Goal: Complete application form: Complete application form

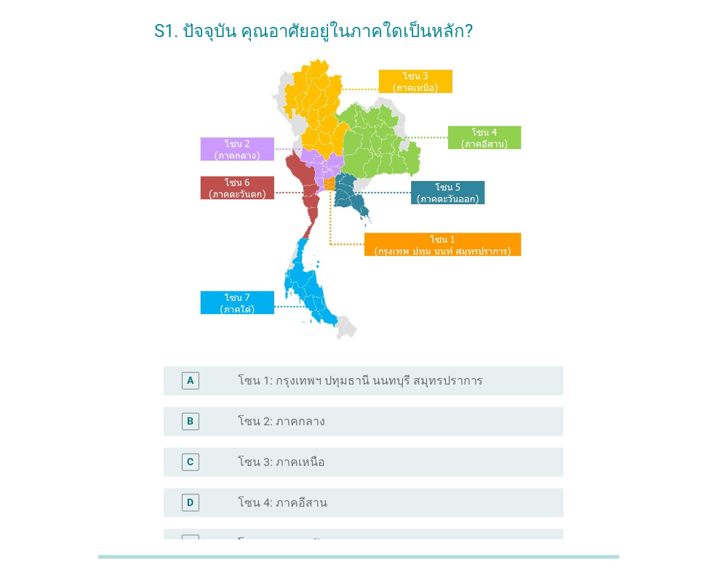
scroll to position [145, 0]
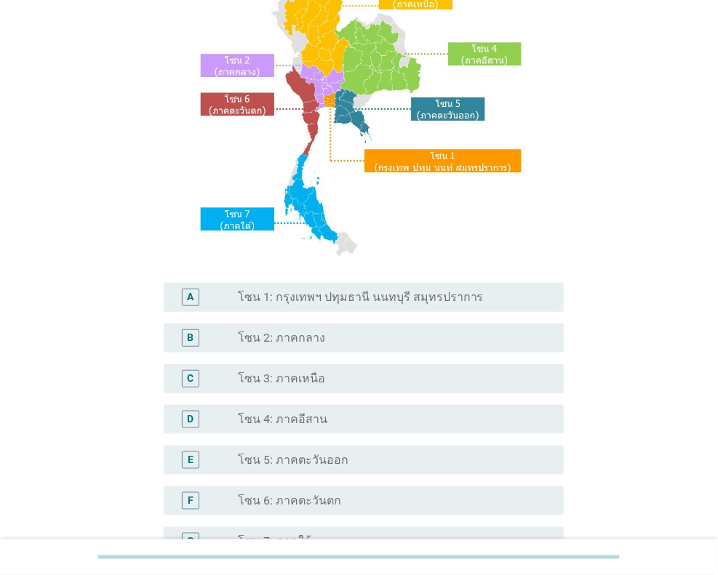
click at [321, 331] on div "radio_button_unchecked โซน 2: ภาคกลาง" at bounding box center [389, 338] width 302 height 15
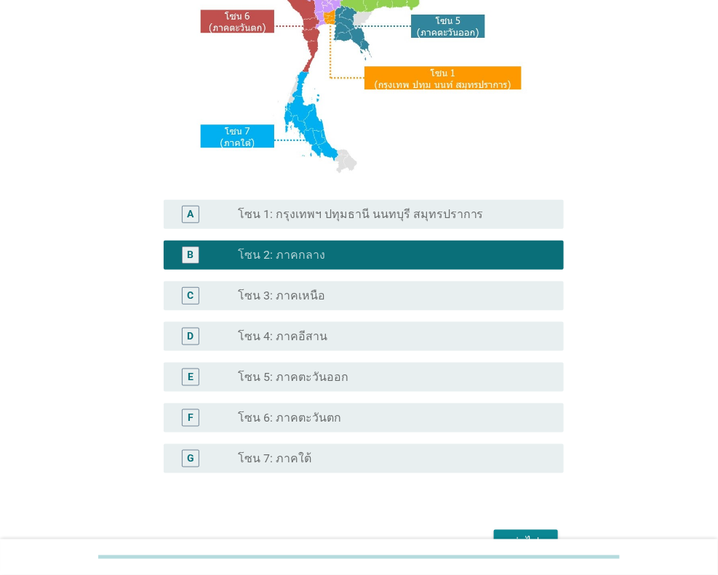
scroll to position [312, 0]
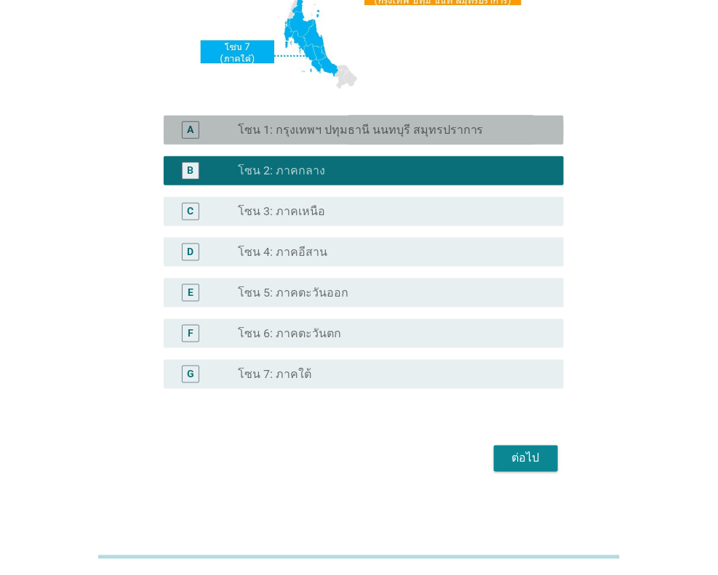
click at [393, 127] on label "โซน 1: กรุงเทพฯ ปทุมธานี นนทบุรี สมุทรปราการ" at bounding box center [361, 130] width 246 height 15
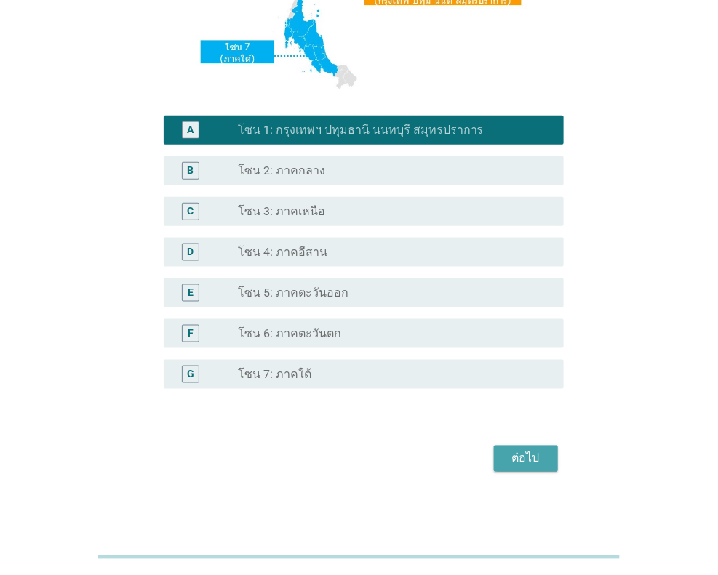
click at [523, 454] on div "ต่อไป" at bounding box center [525, 458] width 41 height 17
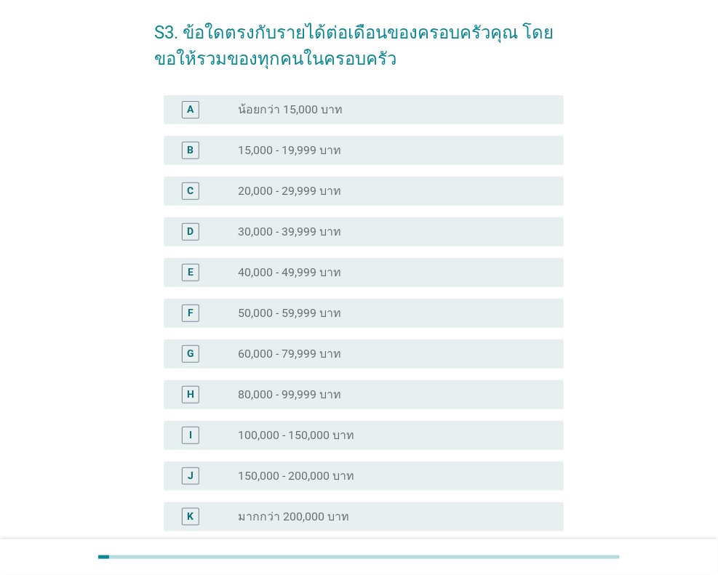
scroll to position [145, 0]
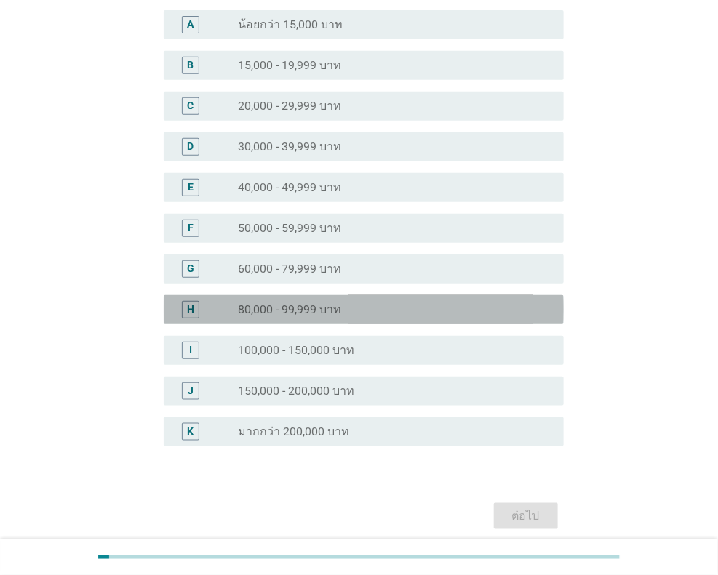
click at [326, 308] on label "80,000 - 99,999 บาท" at bounding box center [289, 309] width 103 height 15
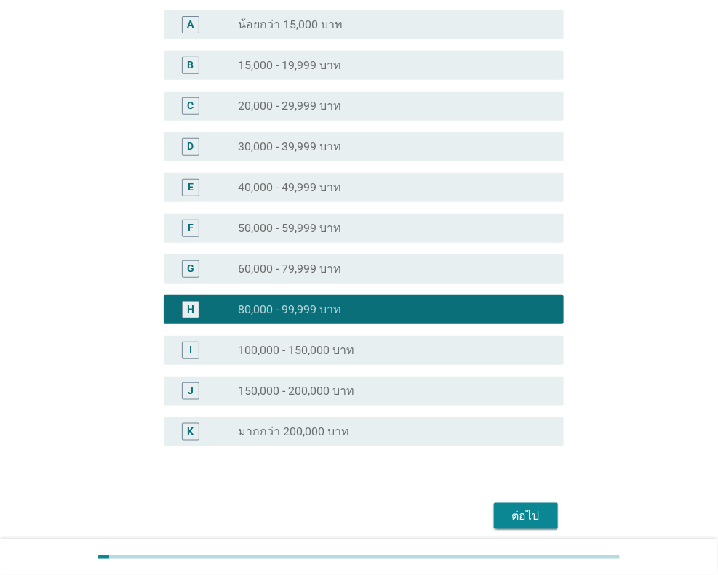
click at [531, 513] on div "ต่อไป" at bounding box center [525, 515] width 41 height 17
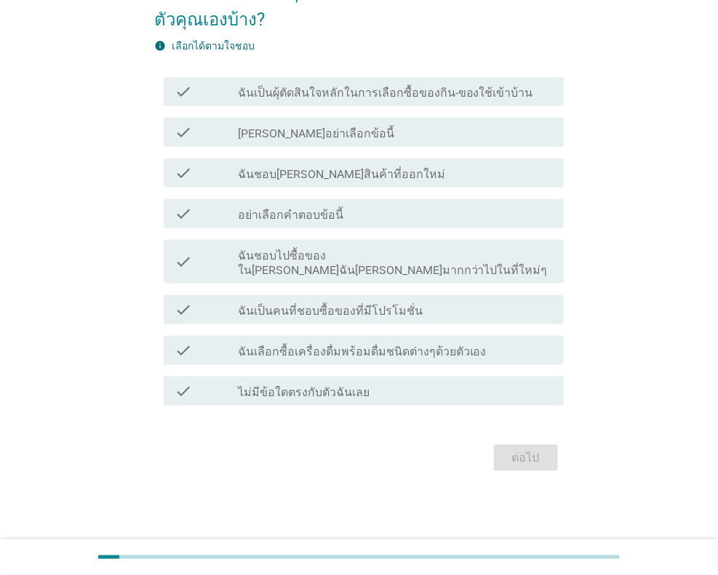
scroll to position [0, 0]
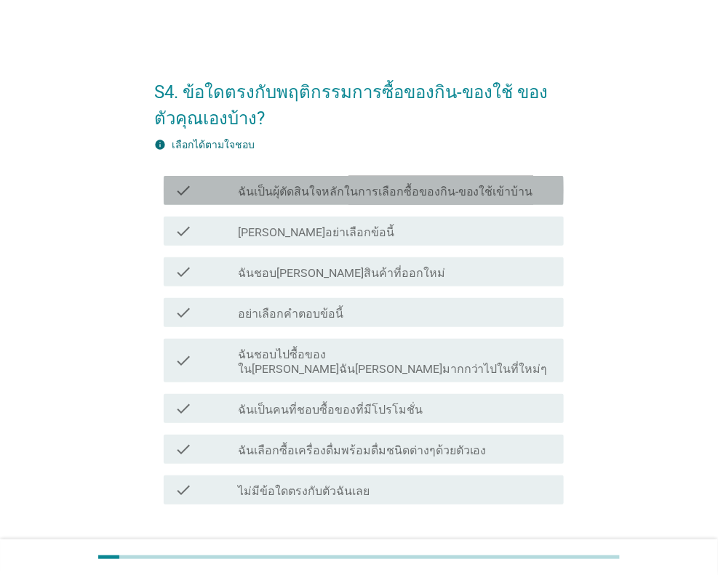
click at [329, 189] on label "ฉันเป็นผุ้ตัดสินใจหลักในการเลือกซื้อของกิน-ของใช้เข้าบ้าน" at bounding box center [385, 192] width 295 height 15
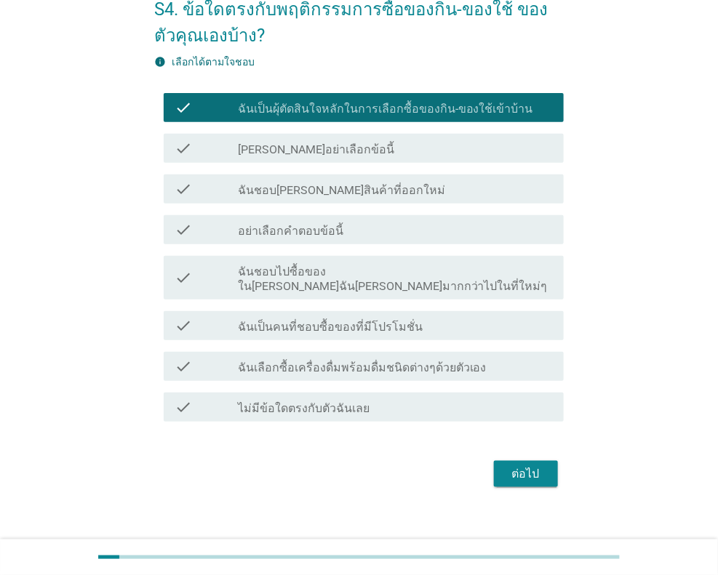
scroll to position [84, 0]
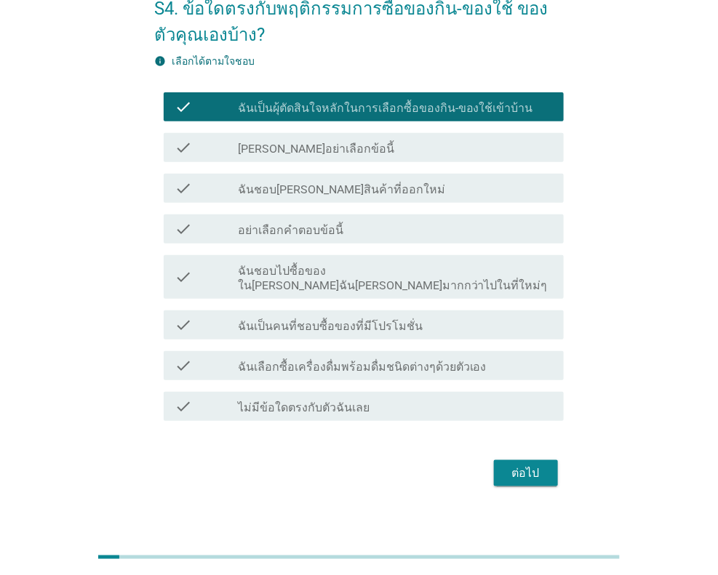
click at [427, 272] on label "ฉันชอบไปซื้อของใน[PERSON_NAME]ฉัน[PERSON_NAME]มากกว่าไปในที่ใหม่ๆ" at bounding box center [395, 278] width 314 height 29
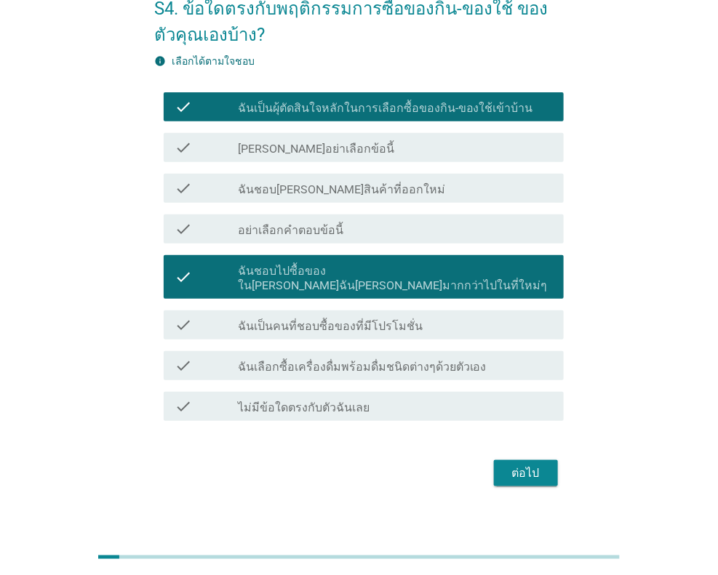
click at [425, 316] on div "check_box_outline_blank ฉันเป็นคนที่ชอบซื้อของที่มีโปรโมชั่น" at bounding box center [395, 324] width 314 height 17
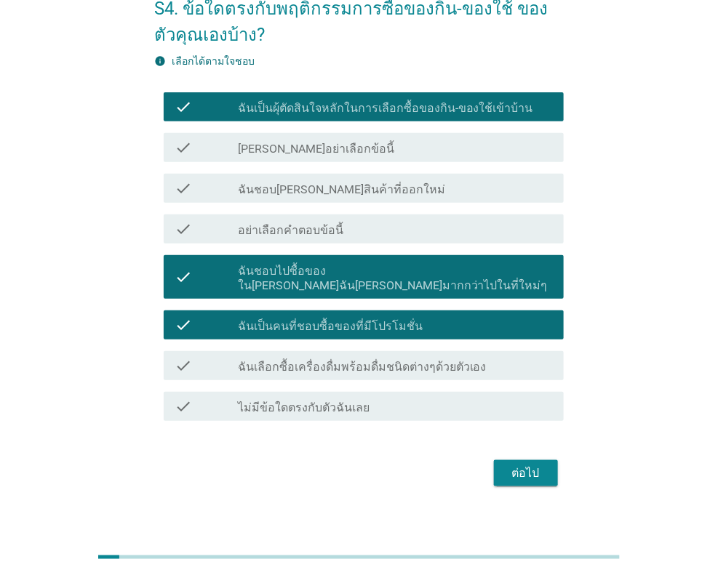
click at [521, 465] on div "ต่อไป" at bounding box center [525, 473] width 41 height 17
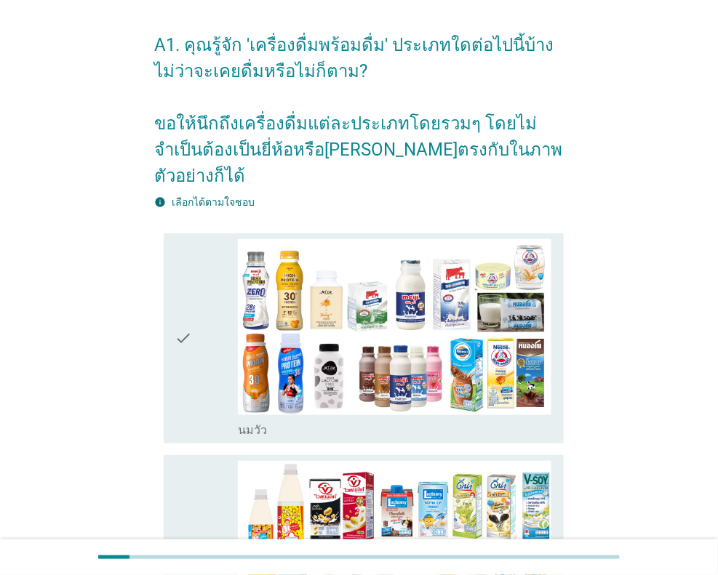
scroll to position [72, 0]
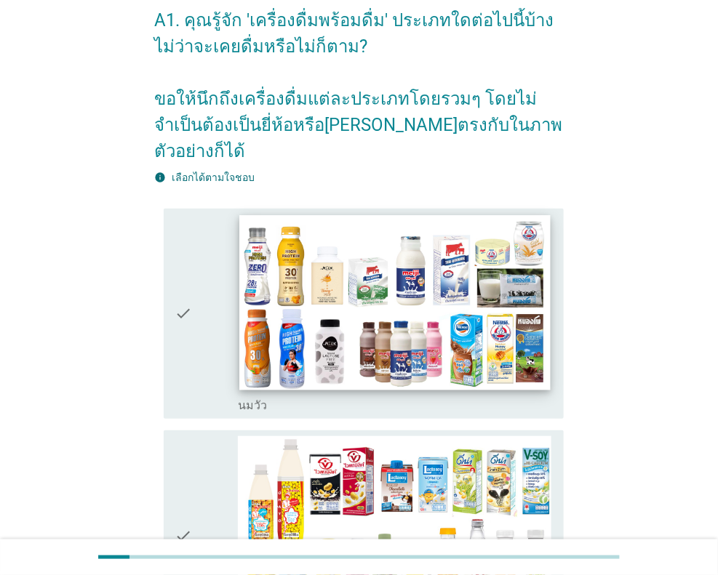
click at [373, 299] on img at bounding box center [394, 302] width 310 height 174
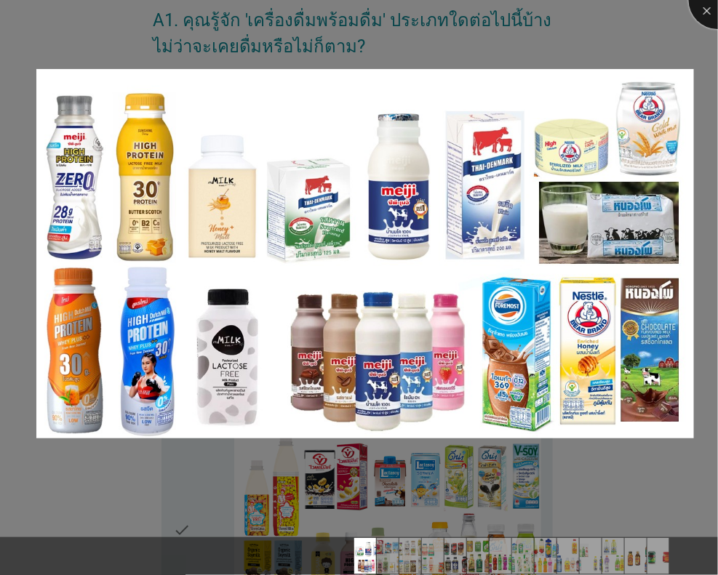
click at [707, 9] on div at bounding box center [717, 0] width 58 height 58
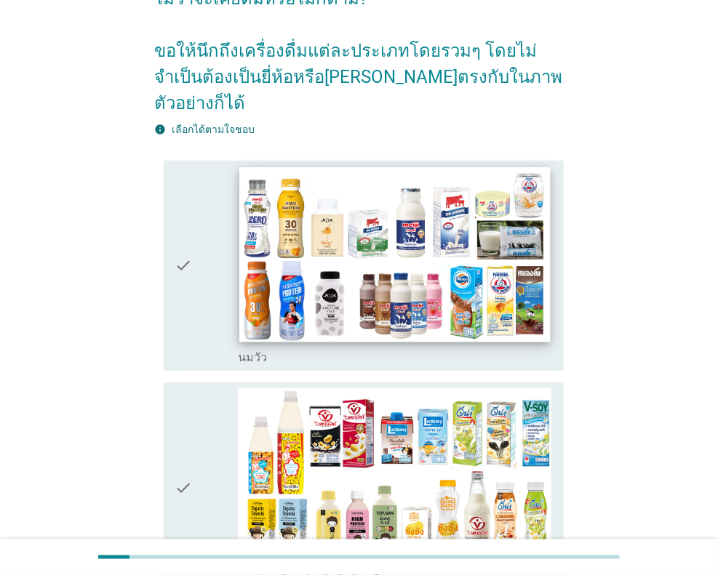
scroll to position [145, 0]
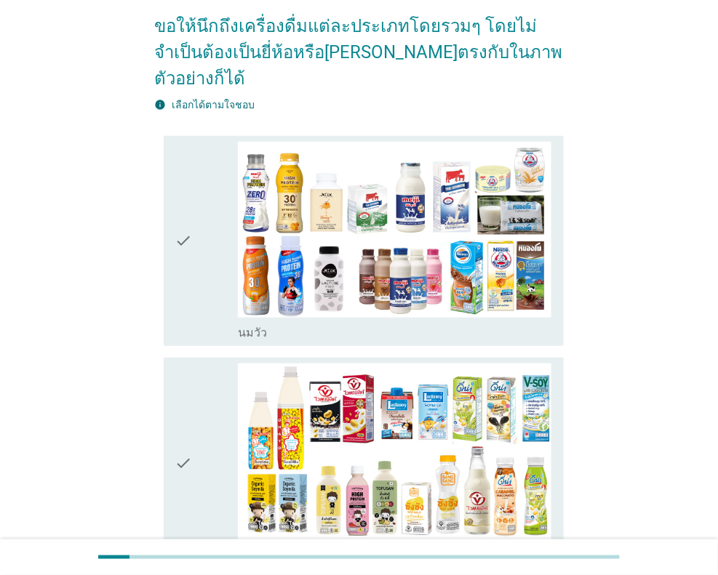
click at [225, 240] on div "check" at bounding box center [206, 241] width 63 height 199
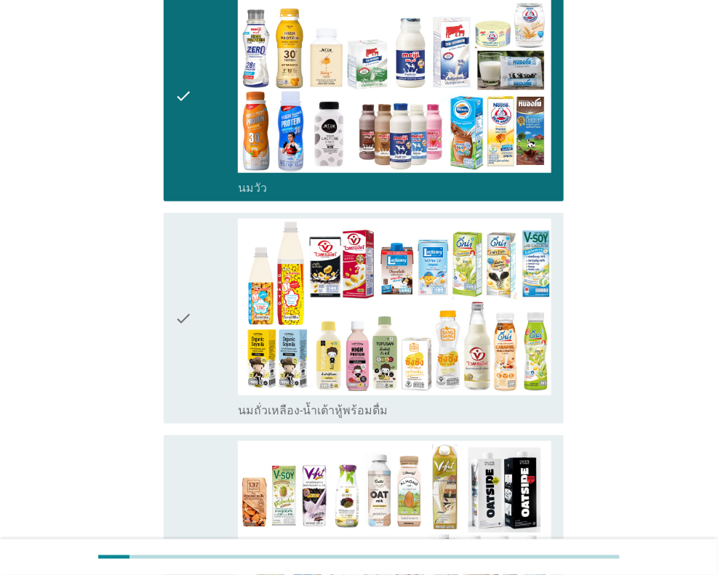
scroll to position [290, 0]
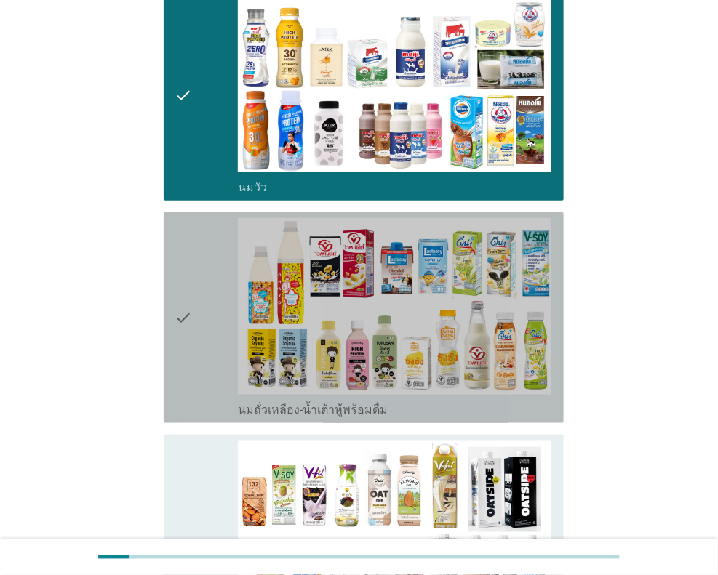
click at [196, 328] on div "check" at bounding box center [206, 317] width 63 height 199
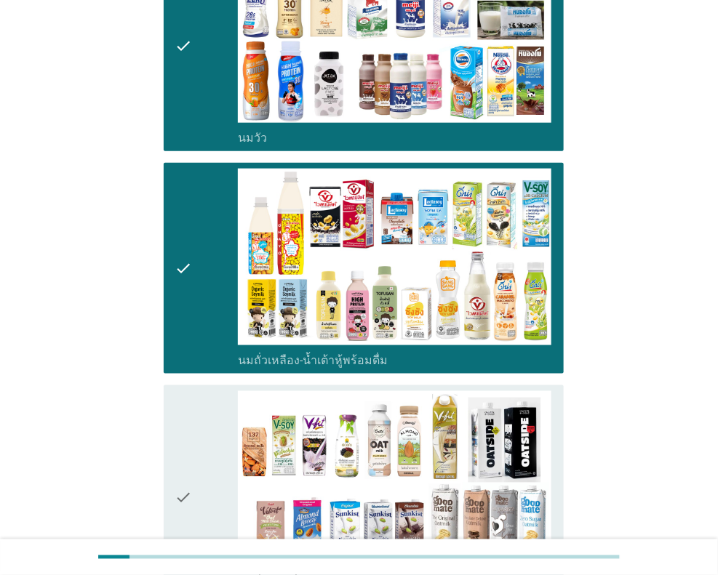
scroll to position [436, 0]
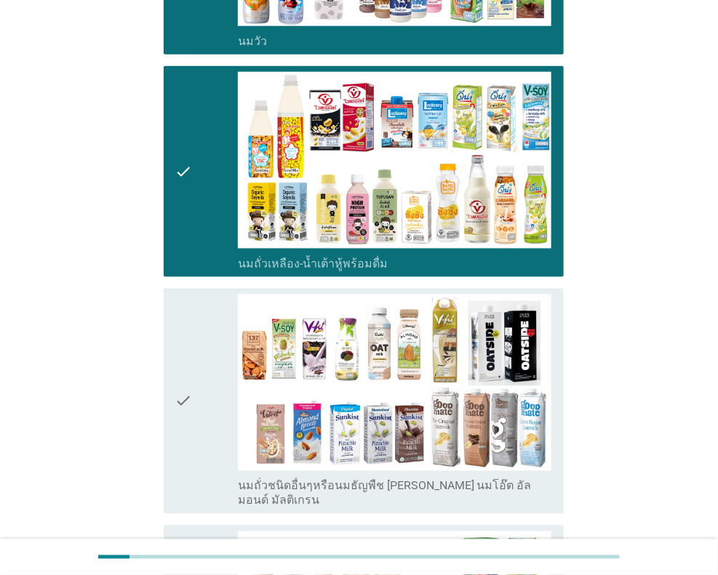
click at [161, 364] on div "check check_box_outline_blank นมถั่วชนิดอื่นๆหรือนมธัญพืช [PERSON_NAME] นมโอ๊ต …" at bounding box center [359, 401] width 409 height 237
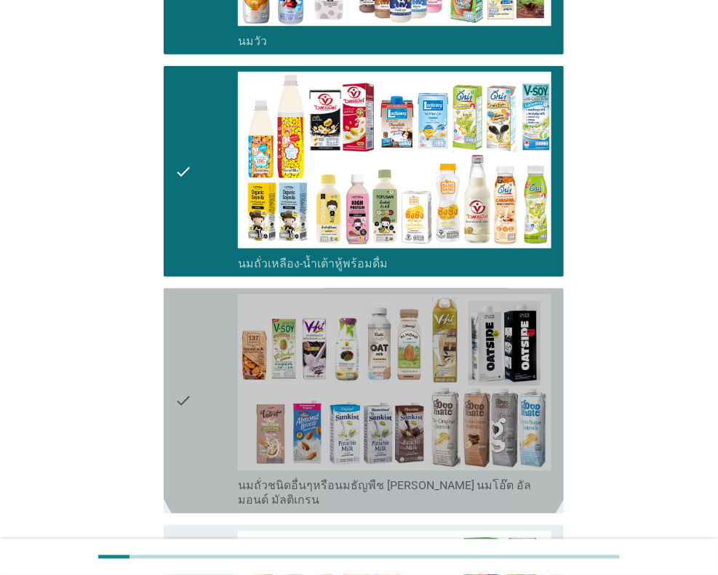
click at [190, 367] on icon "check" at bounding box center [183, 401] width 17 height 214
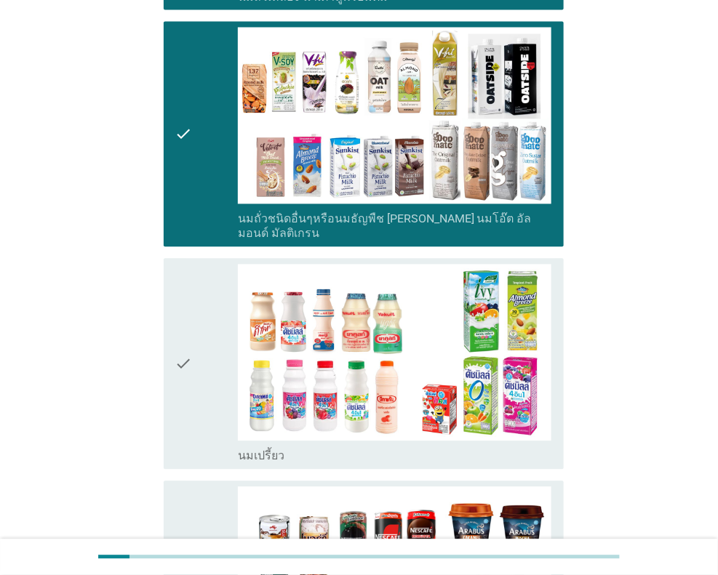
scroll to position [726, 0]
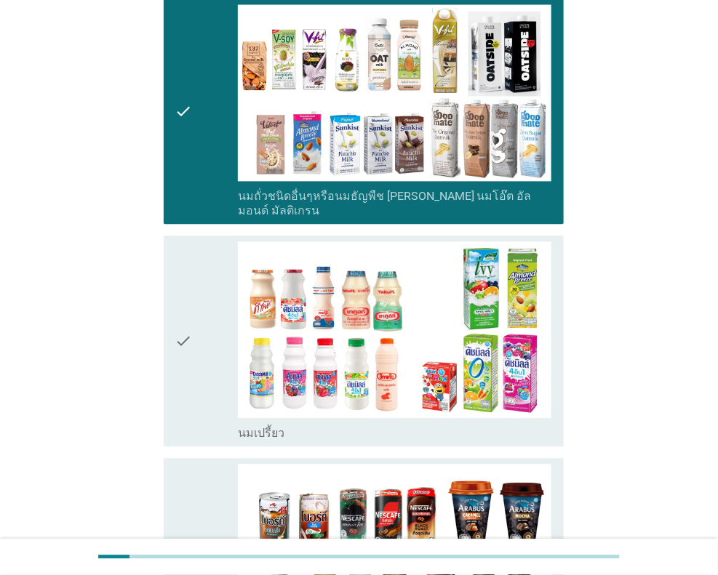
click at [195, 353] on div "check" at bounding box center [206, 340] width 63 height 199
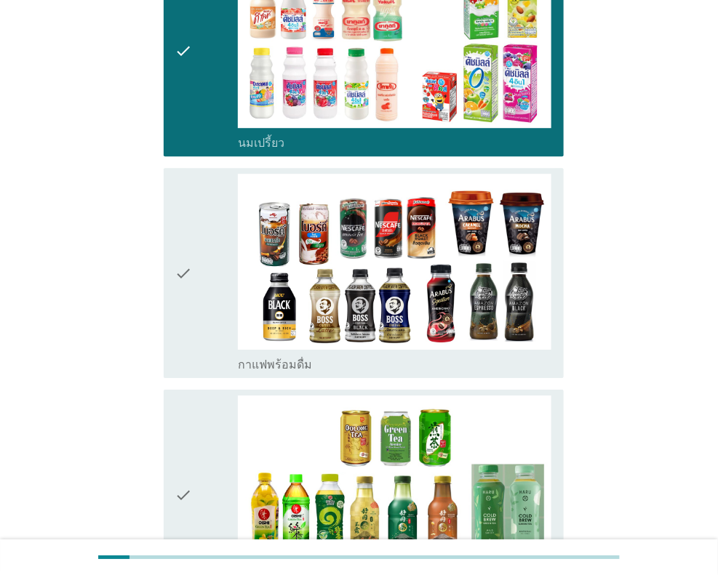
scroll to position [1018, 0]
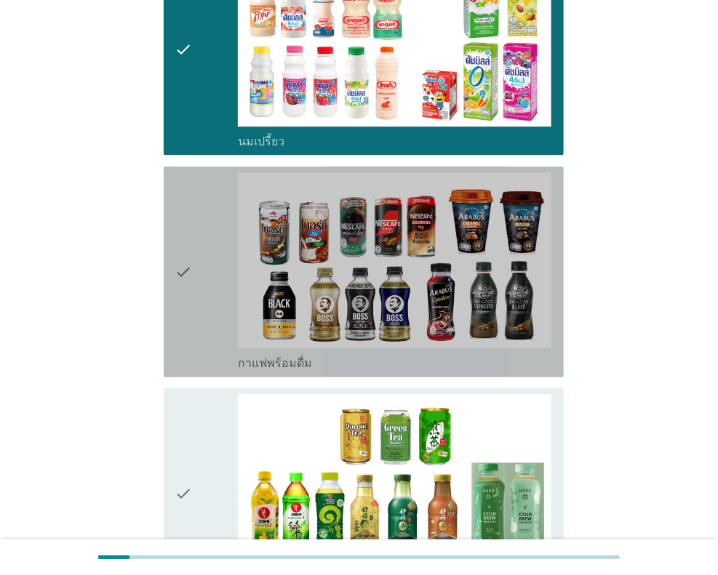
click at [207, 254] on div "check" at bounding box center [206, 271] width 63 height 199
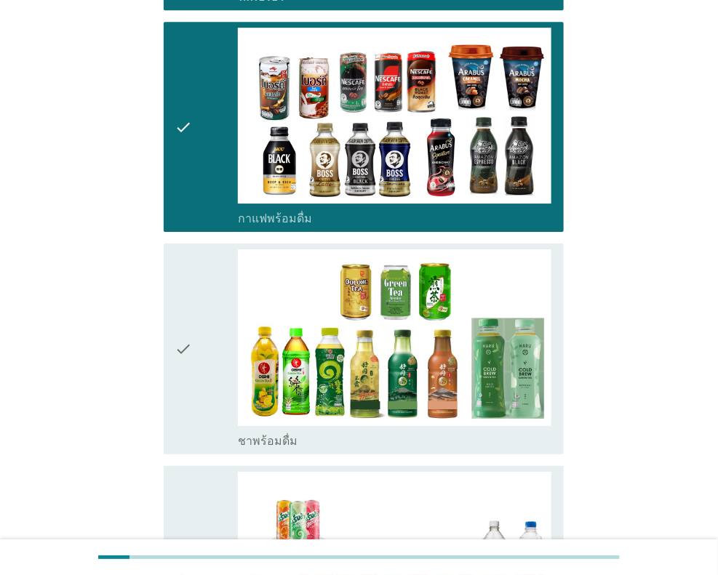
click at [204, 256] on div "check" at bounding box center [206, 348] width 63 height 199
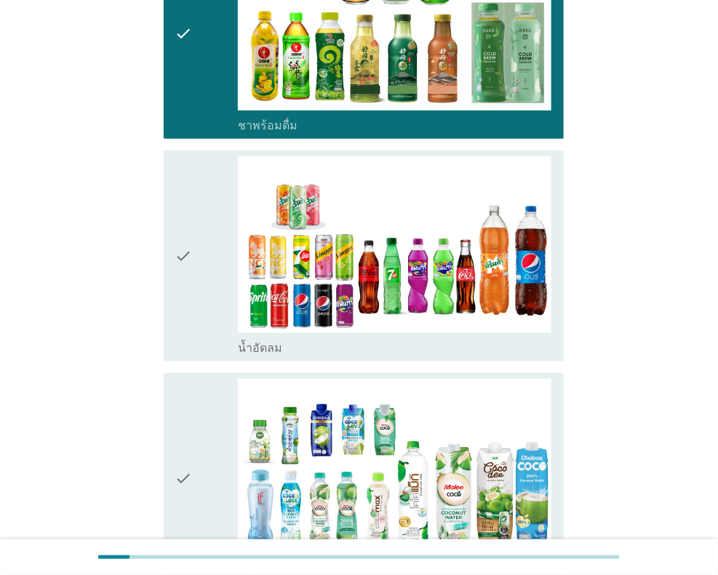
scroll to position [1527, 0]
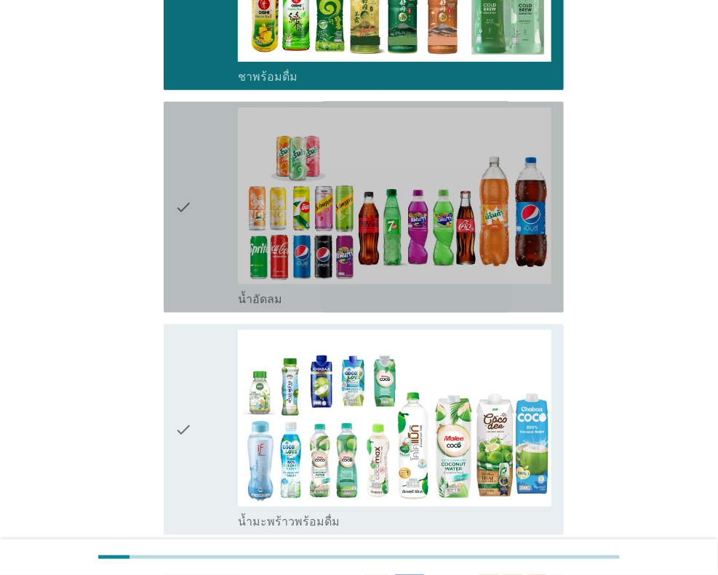
click at [205, 204] on div "check" at bounding box center [206, 207] width 63 height 199
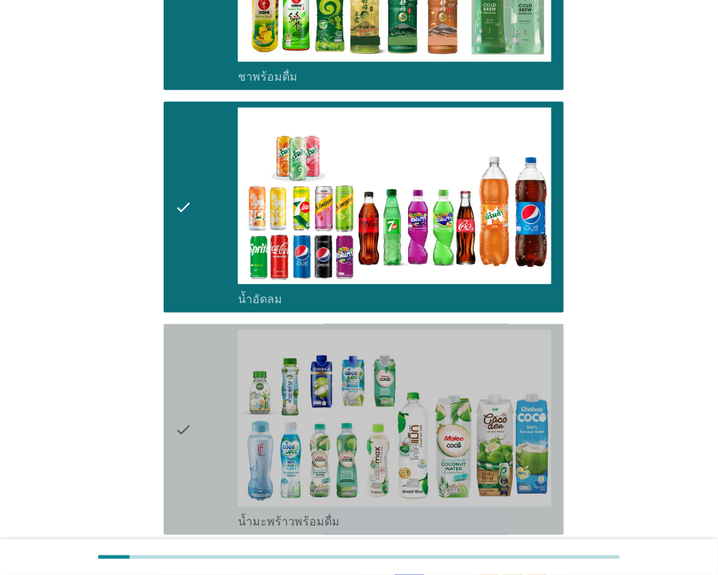
click at [195, 397] on div "check" at bounding box center [206, 429] width 63 height 199
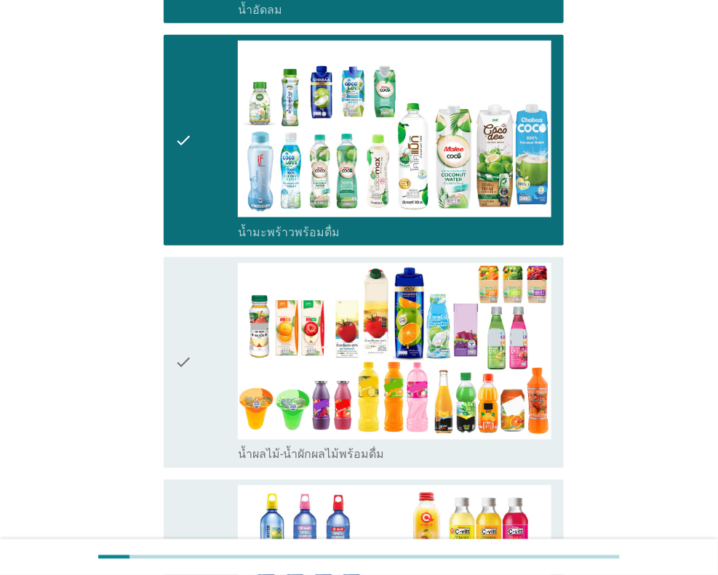
scroll to position [1817, 0]
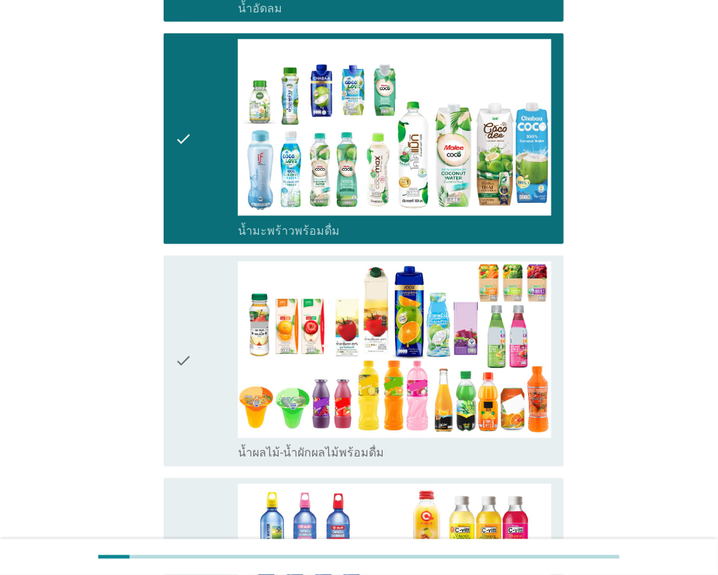
click at [185, 313] on icon "check" at bounding box center [183, 361] width 17 height 199
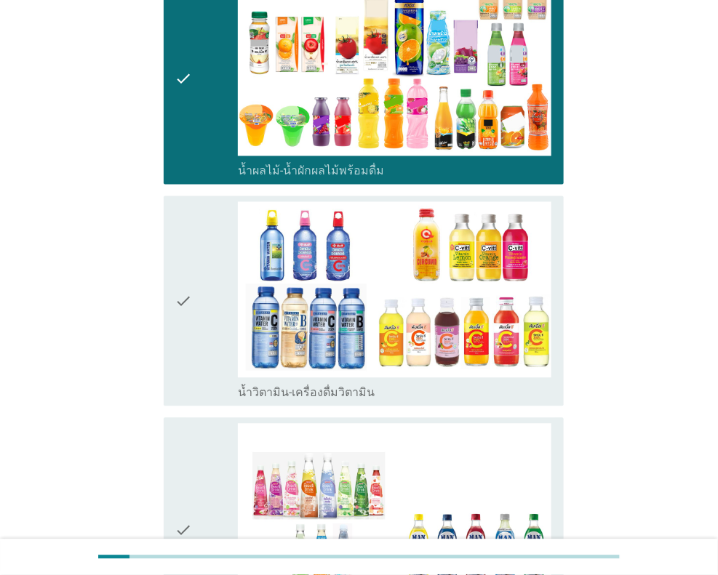
scroll to position [2108, 0]
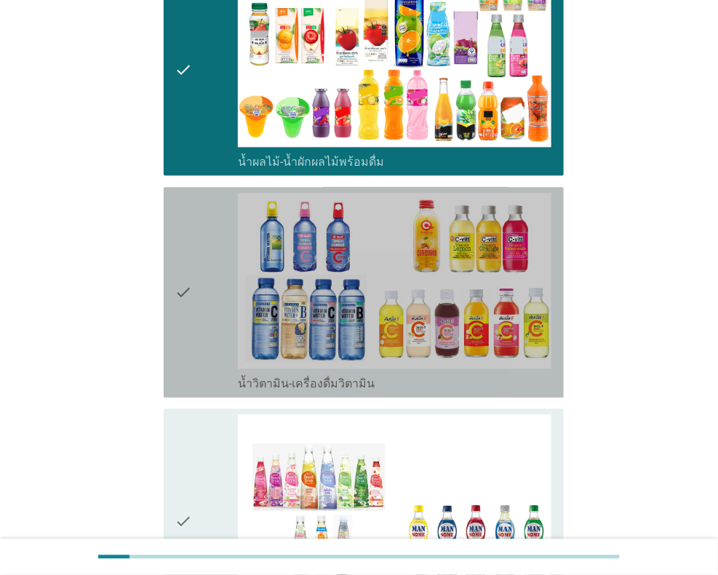
click at [196, 262] on div "check" at bounding box center [206, 292] width 63 height 199
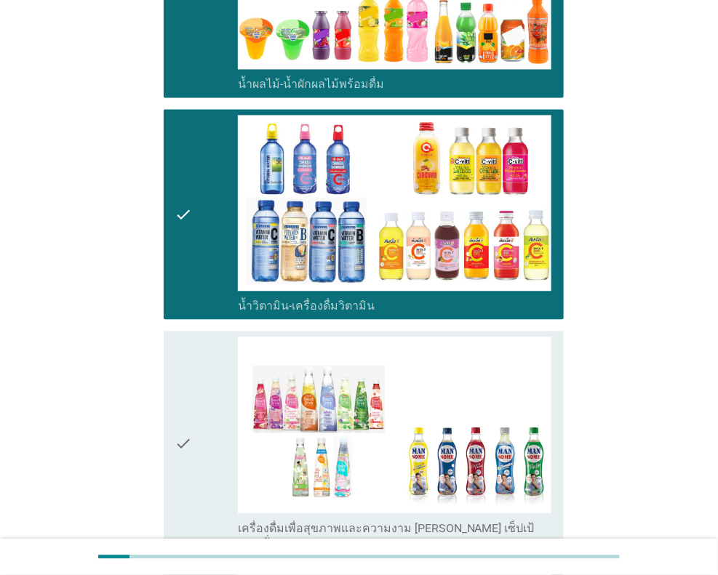
scroll to position [2326, 0]
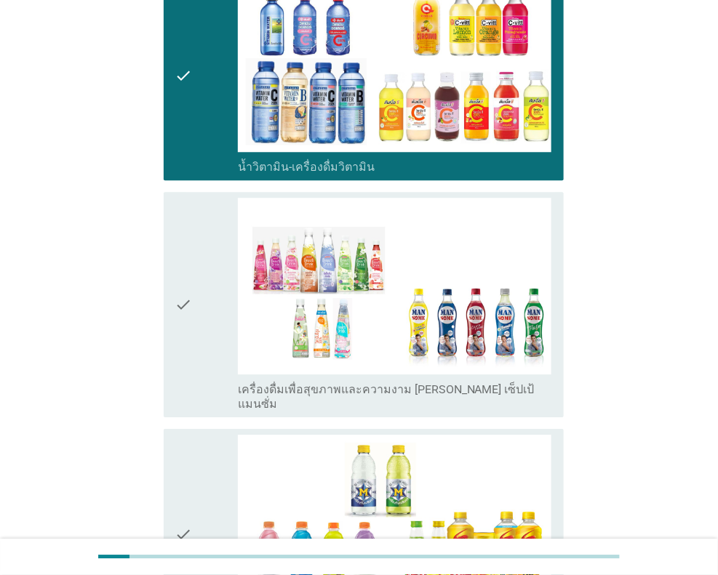
click at [198, 264] on div "check" at bounding box center [206, 305] width 63 height 214
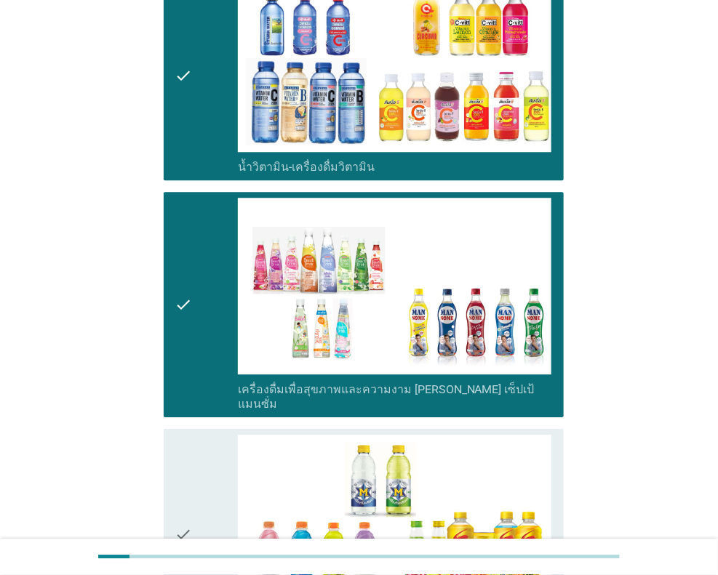
scroll to position [2544, 0]
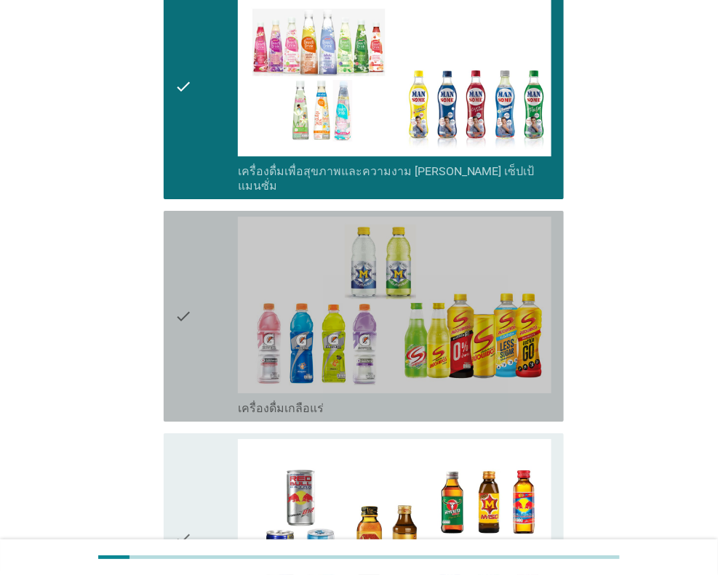
click at [196, 284] on div "check" at bounding box center [206, 316] width 63 height 199
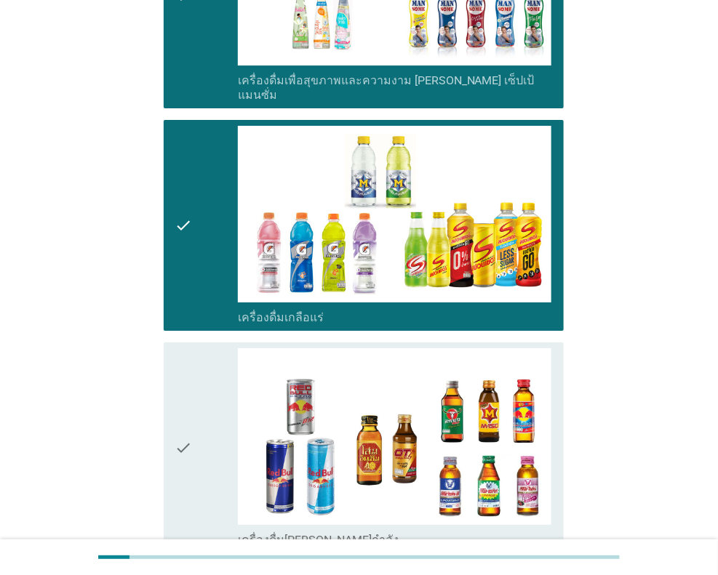
scroll to position [2762, 0]
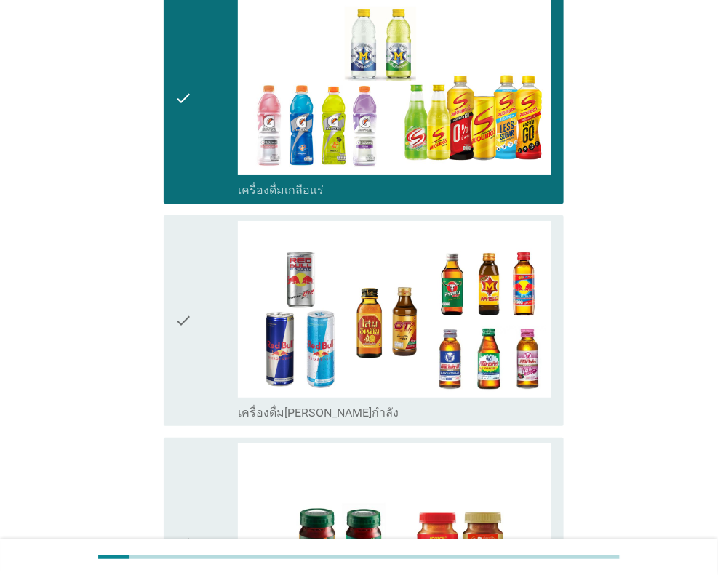
click at [185, 295] on icon "check" at bounding box center [183, 320] width 17 height 199
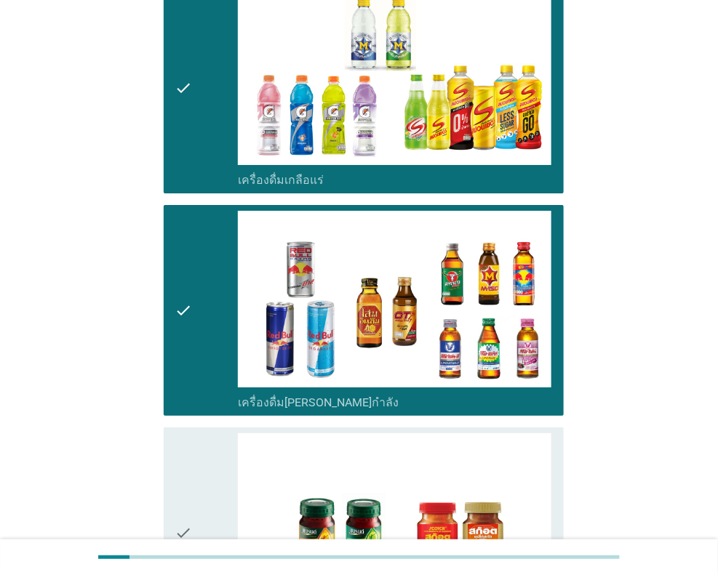
scroll to position [2981, 0]
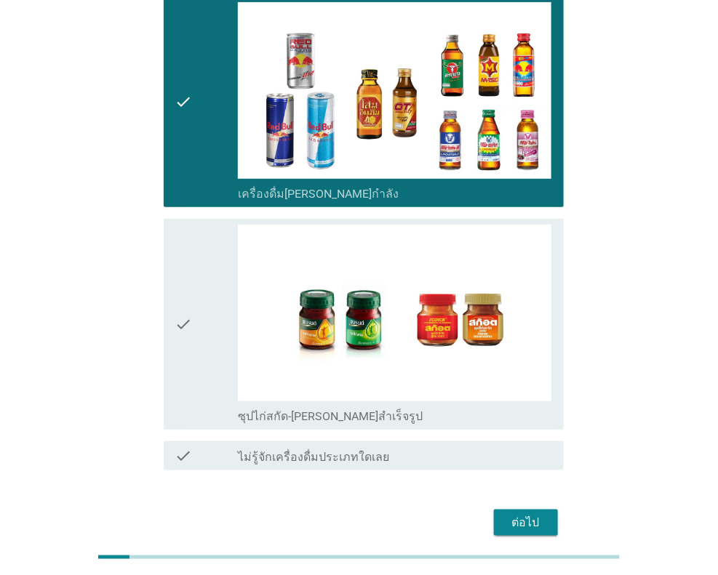
click at [195, 279] on div "check" at bounding box center [206, 324] width 63 height 199
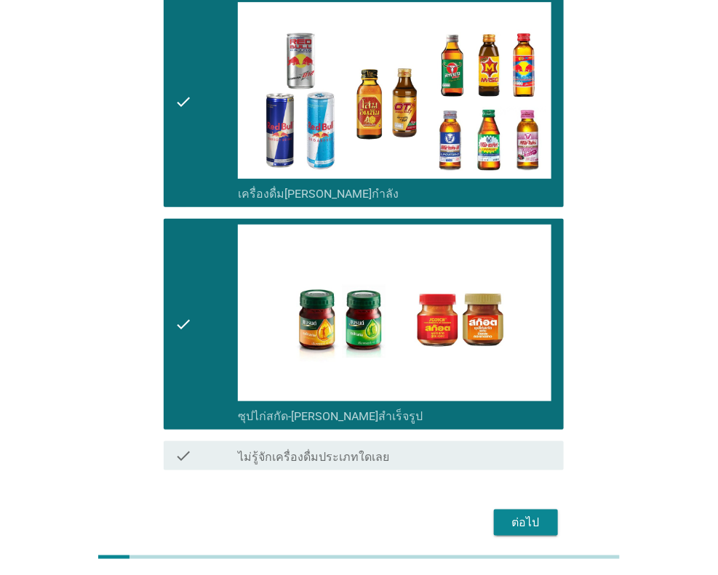
click at [534, 514] on div "ต่อไป" at bounding box center [525, 522] width 41 height 17
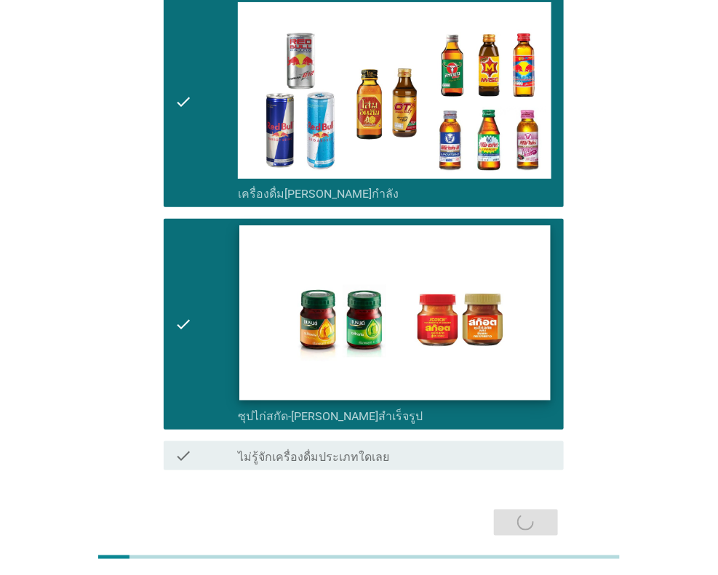
scroll to position [0, 0]
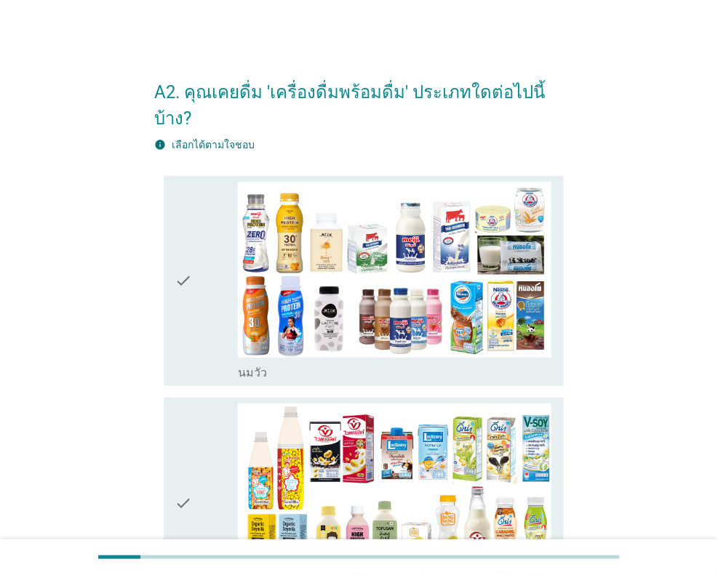
click at [182, 254] on icon "check" at bounding box center [183, 281] width 17 height 199
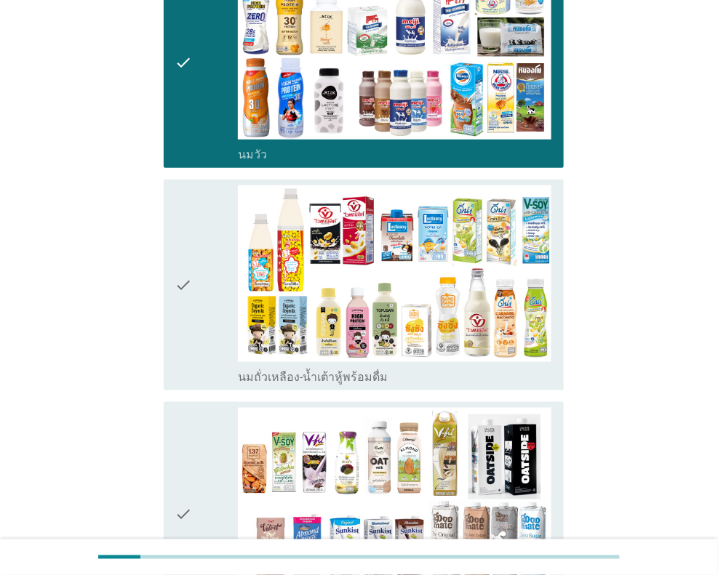
click at [192, 292] on icon "check" at bounding box center [183, 284] width 17 height 199
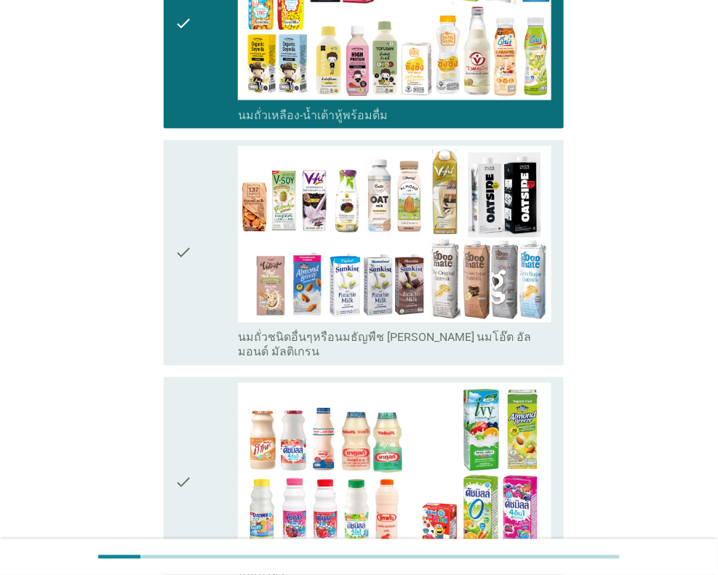
scroll to position [509, 0]
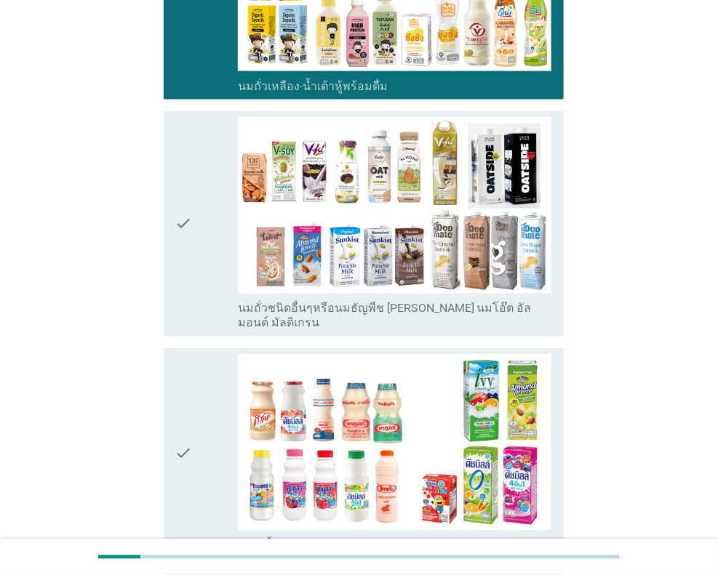
click at [197, 240] on div "check" at bounding box center [206, 224] width 63 height 214
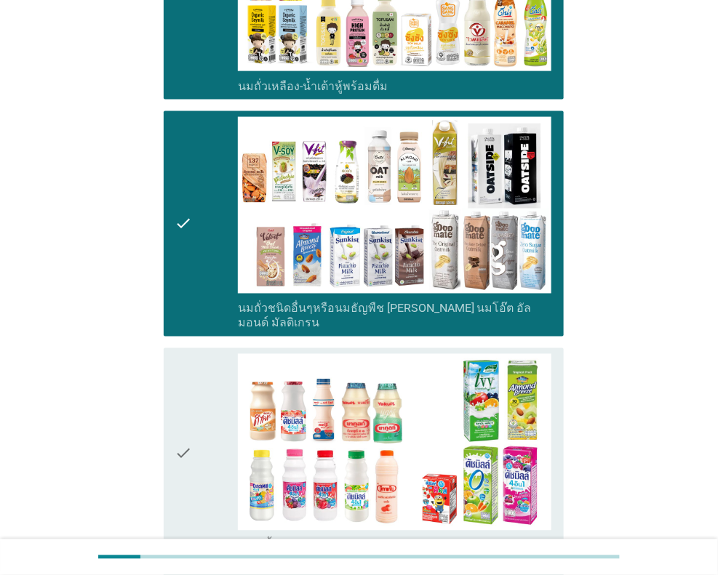
click at [204, 387] on div "check" at bounding box center [206, 453] width 63 height 199
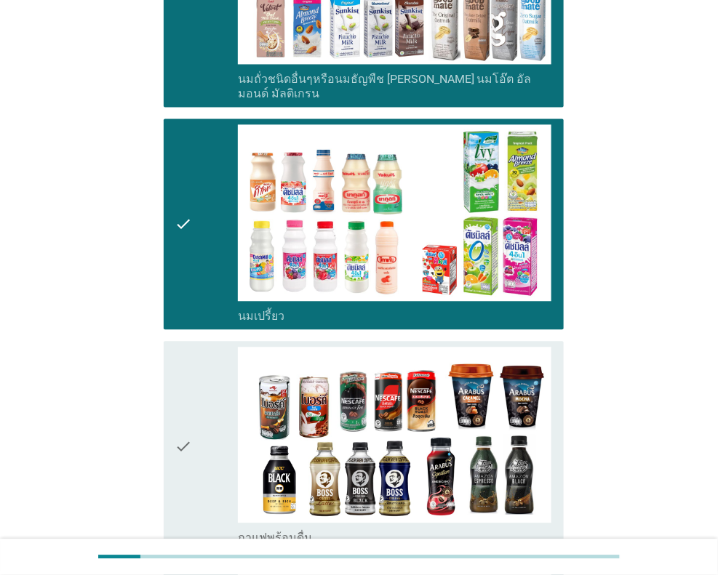
scroll to position [872, 0]
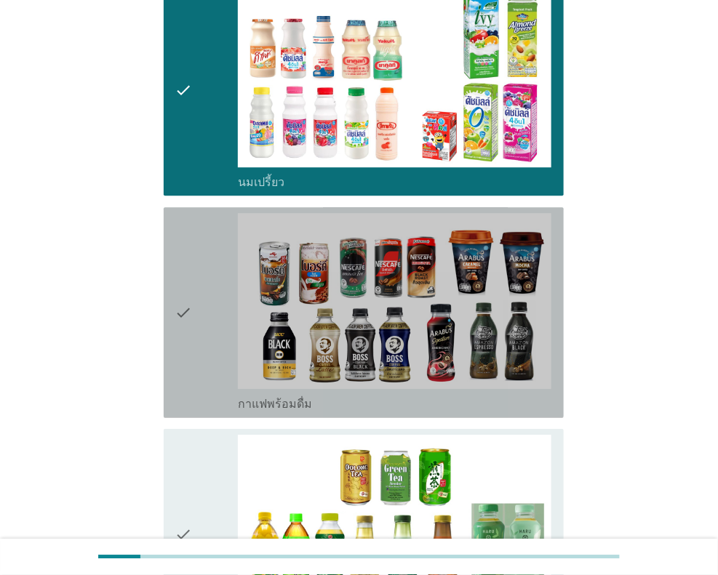
click at [198, 318] on div "check" at bounding box center [206, 312] width 63 height 199
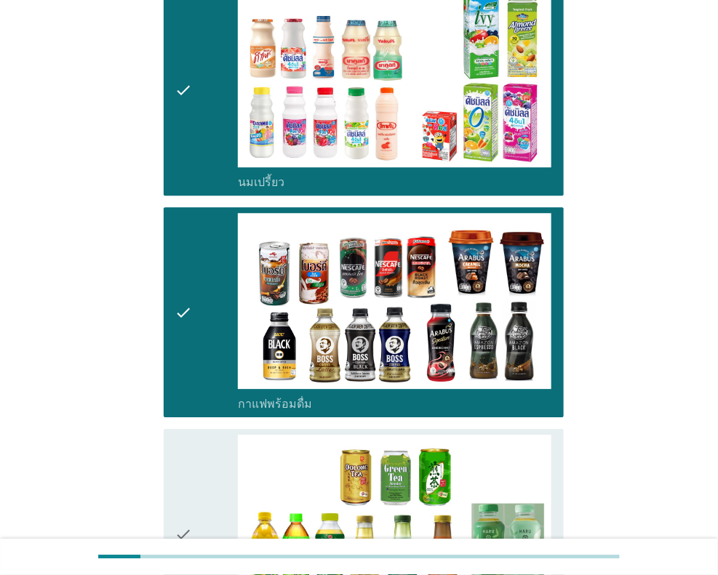
click at [193, 459] on div "check" at bounding box center [206, 534] width 63 height 199
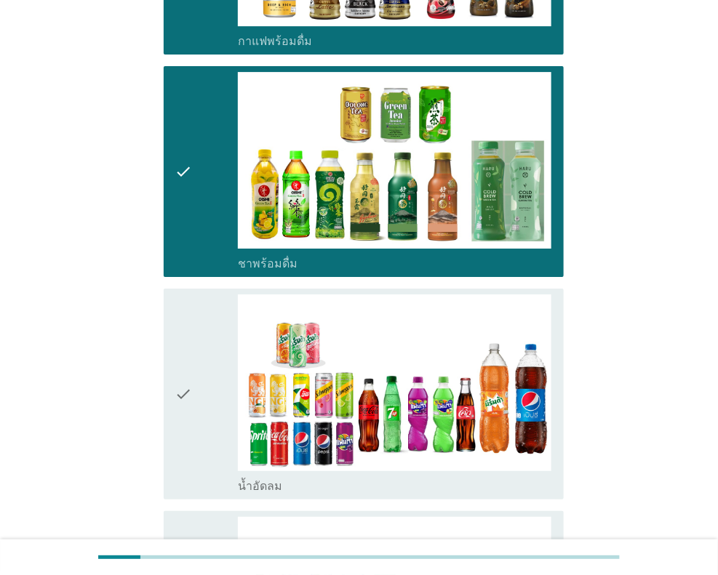
click at [179, 361] on icon "check" at bounding box center [183, 393] width 17 height 199
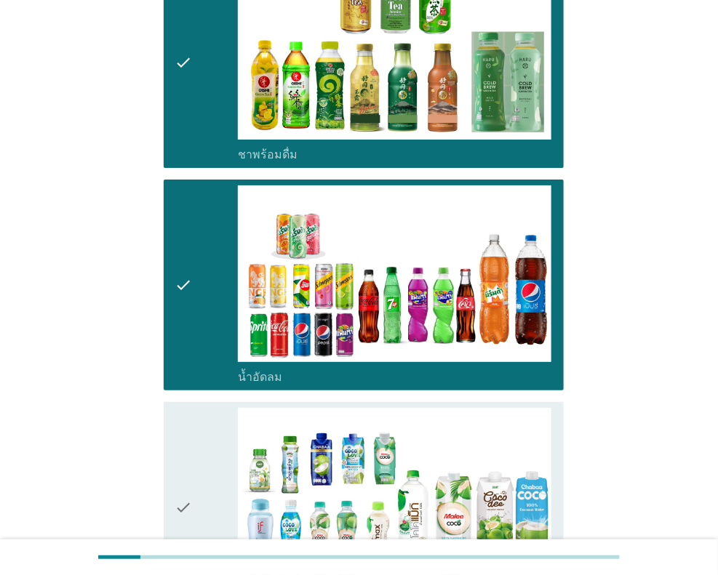
scroll to position [1599, 0]
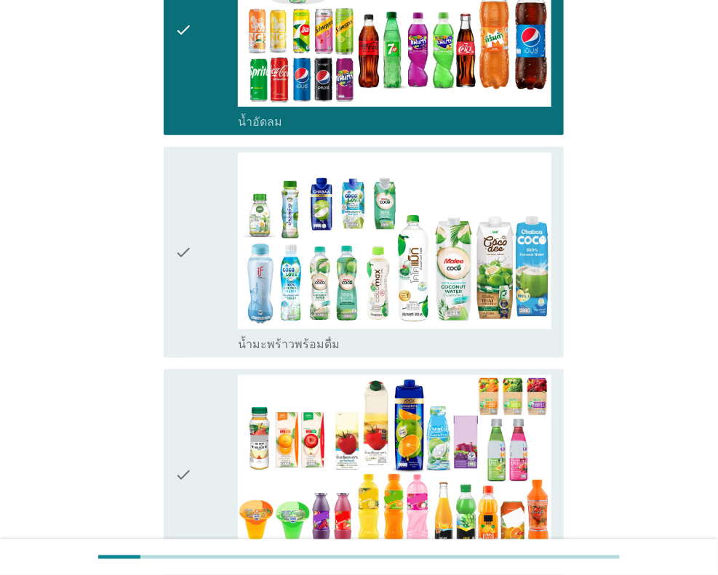
click at [202, 244] on div "check" at bounding box center [206, 252] width 63 height 199
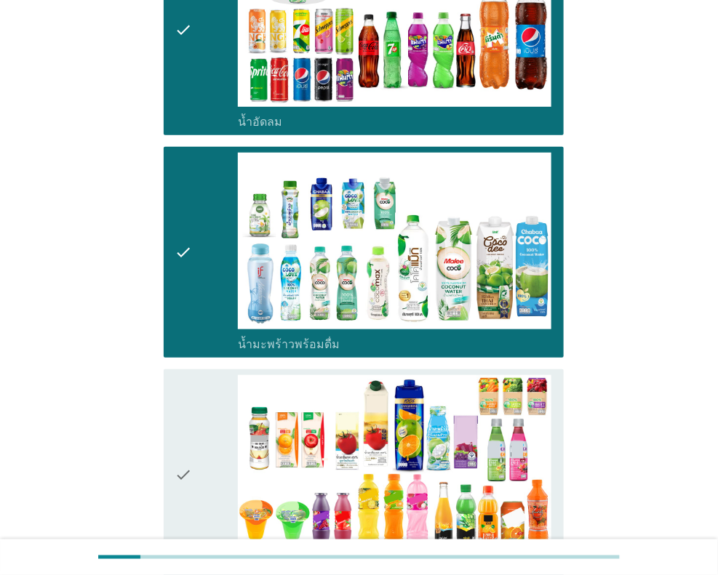
click at [170, 403] on div "check check_box_outline_blank น้ำผลไม้-น้ำผักผลไม้พร้อมดื่ม" at bounding box center [364, 474] width 400 height 211
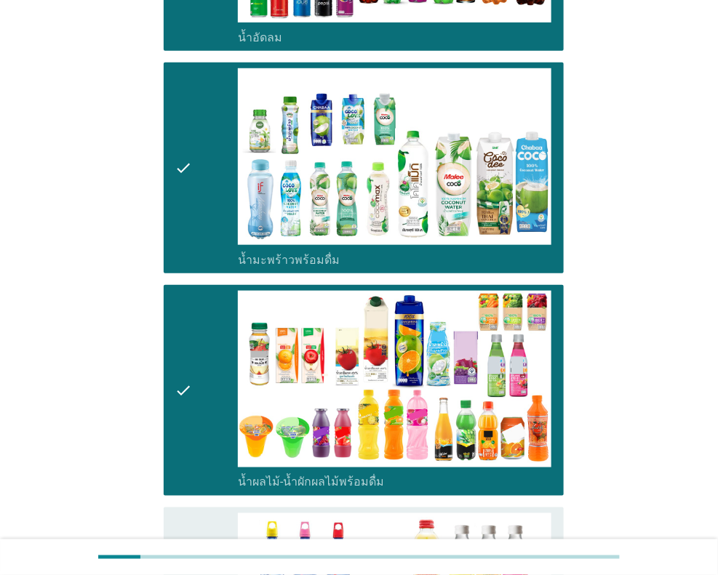
scroll to position [1817, 0]
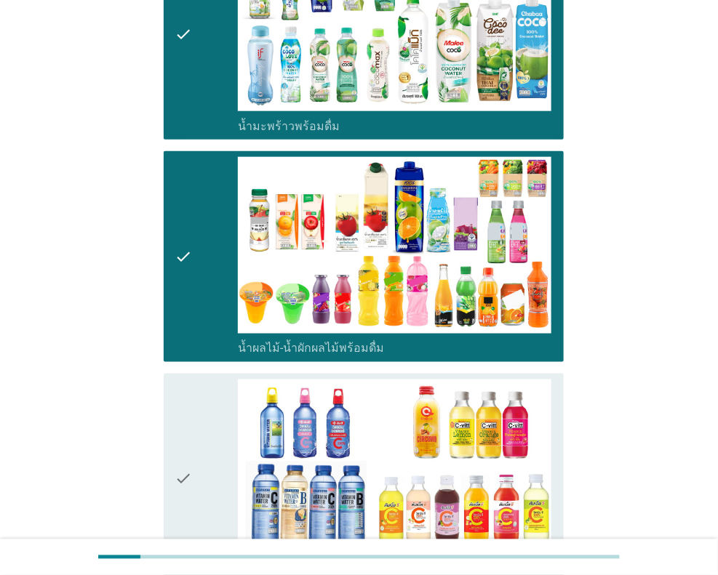
click at [181, 401] on icon "check" at bounding box center [183, 478] width 17 height 199
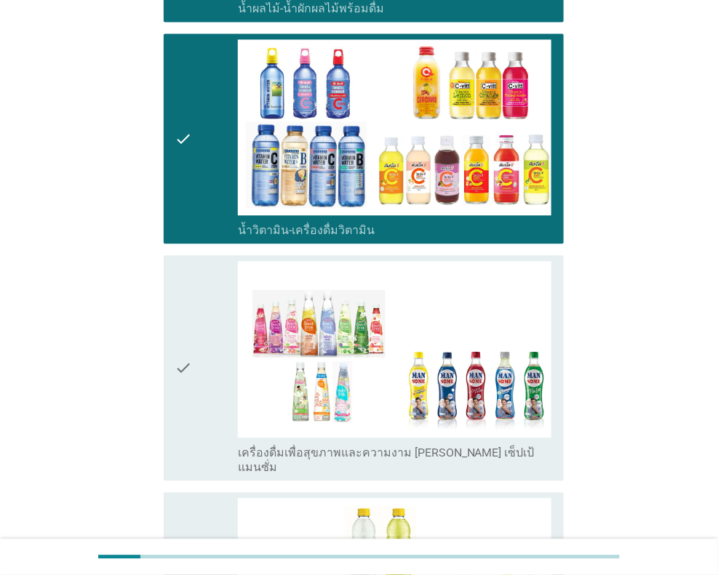
scroll to position [2181, 0]
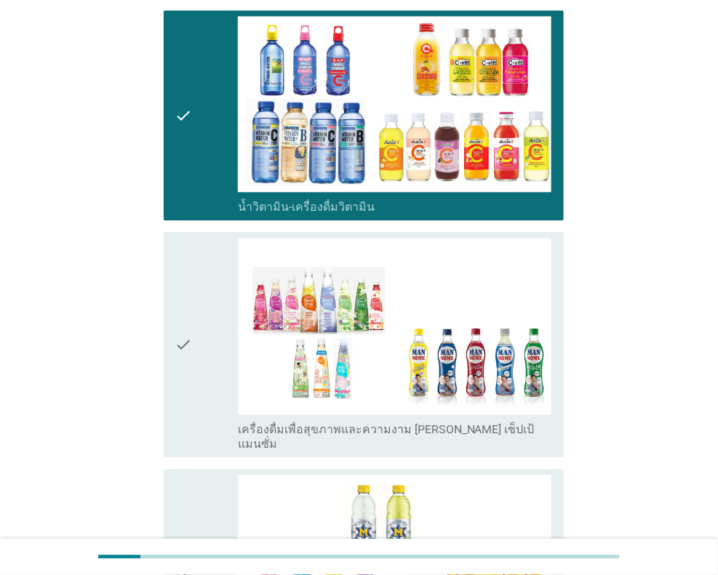
click at [202, 308] on div "check" at bounding box center [206, 345] width 63 height 214
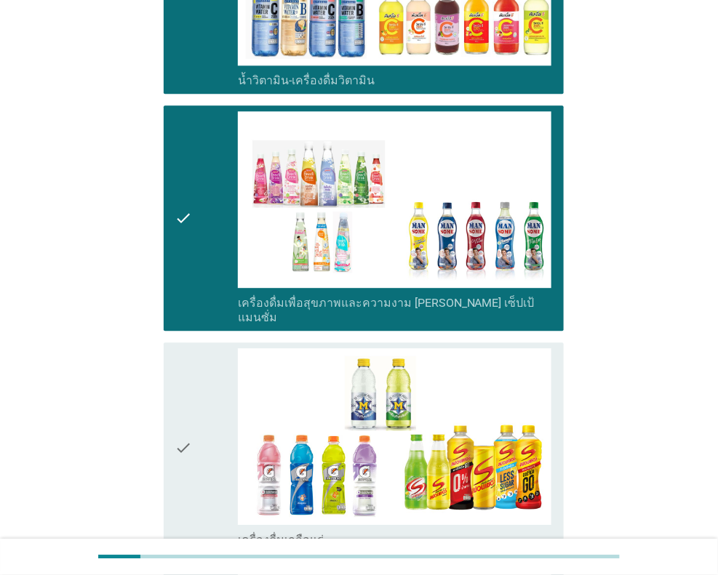
scroll to position [2471, 0]
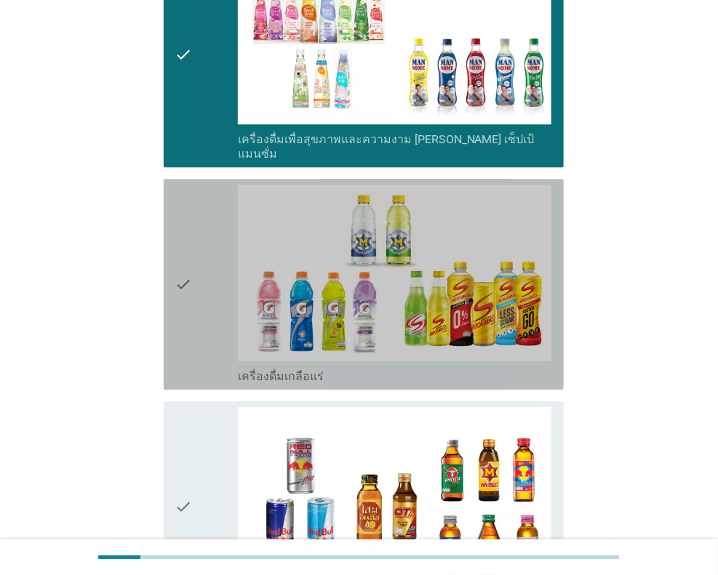
click at [207, 273] on div "check" at bounding box center [206, 284] width 63 height 199
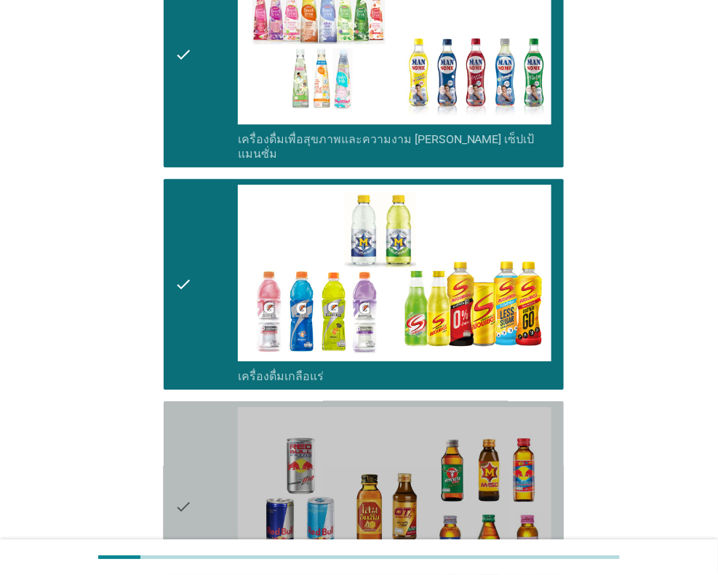
click at [194, 431] on div "check" at bounding box center [206, 506] width 63 height 199
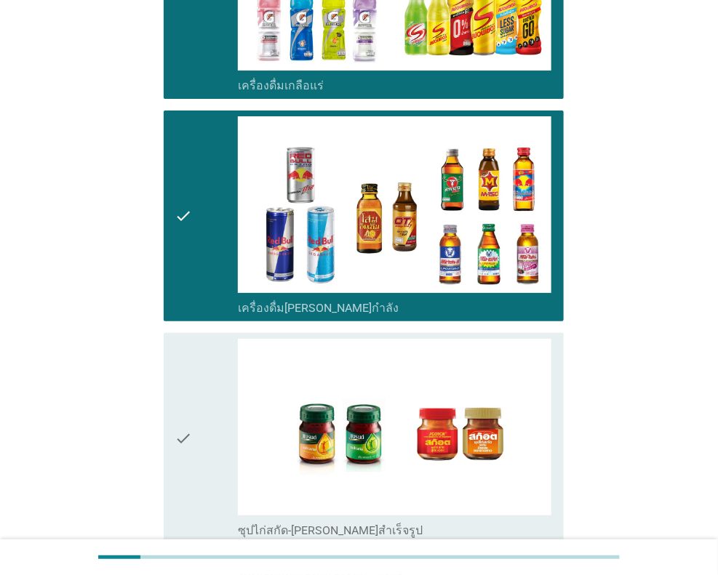
click at [188, 398] on icon "check" at bounding box center [183, 438] width 17 height 199
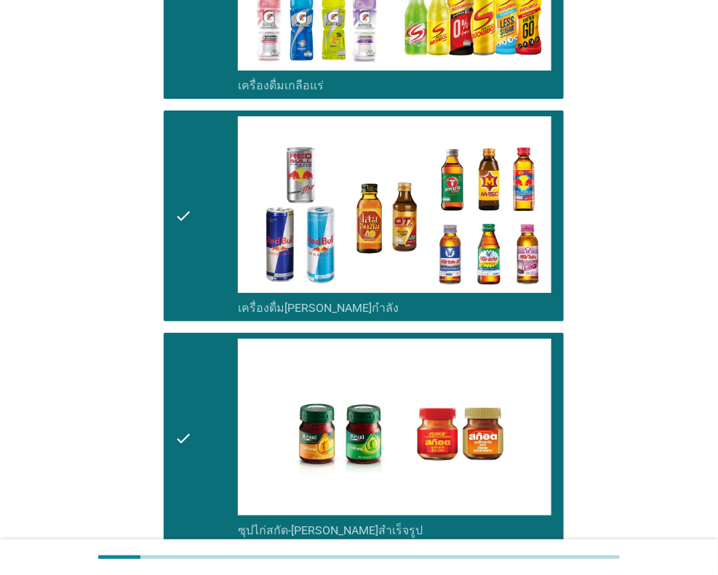
scroll to position [2890, 0]
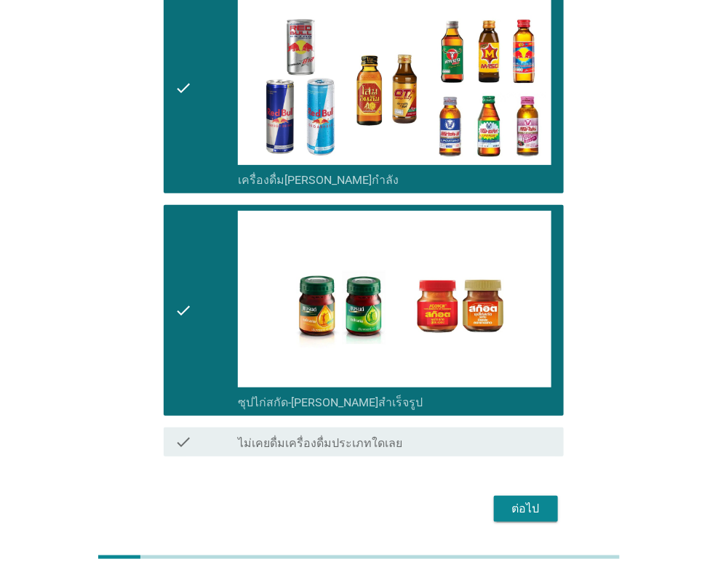
click at [534, 500] on div "ต่อไป" at bounding box center [525, 508] width 41 height 17
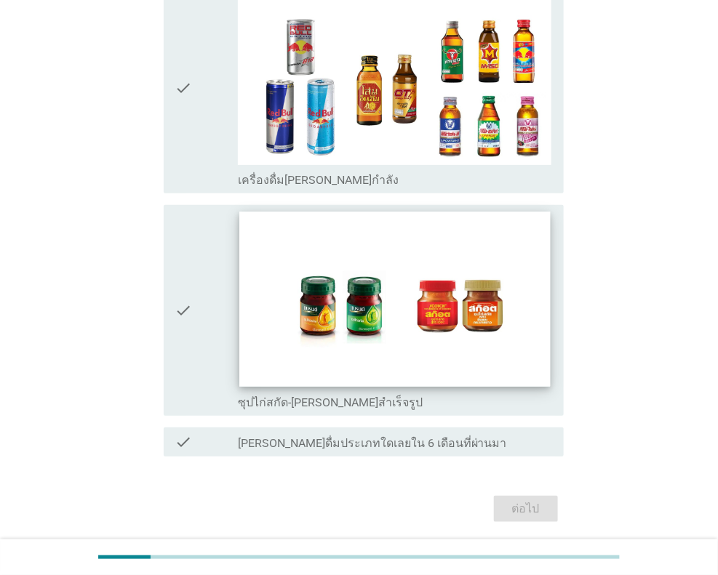
scroll to position [0, 0]
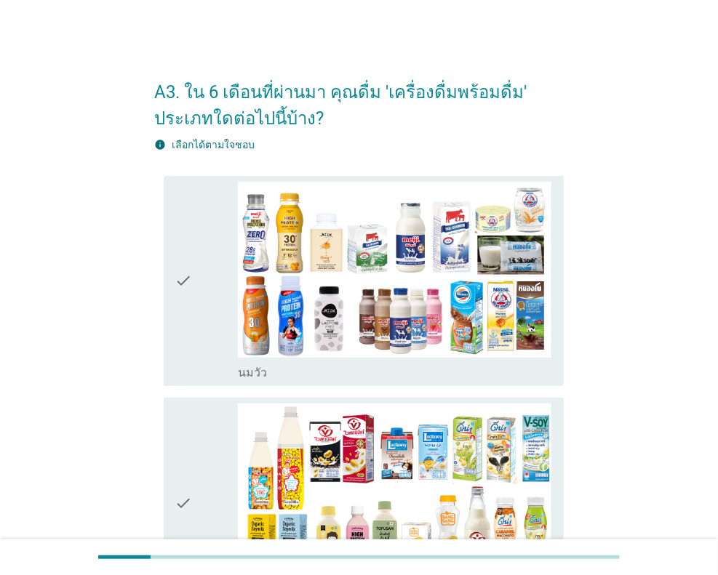
click at [204, 330] on div "check" at bounding box center [206, 281] width 63 height 199
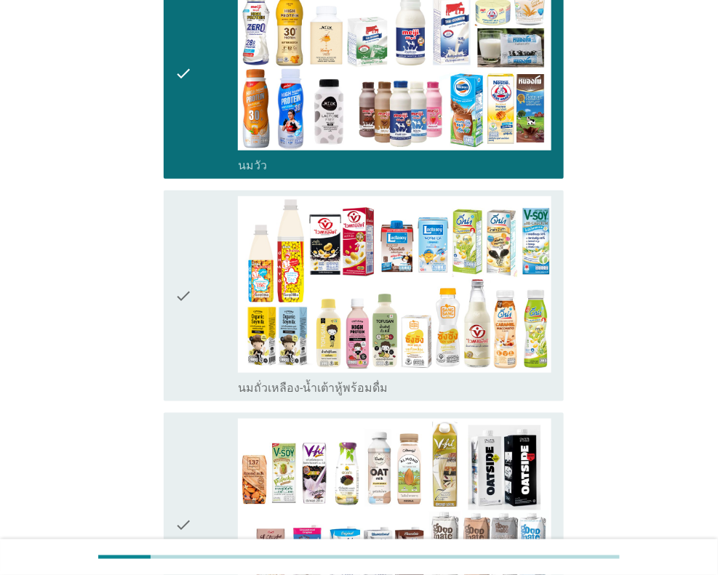
scroll to position [218, 0]
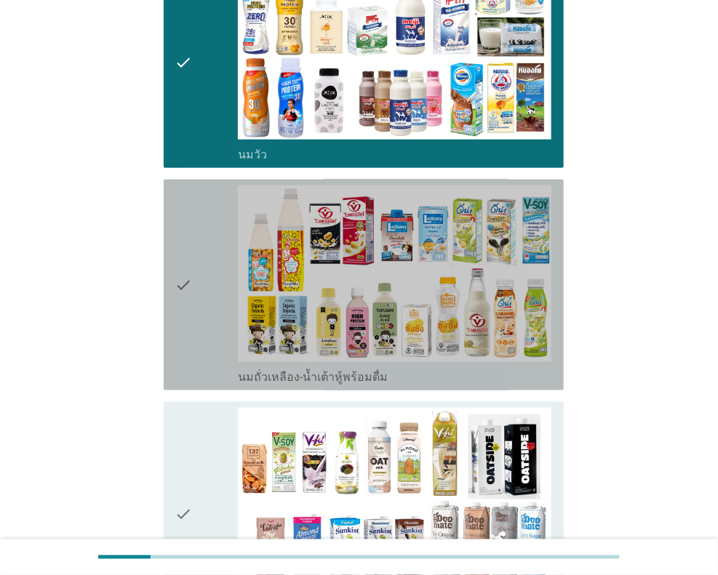
click at [192, 324] on icon "check" at bounding box center [183, 284] width 17 height 199
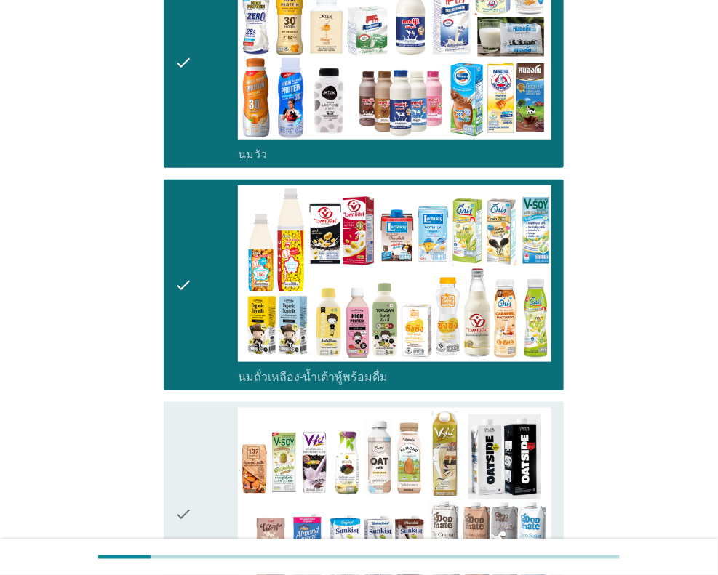
scroll to position [436, 0]
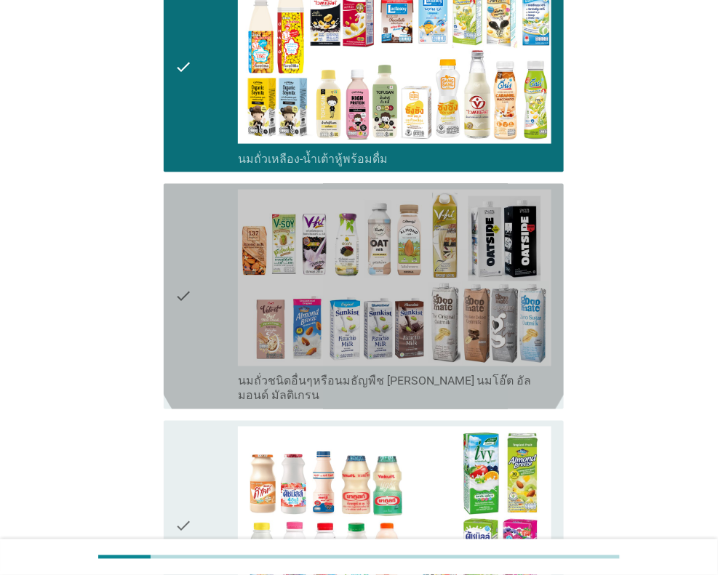
click at [200, 308] on div "check" at bounding box center [206, 297] width 63 height 214
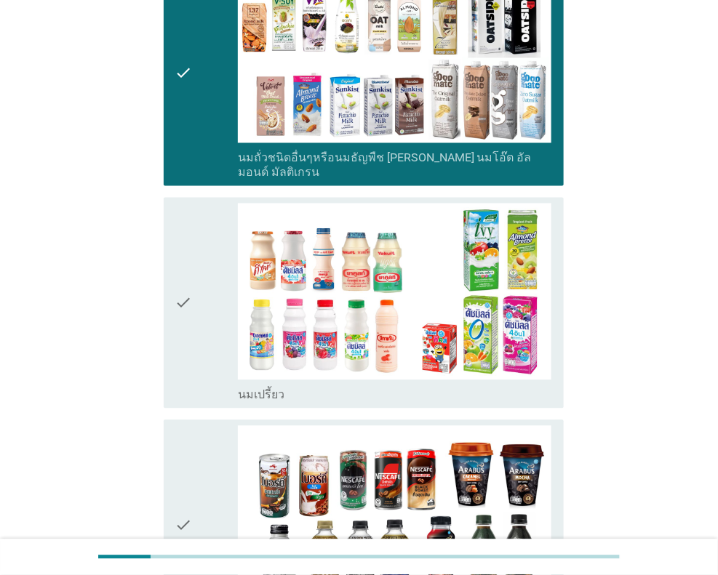
scroll to position [726, 0]
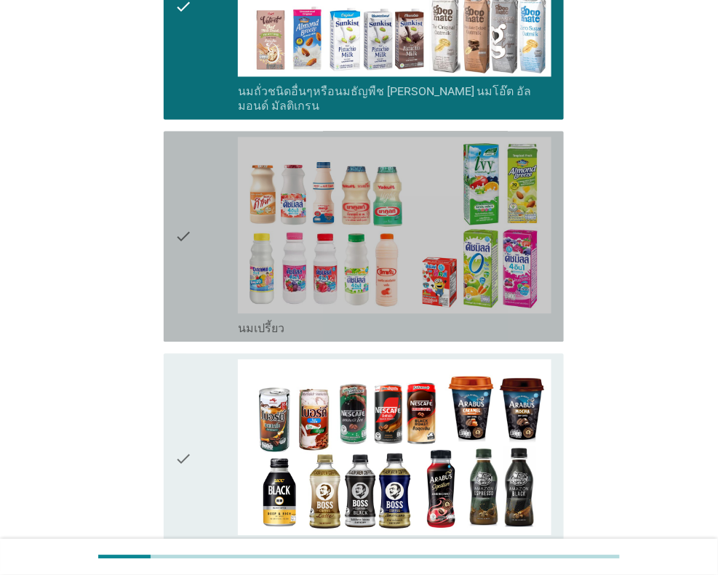
click at [207, 254] on div "check" at bounding box center [206, 236] width 63 height 199
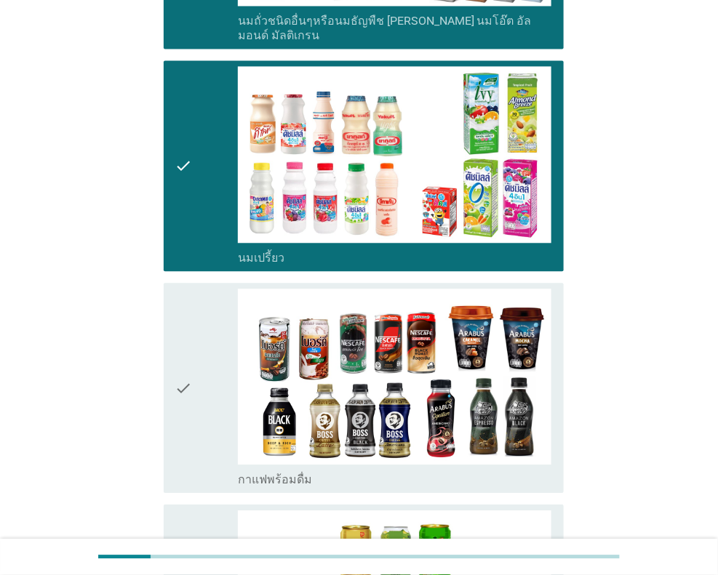
scroll to position [945, 0]
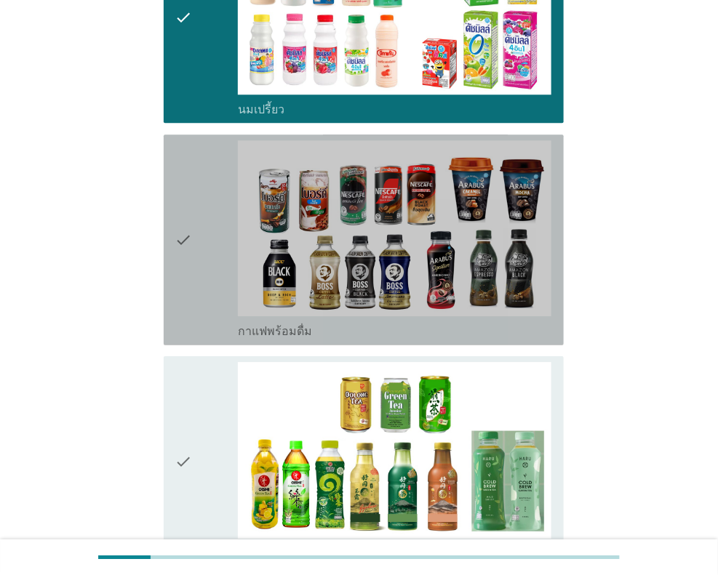
click at [203, 261] on div "check" at bounding box center [206, 239] width 63 height 199
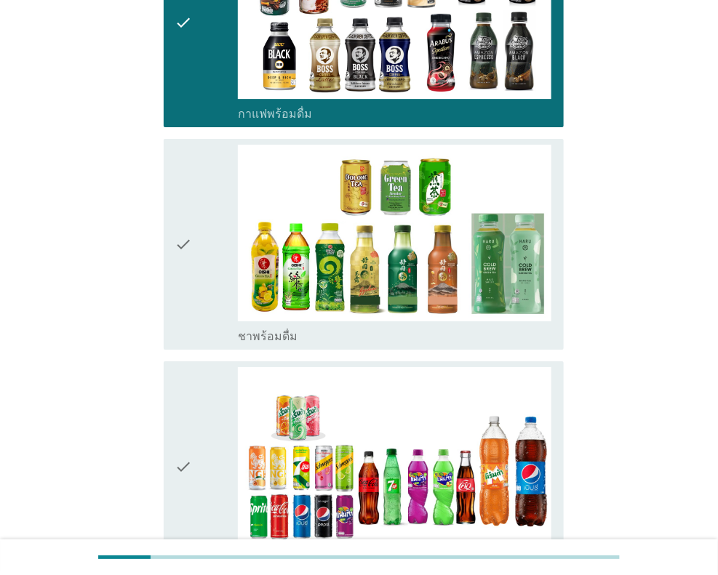
scroll to position [1308, 0]
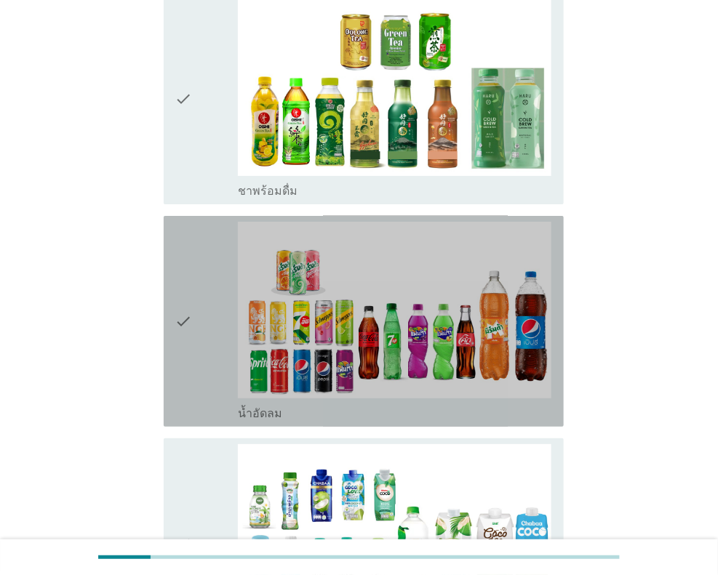
click at [203, 335] on div "check" at bounding box center [206, 321] width 63 height 199
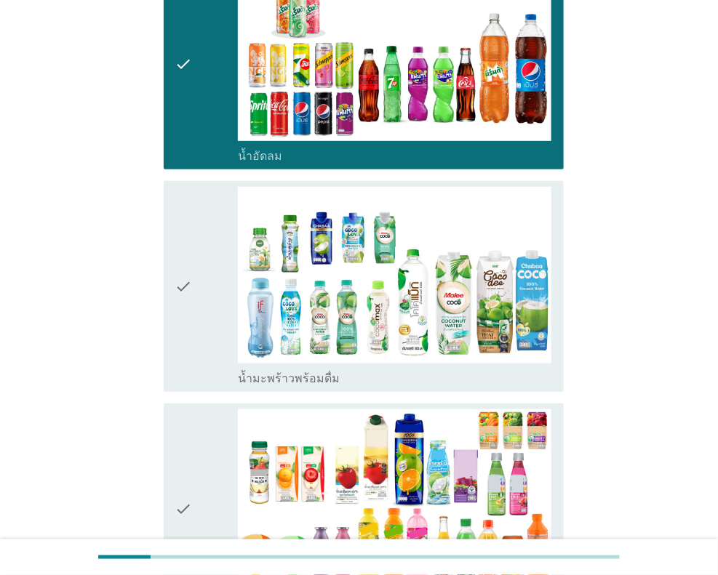
scroll to position [1599, 0]
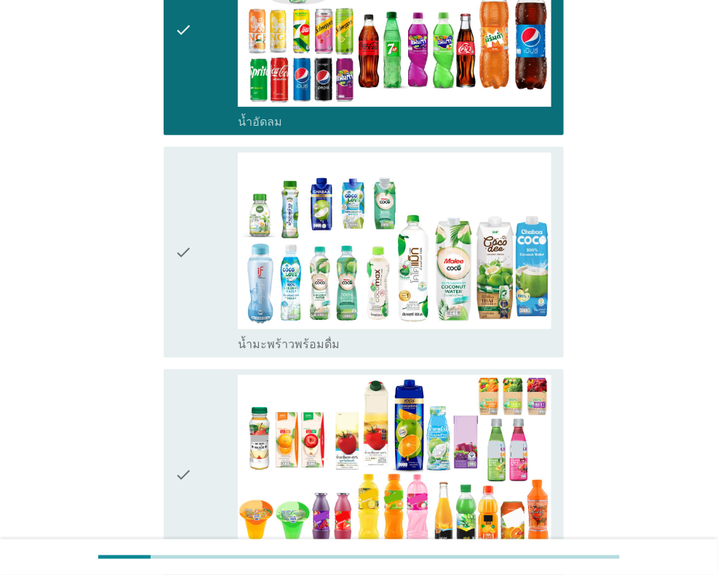
click at [190, 283] on icon "check" at bounding box center [183, 252] width 17 height 199
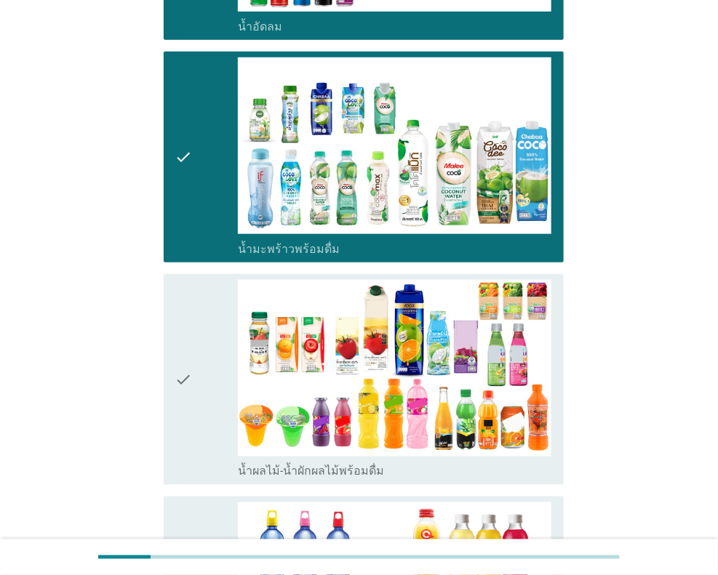
scroll to position [1817, 0]
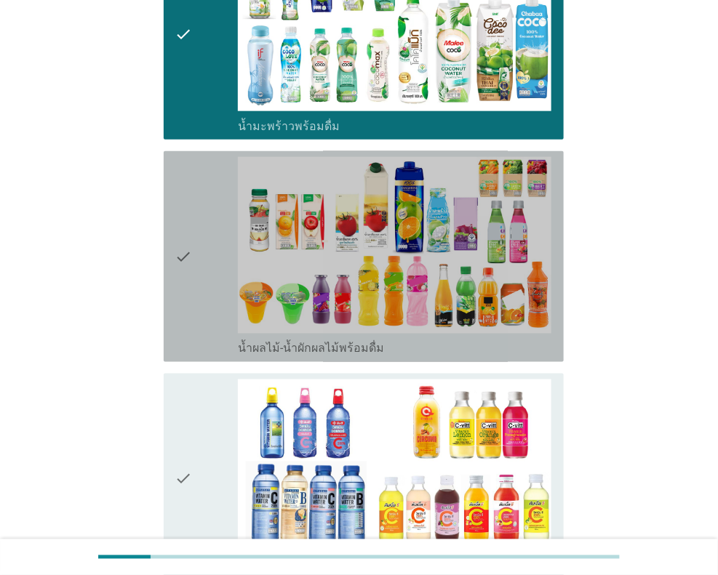
click at [194, 258] on div "check" at bounding box center [206, 256] width 63 height 199
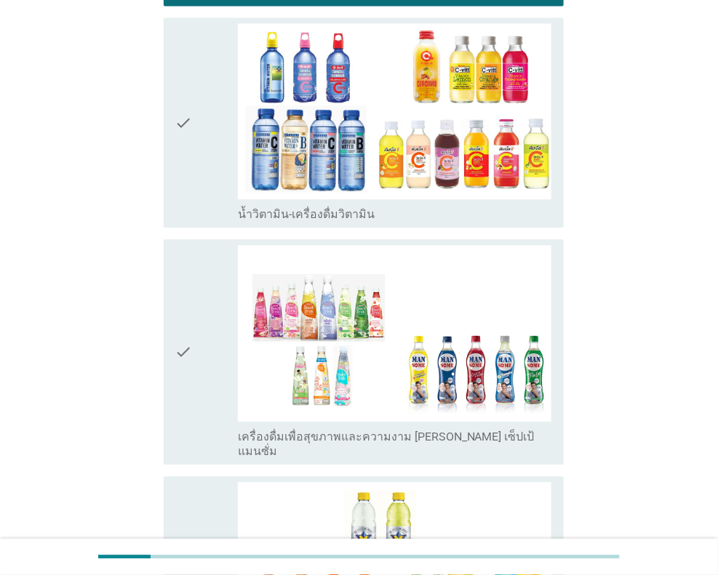
scroll to position [2181, 0]
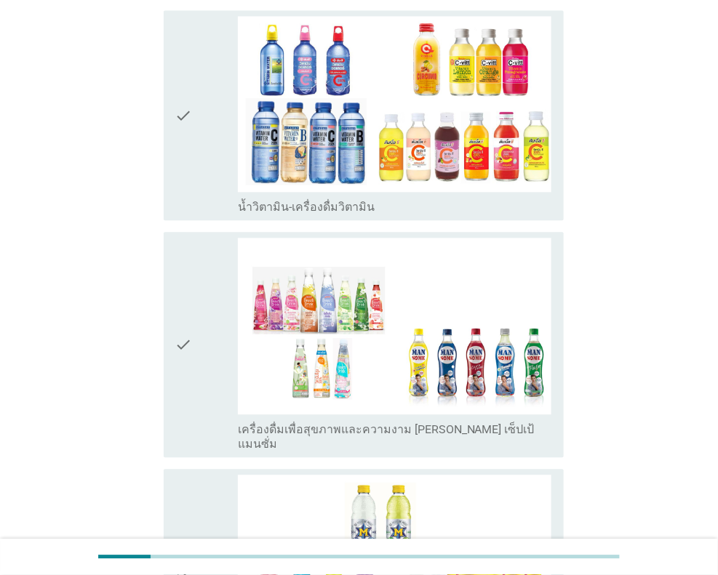
click at [190, 169] on icon "check" at bounding box center [183, 115] width 17 height 199
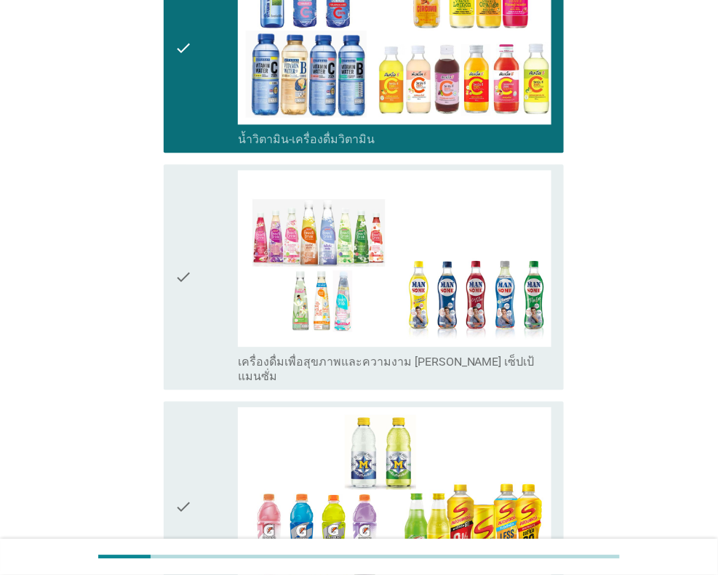
scroll to position [2398, 0]
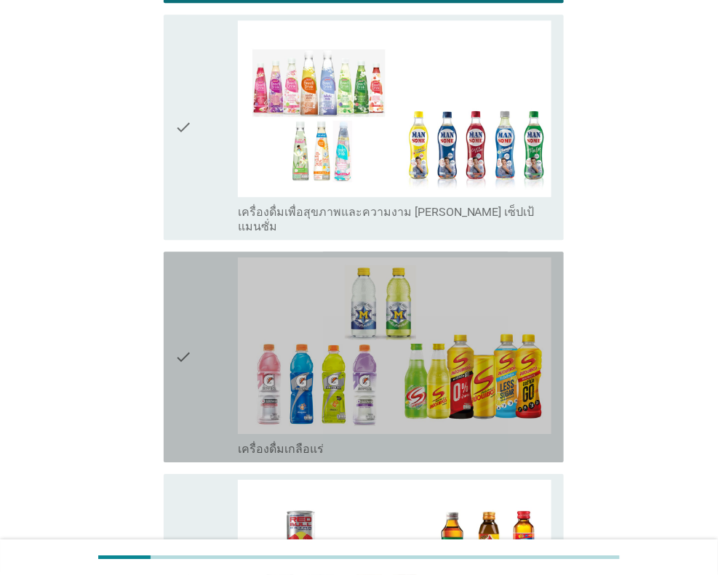
click at [211, 347] on div "check" at bounding box center [206, 356] width 63 height 199
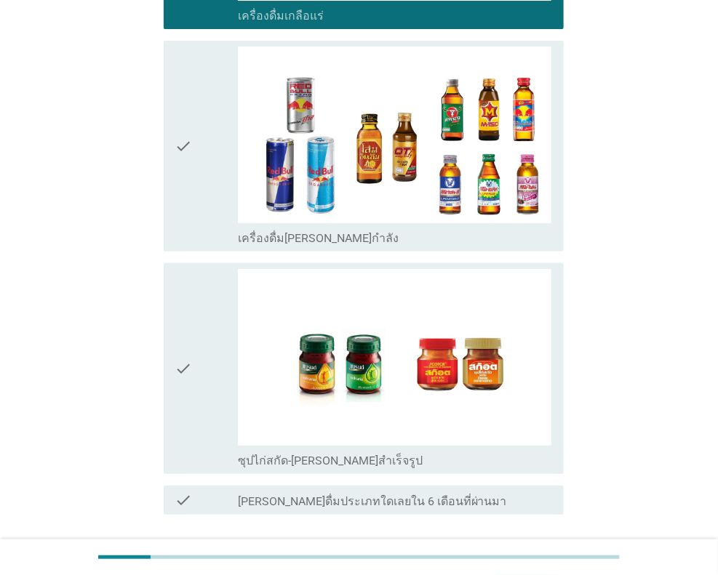
scroll to position [2835, 0]
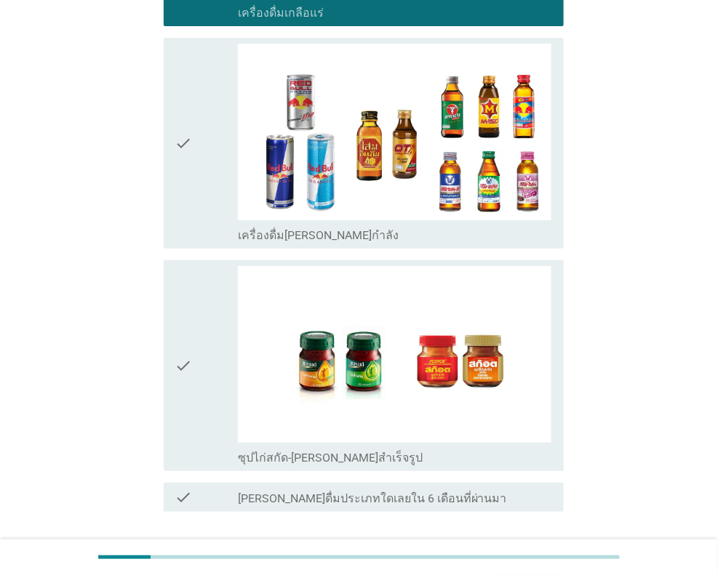
click at [197, 355] on div "check" at bounding box center [206, 365] width 63 height 199
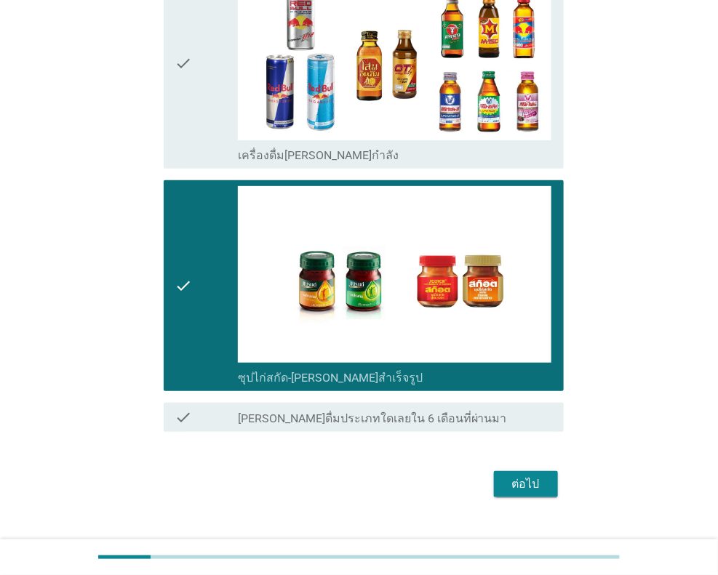
scroll to position [2916, 0]
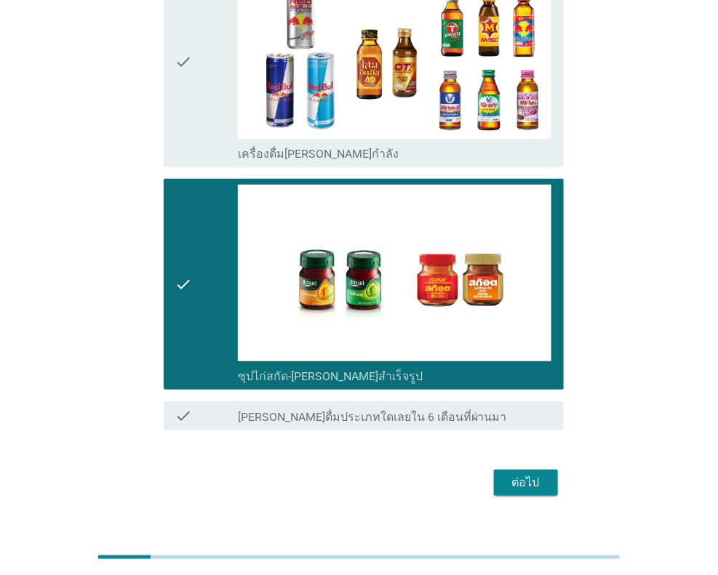
click at [527, 474] on div "ต่อไป" at bounding box center [525, 482] width 41 height 17
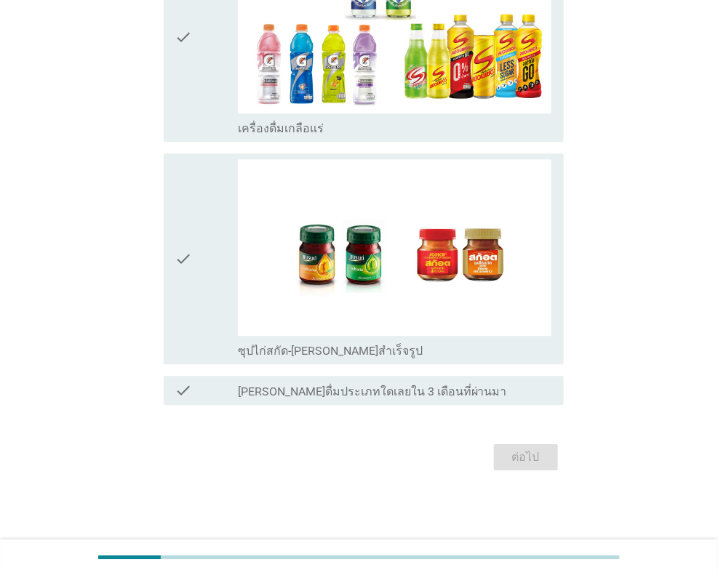
scroll to position [0, 0]
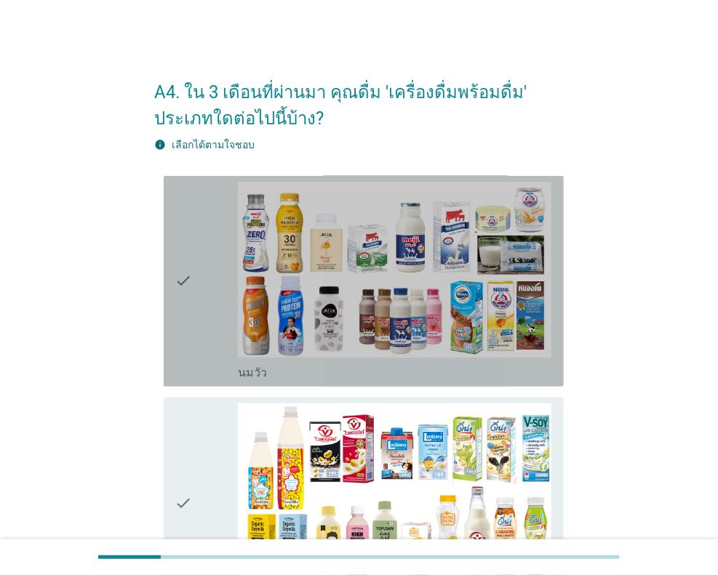
click at [190, 314] on icon "check" at bounding box center [183, 281] width 17 height 199
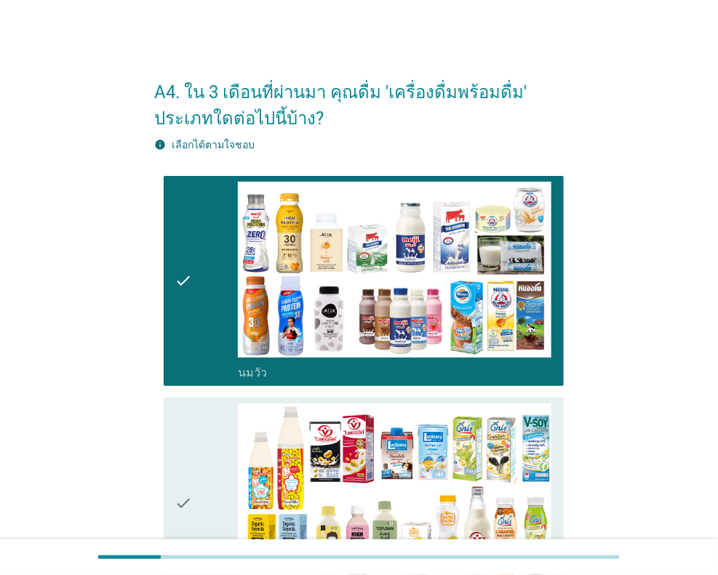
click at [188, 473] on icon "check" at bounding box center [183, 502] width 17 height 199
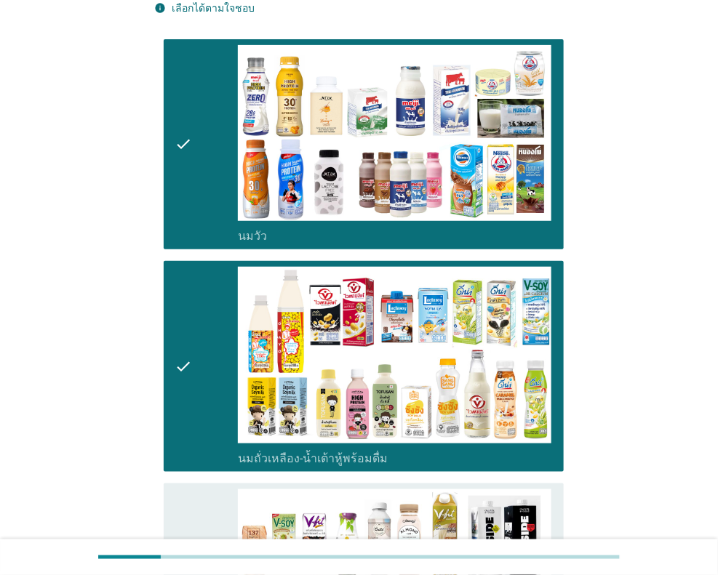
scroll to position [363, 0]
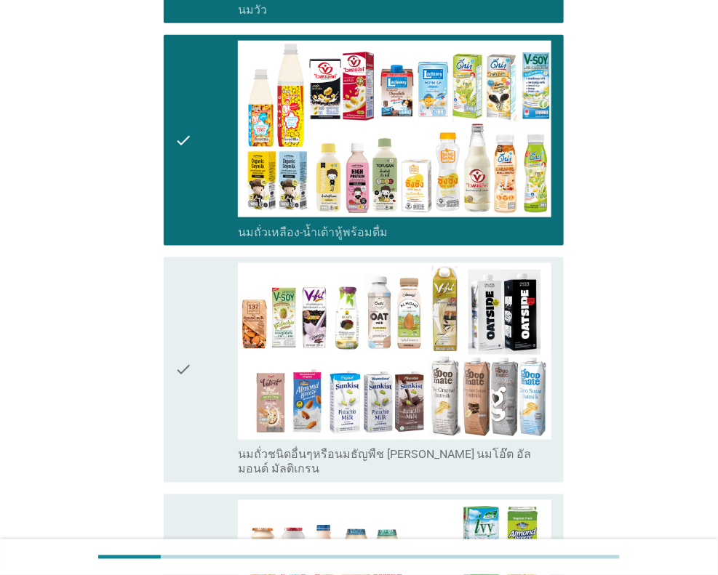
click at [178, 392] on icon "check" at bounding box center [183, 370] width 17 height 214
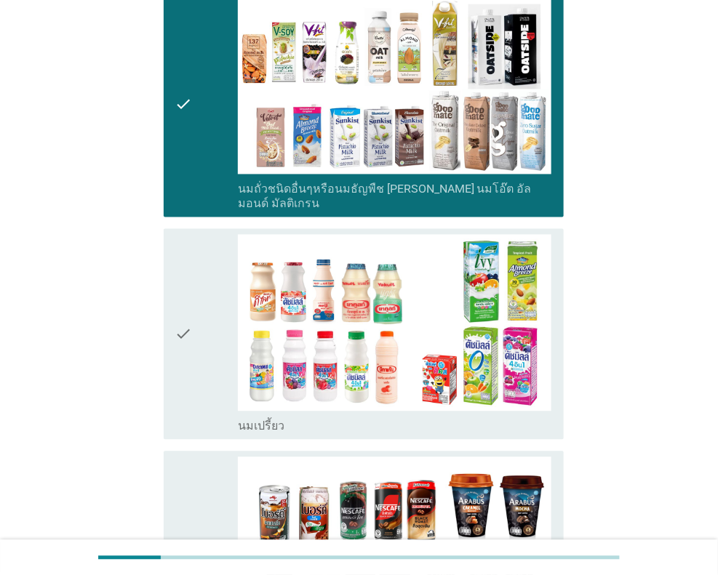
scroll to position [654, 0]
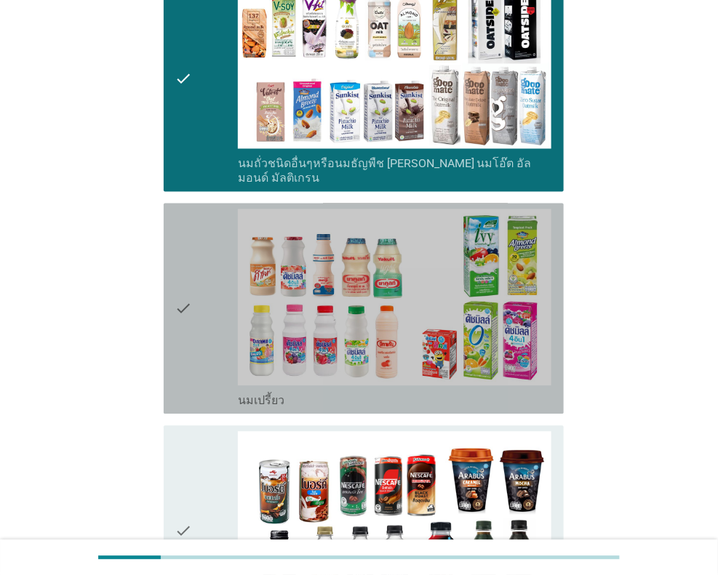
click at [186, 320] on icon "check" at bounding box center [183, 308] width 17 height 199
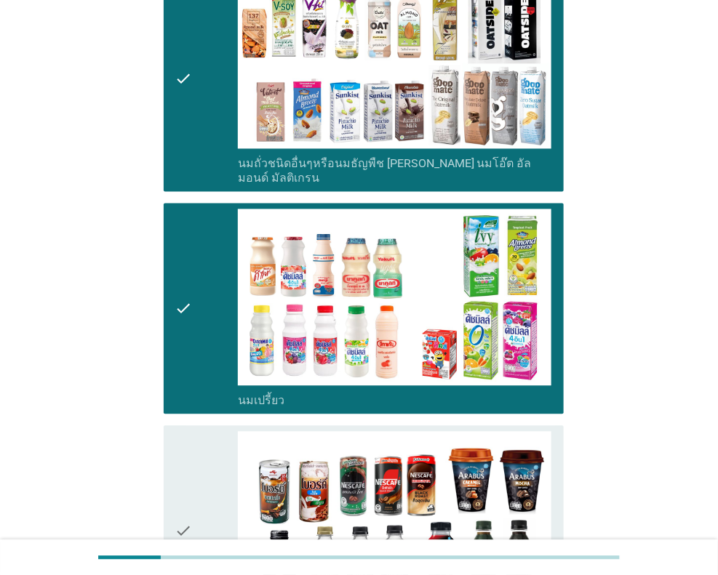
click at [196, 472] on div "check" at bounding box center [206, 531] width 63 height 199
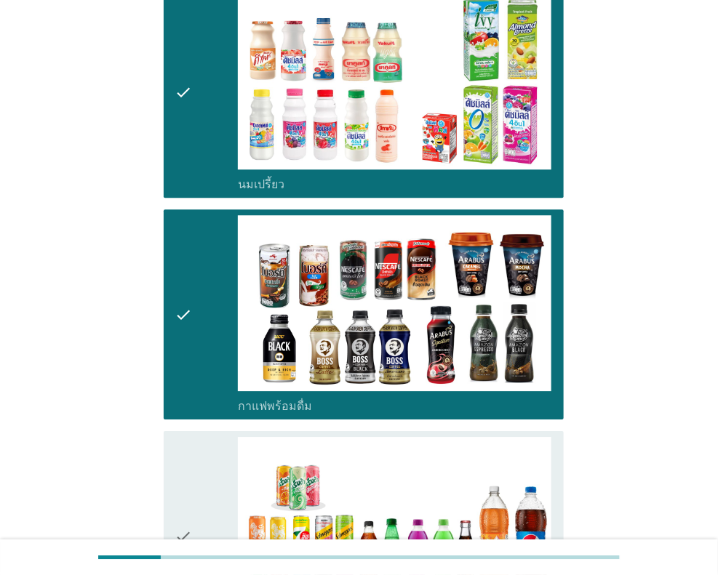
scroll to position [872, 0]
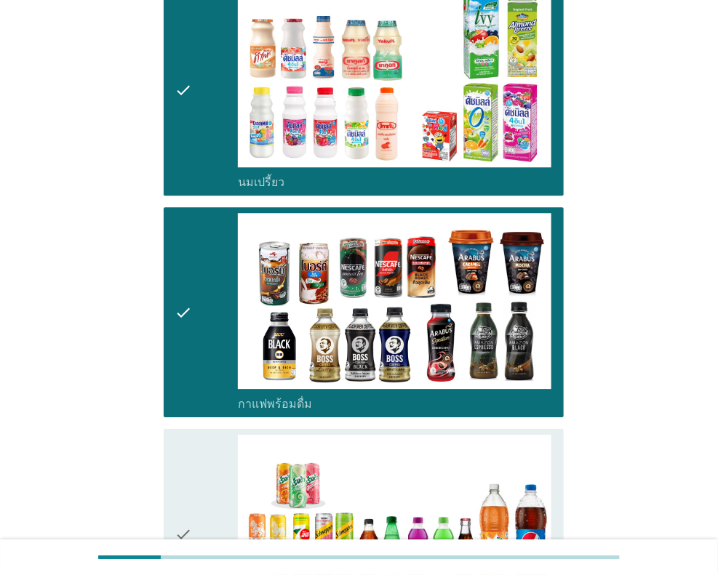
click at [189, 470] on icon "check" at bounding box center [183, 534] width 17 height 199
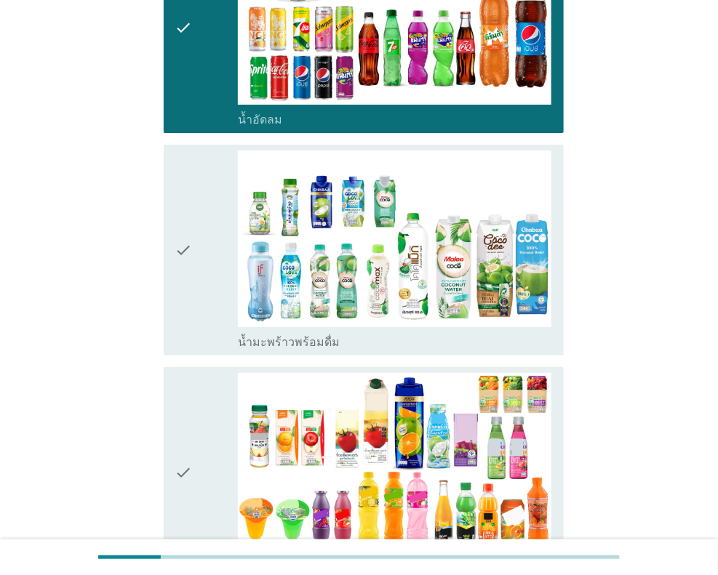
scroll to position [1381, 0]
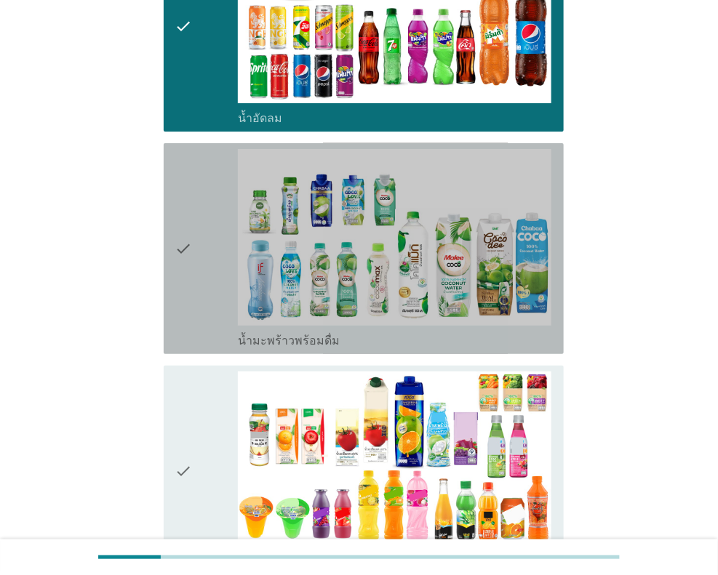
click at [185, 257] on icon "check" at bounding box center [183, 248] width 17 height 199
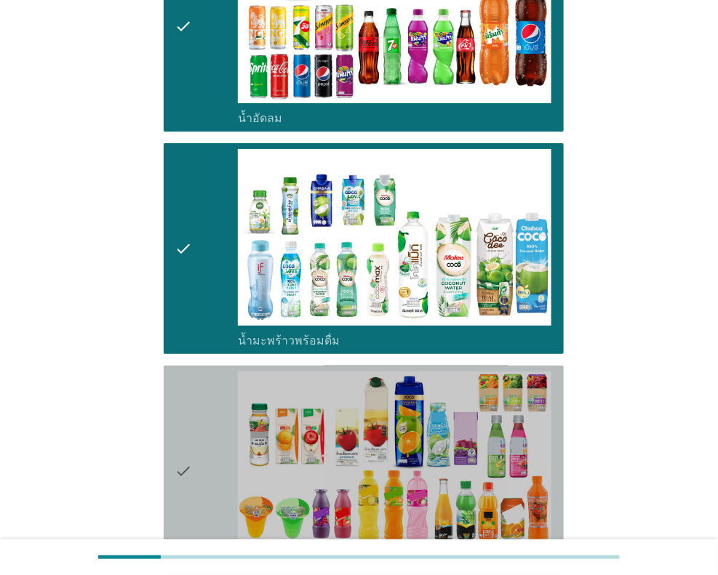
click at [193, 446] on div "check" at bounding box center [206, 470] width 63 height 199
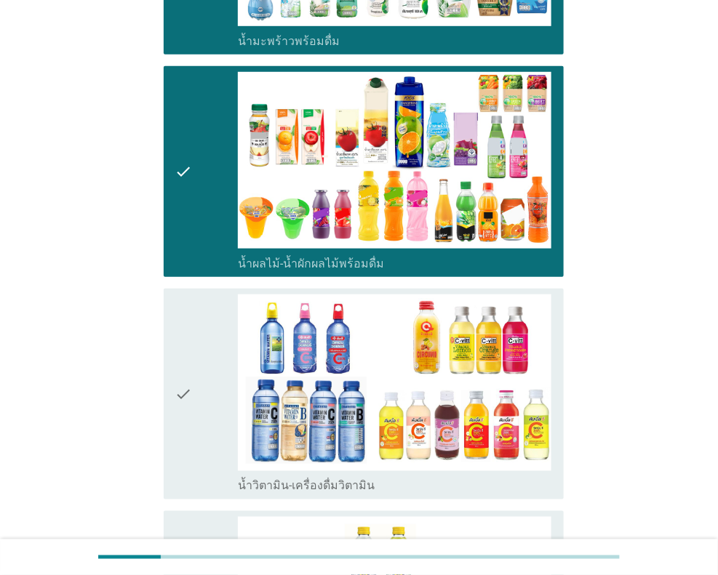
scroll to position [1745, 0]
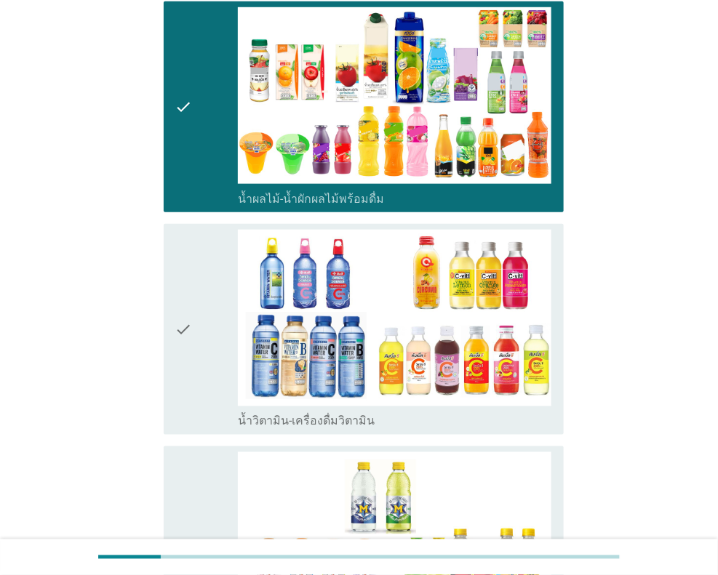
click at [185, 359] on icon "check" at bounding box center [183, 329] width 17 height 199
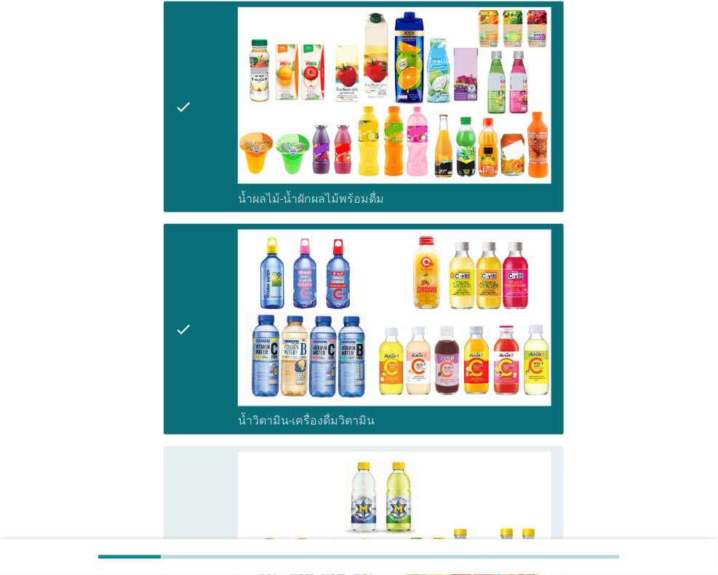
scroll to position [1599, 0]
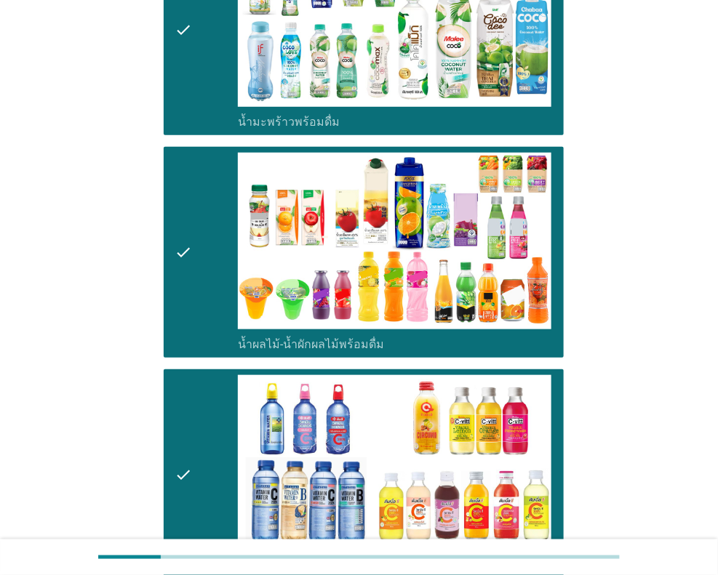
click at [204, 81] on div "check" at bounding box center [206, 29] width 63 height 199
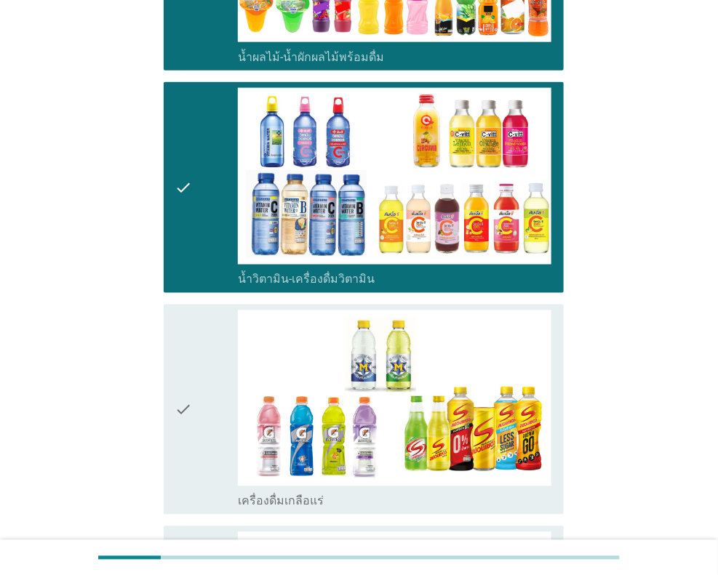
scroll to position [1890, 0]
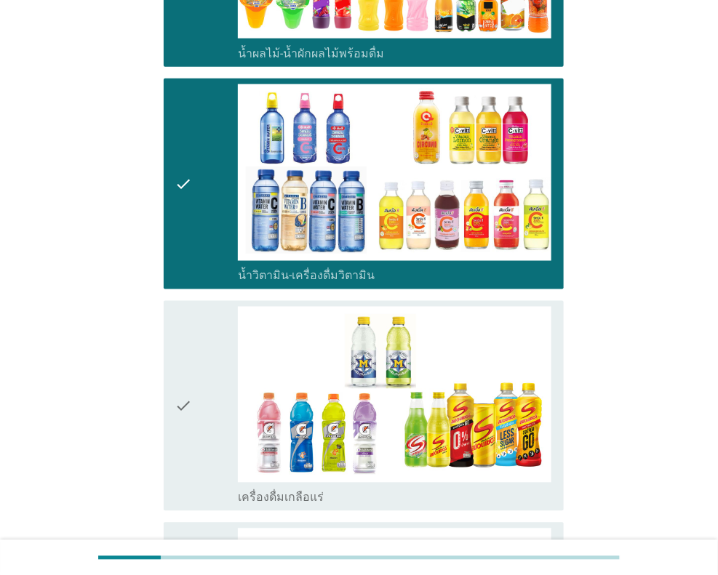
click at [190, 408] on icon "check" at bounding box center [183, 406] width 17 height 199
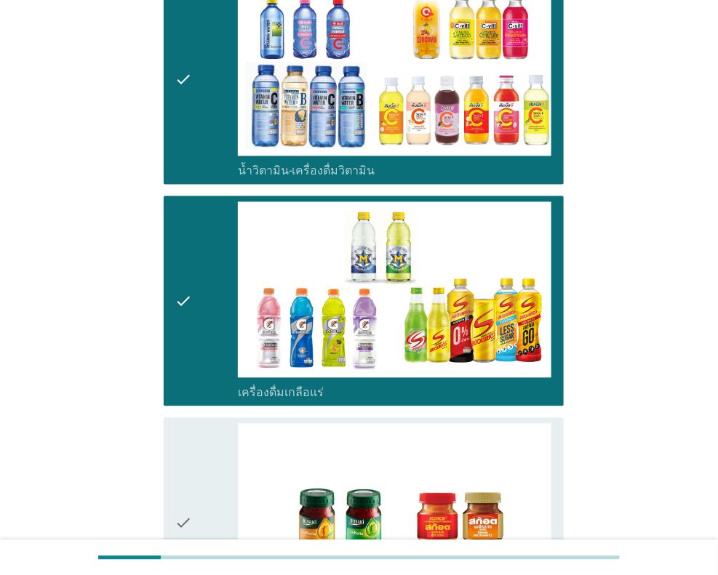
scroll to position [2181, 0]
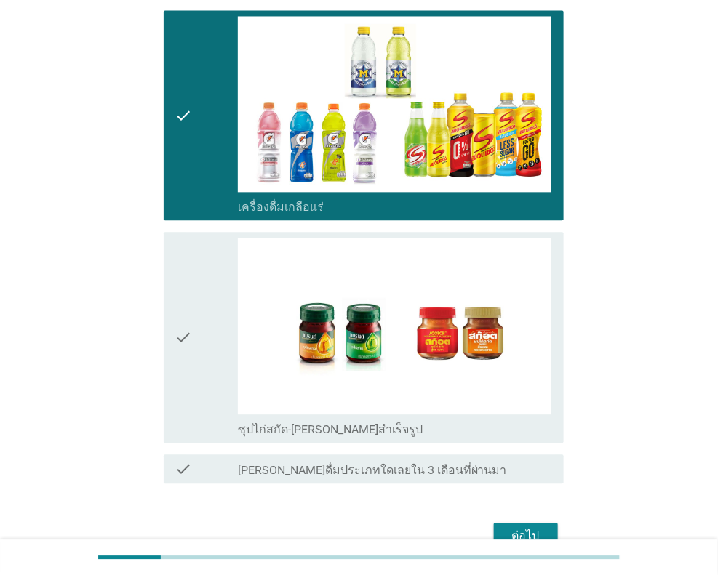
click at [530, 527] on div "ต่อไป" at bounding box center [525, 535] width 41 height 17
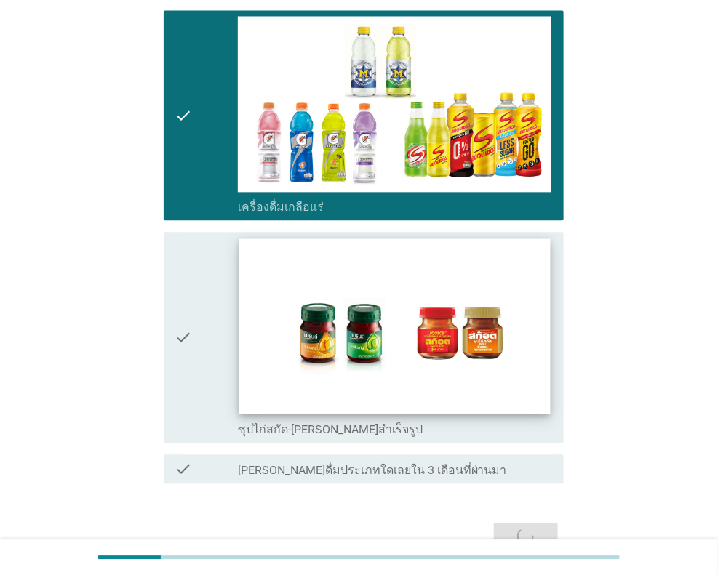
scroll to position [0, 0]
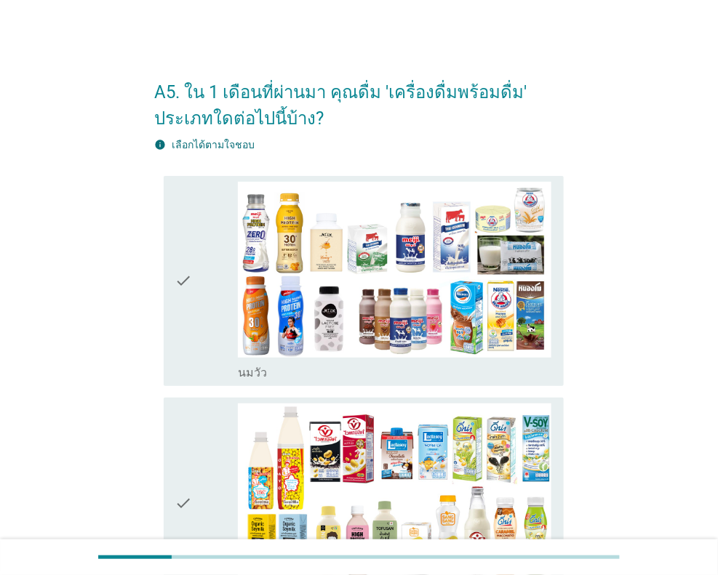
click at [197, 309] on div "check" at bounding box center [206, 281] width 63 height 199
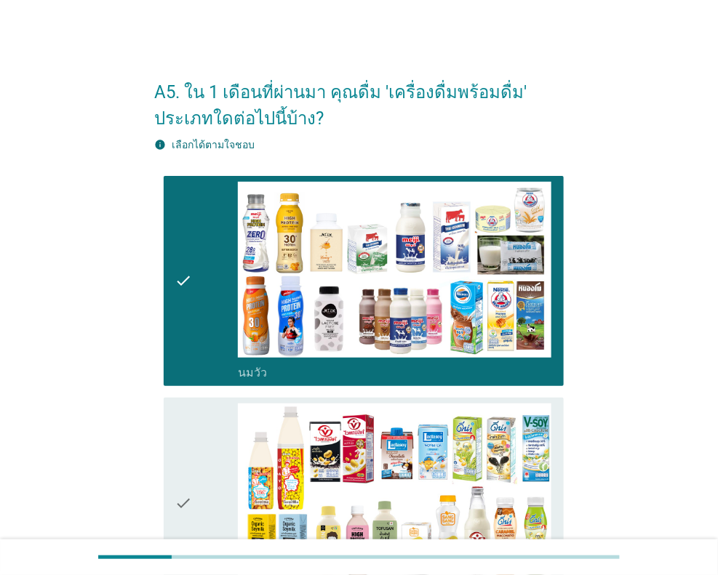
click at [189, 473] on icon "check" at bounding box center [183, 502] width 17 height 199
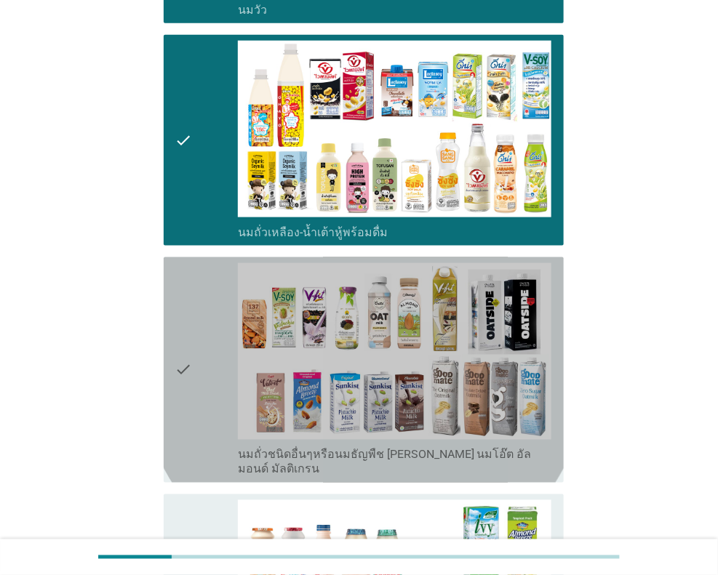
click at [180, 391] on icon "check" at bounding box center [183, 370] width 17 height 214
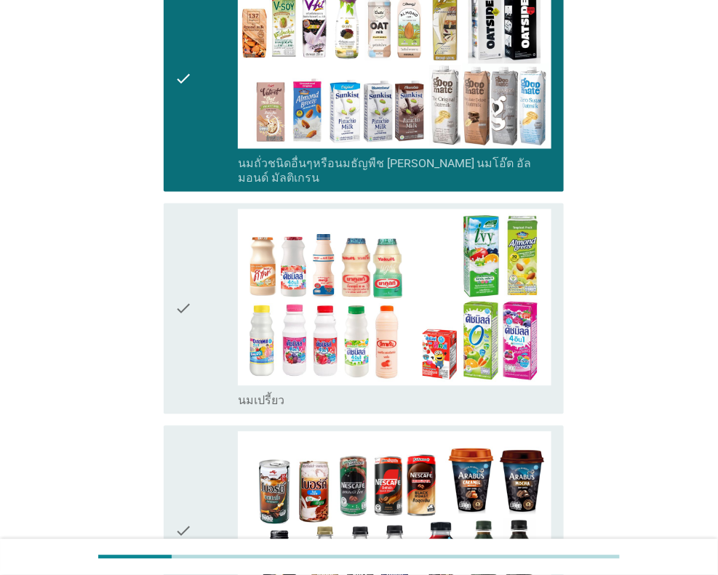
click at [185, 308] on icon "check" at bounding box center [183, 308] width 17 height 199
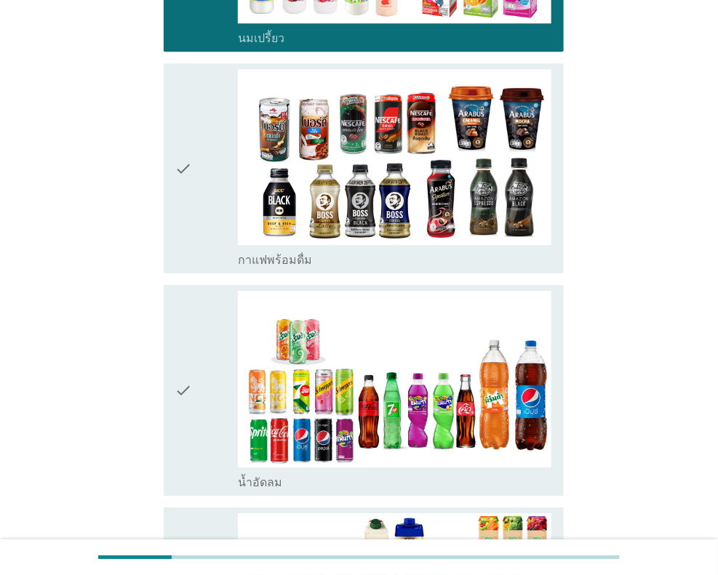
scroll to position [1018, 0]
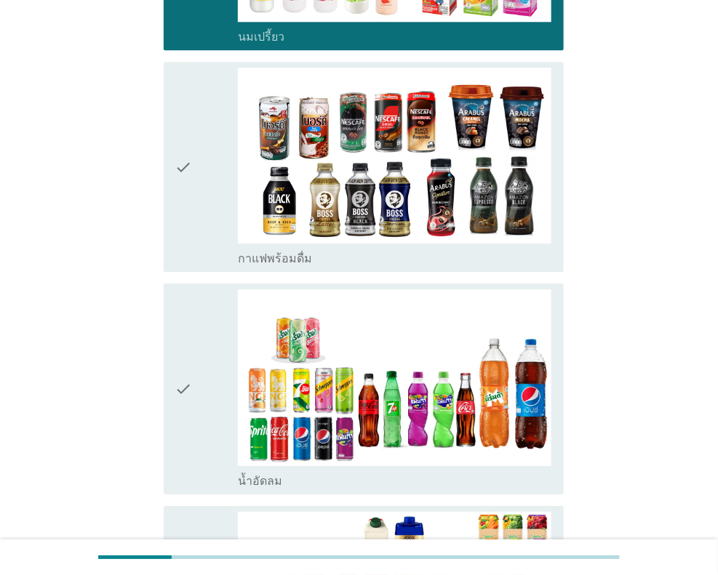
click at [200, 215] on div "check" at bounding box center [206, 167] width 63 height 199
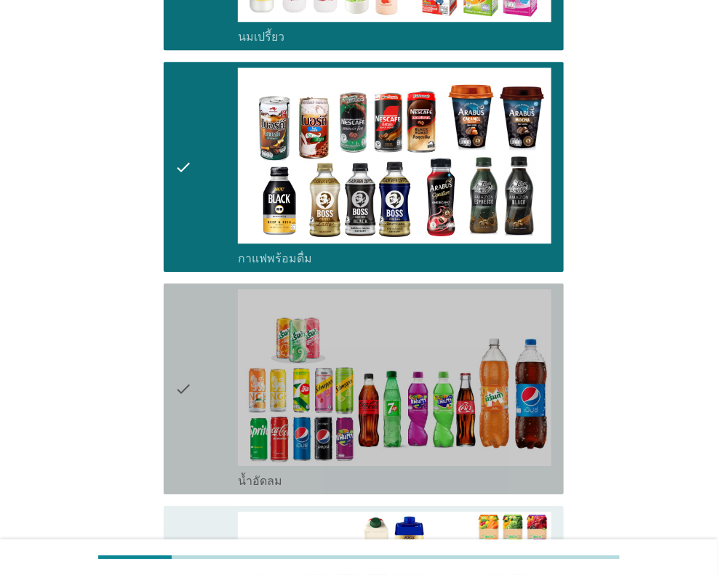
click at [204, 393] on div "check" at bounding box center [206, 388] width 63 height 199
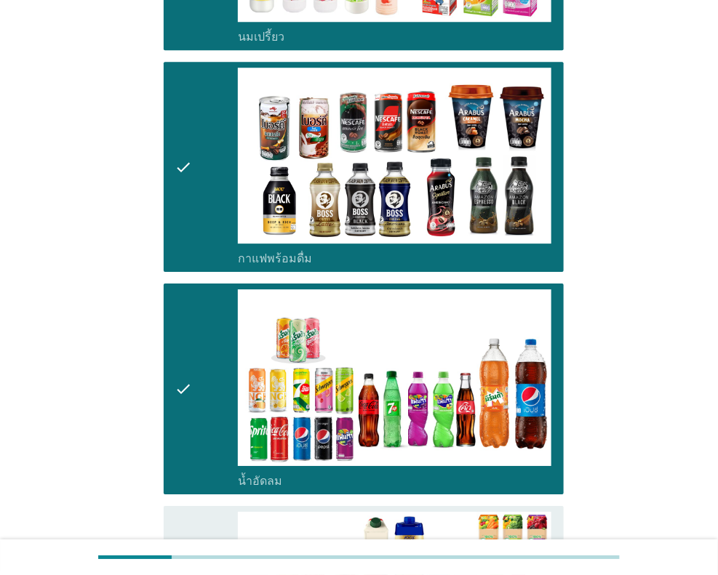
scroll to position [1308, 0]
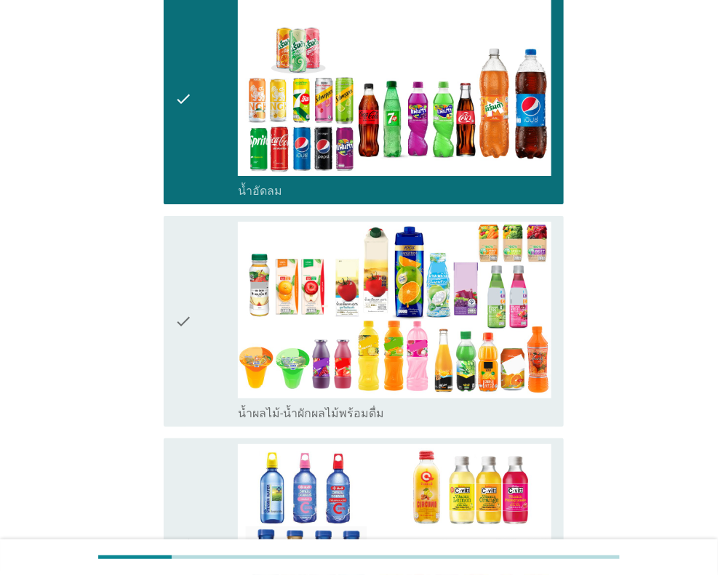
click at [185, 324] on icon "check" at bounding box center [183, 321] width 17 height 199
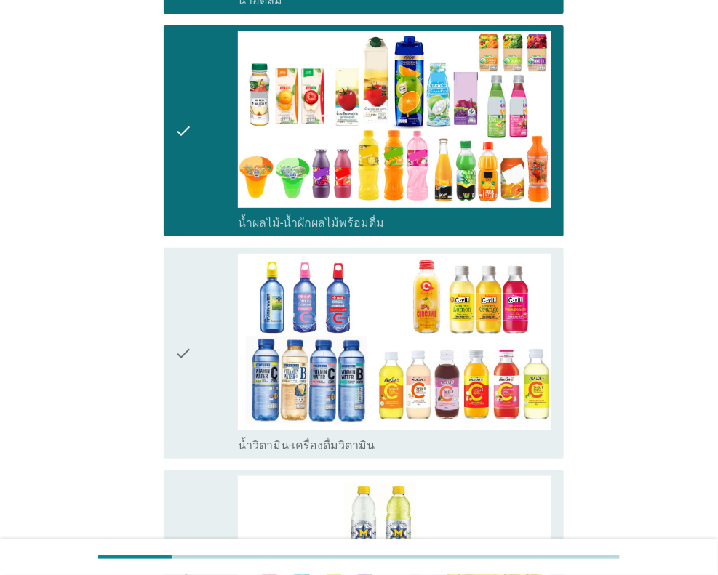
scroll to position [1527, 0]
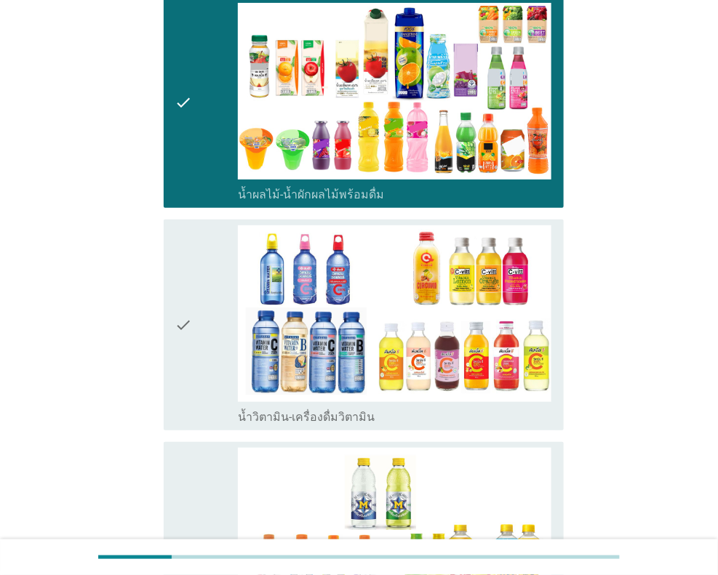
click at [189, 297] on icon "check" at bounding box center [183, 324] width 17 height 199
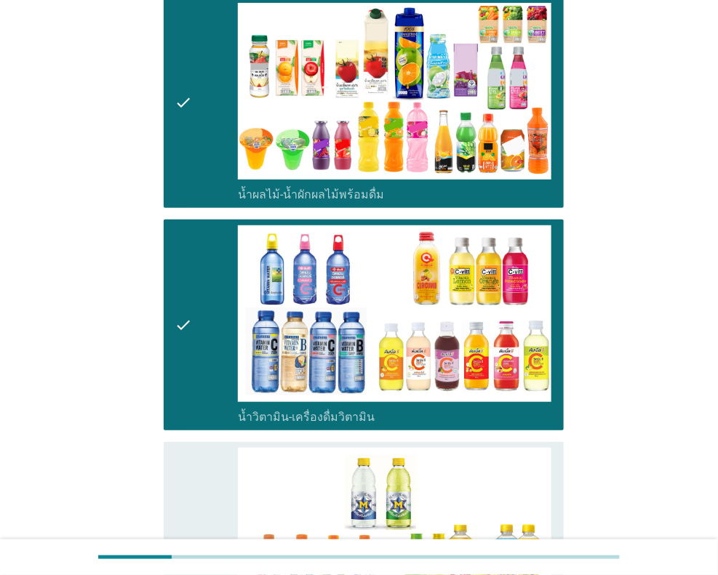
click at [196, 338] on div "check" at bounding box center [206, 324] width 63 height 199
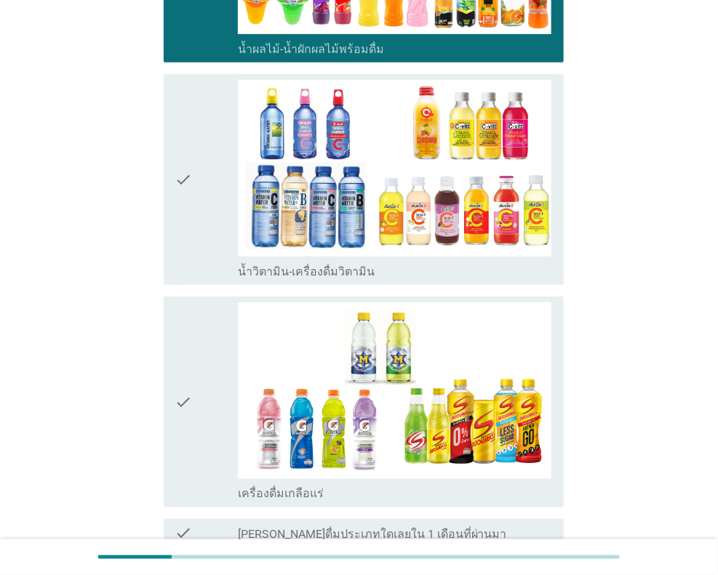
click at [195, 339] on div "check" at bounding box center [206, 401] width 63 height 199
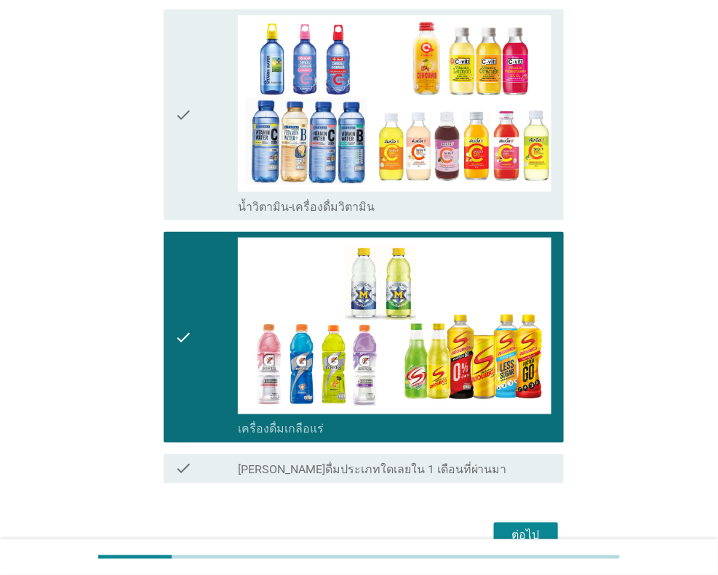
scroll to position [1803, 0]
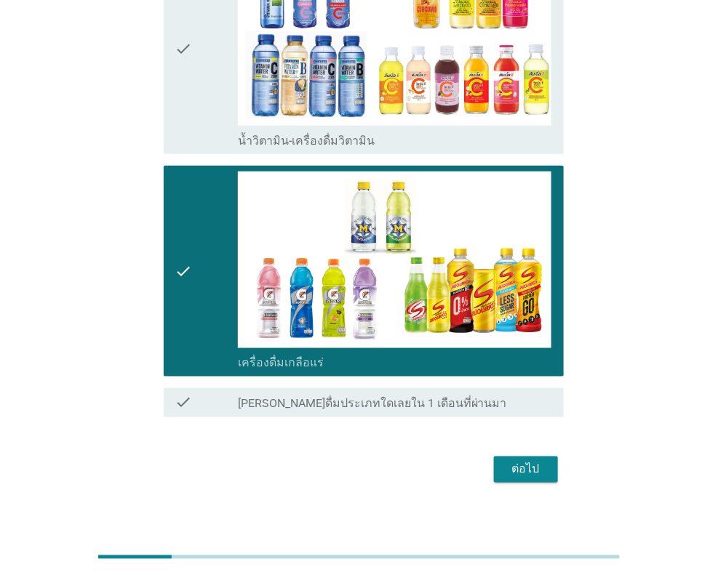
click at [523, 461] on div "ต่อไป" at bounding box center [525, 469] width 41 height 17
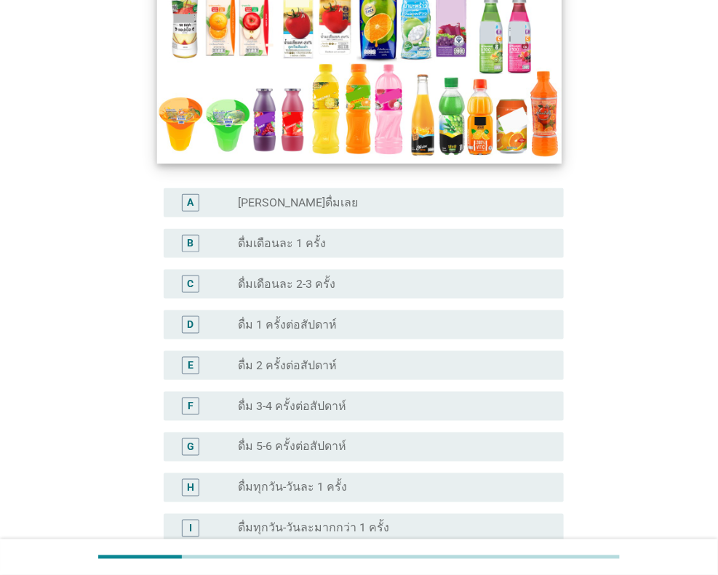
scroll to position [290, 0]
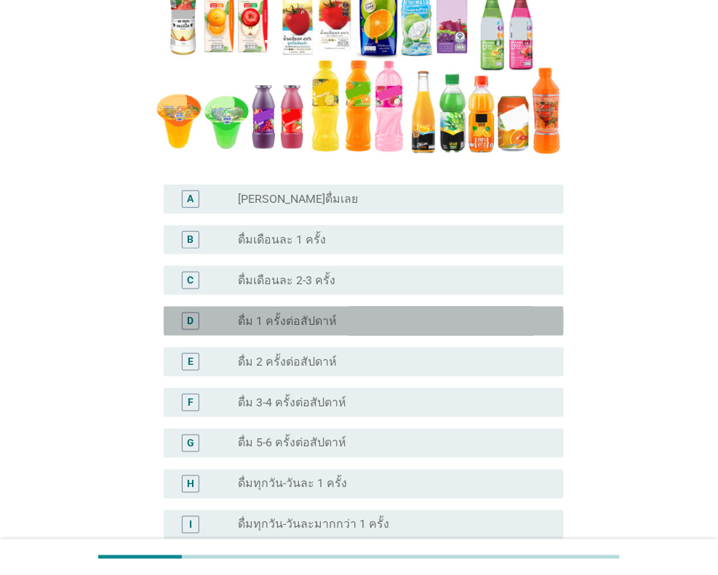
click at [332, 318] on div "radio_button_unchecked ดื่ม 1 ครั้งต่อสัปดาห์" at bounding box center [389, 321] width 302 height 15
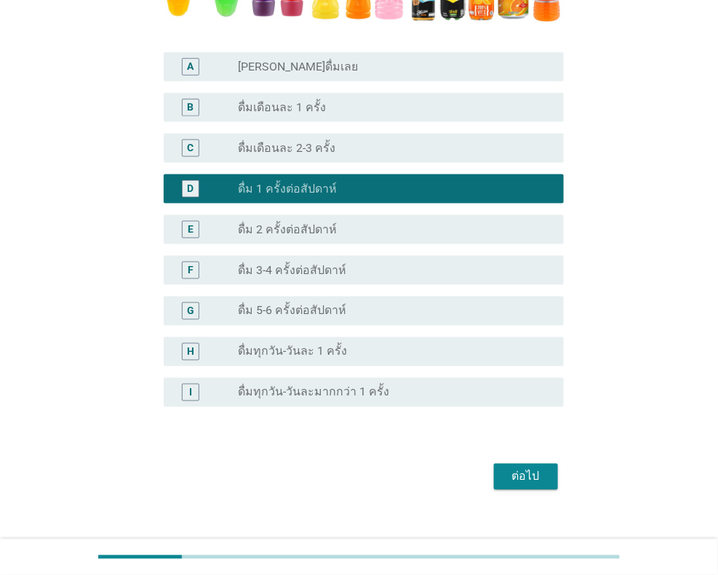
scroll to position [441, 0]
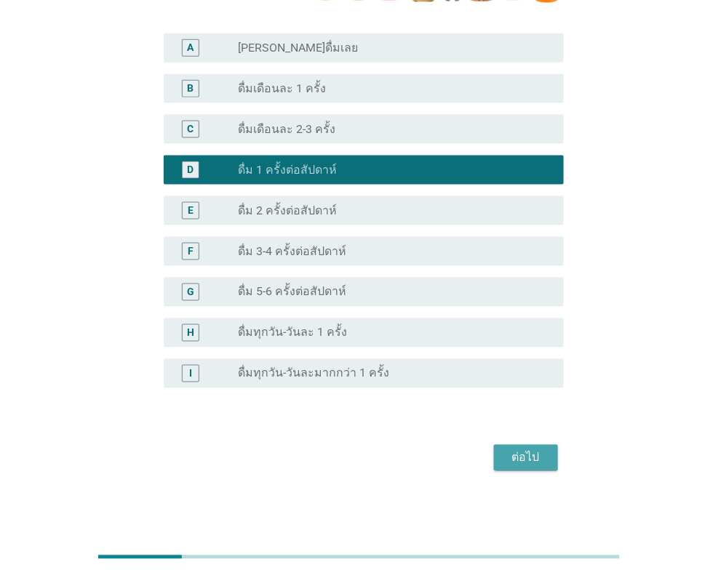
click at [538, 459] on div "ต่อไป" at bounding box center [525, 457] width 41 height 17
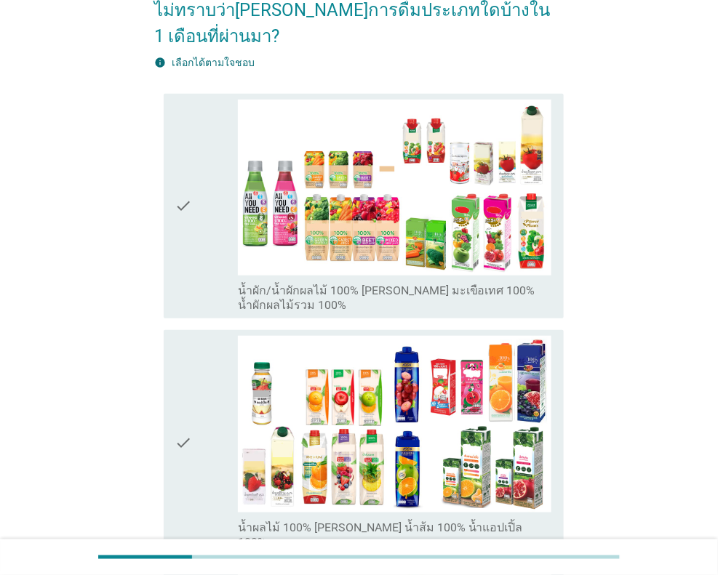
scroll to position [218, 0]
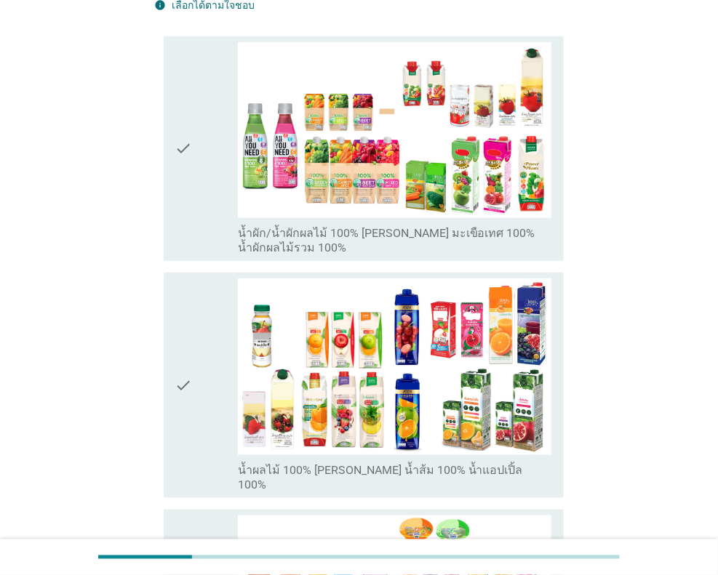
click at [200, 142] on div "check" at bounding box center [206, 149] width 63 height 214
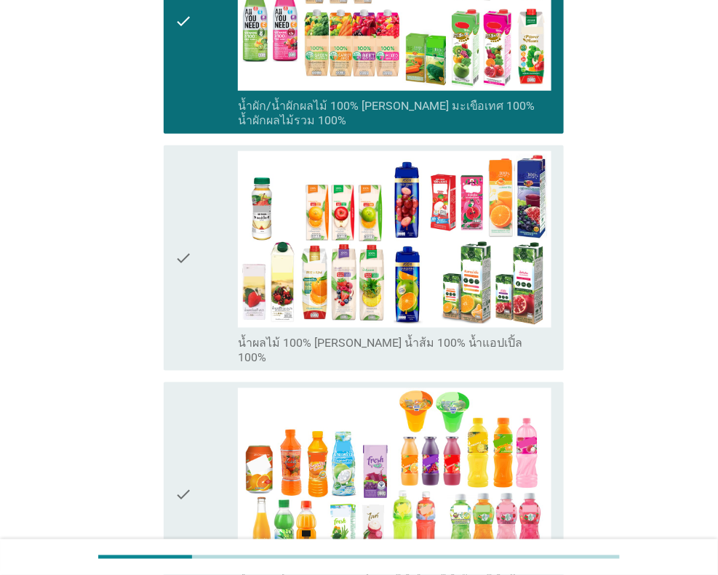
scroll to position [363, 0]
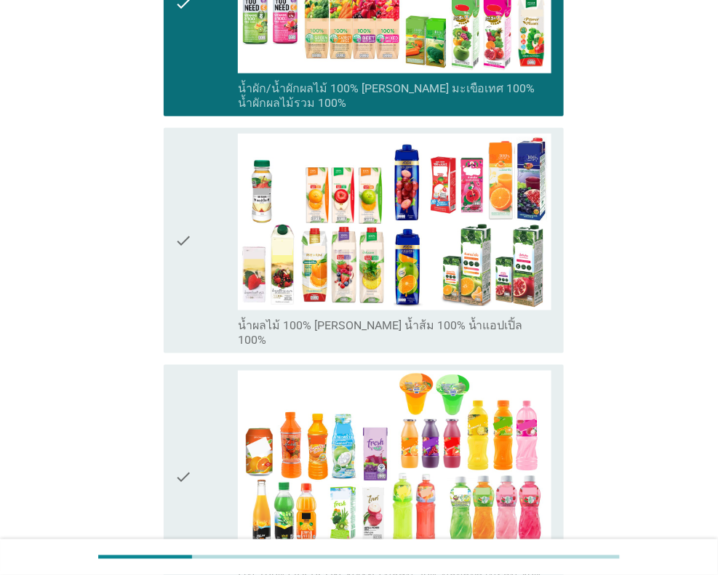
click at [204, 248] on div "check" at bounding box center [206, 241] width 63 height 214
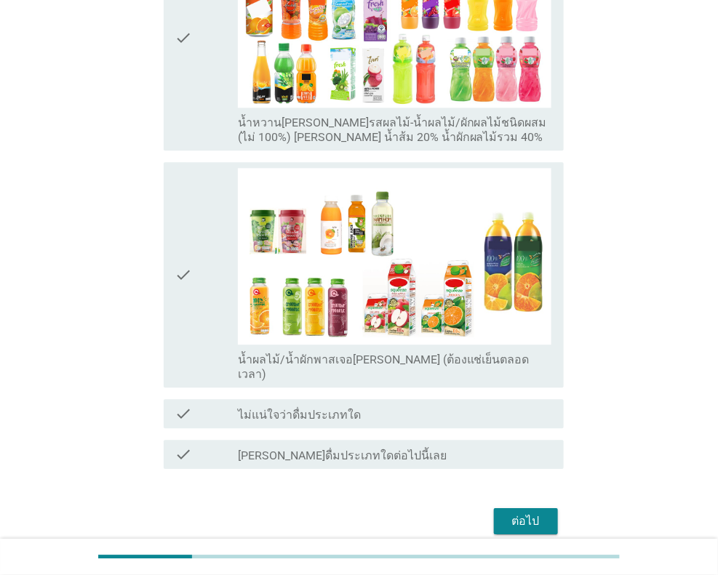
scroll to position [812, 0]
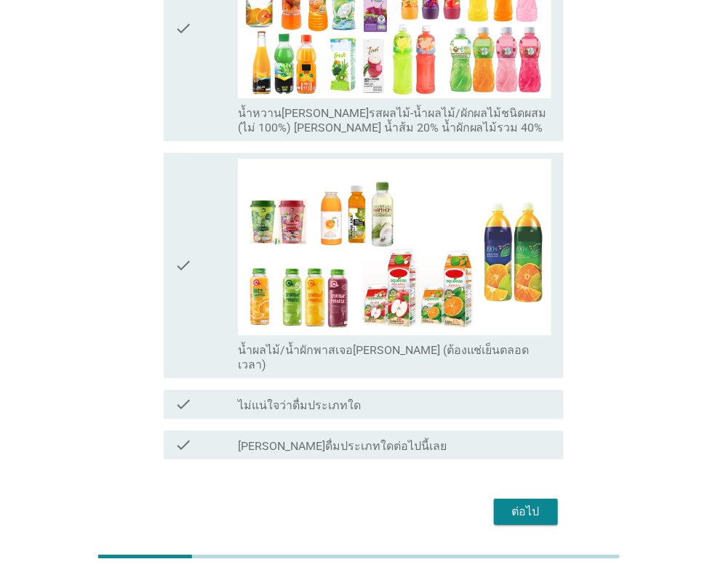
click at [526, 503] on div "ต่อไป" at bounding box center [525, 511] width 41 height 17
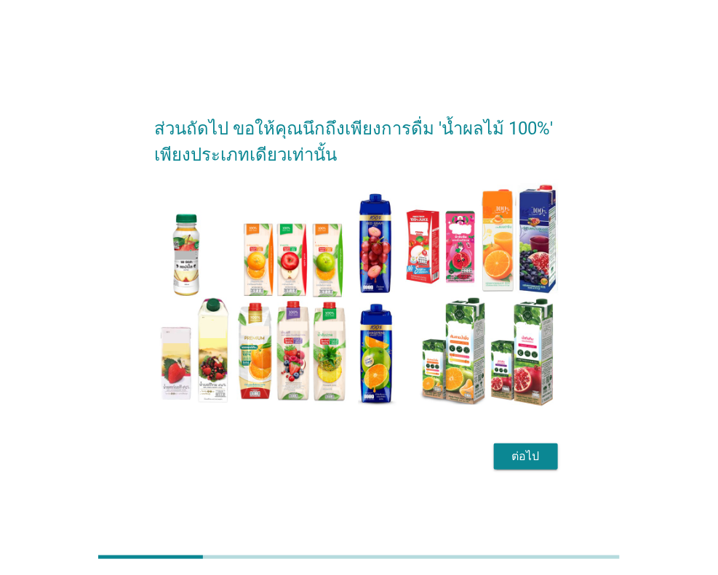
click at [527, 459] on div "ต่อไป" at bounding box center [525, 456] width 41 height 17
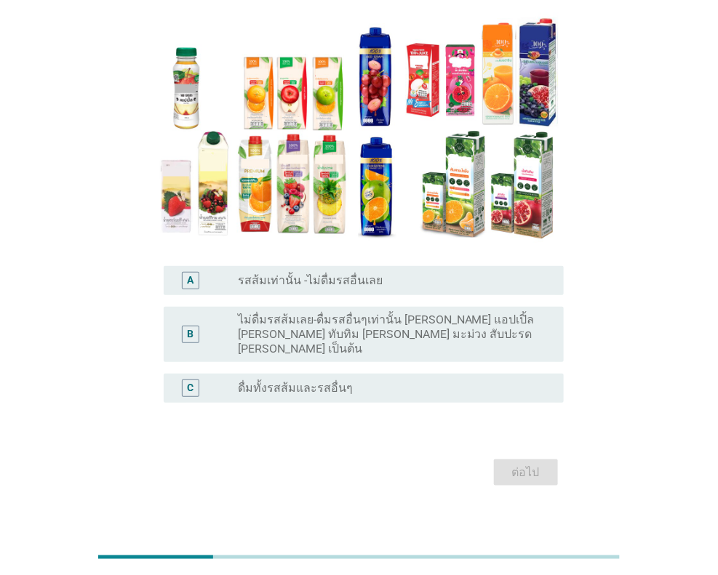
scroll to position [57, 0]
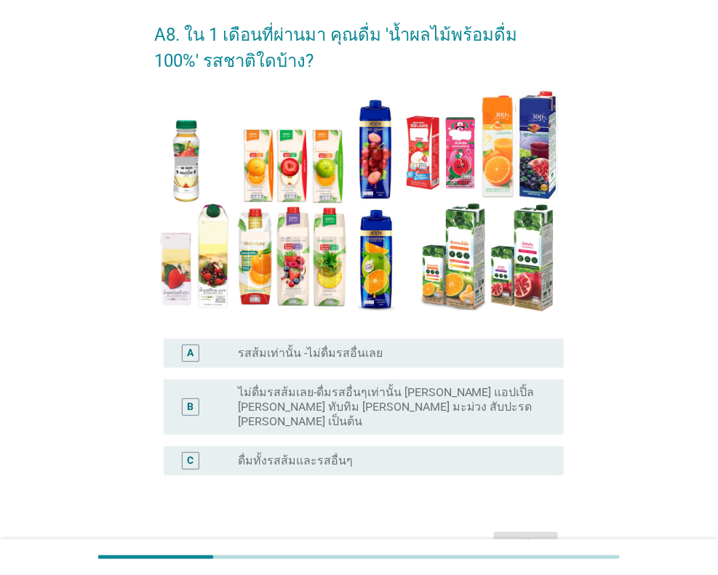
click at [349, 347] on label "รสส้มเท่านั้น -ไม่ดื่มรสอื่นเลย" at bounding box center [310, 353] width 145 height 15
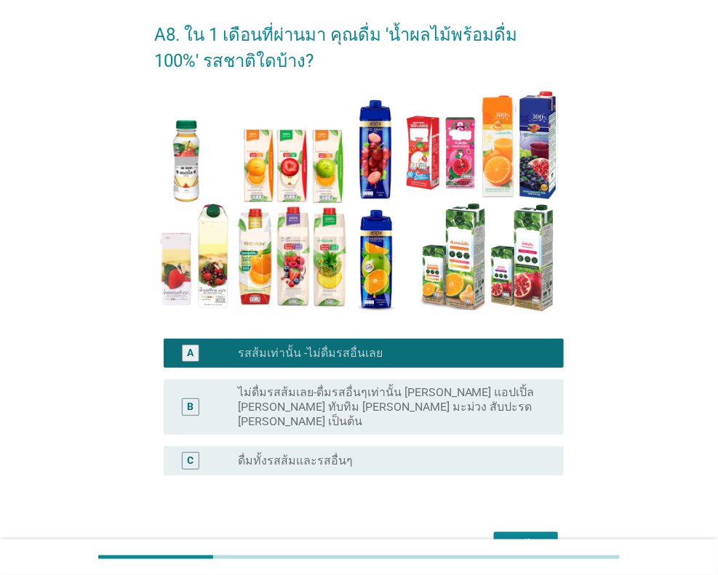
click at [531, 537] on div "ต่อไป" at bounding box center [525, 545] width 41 height 17
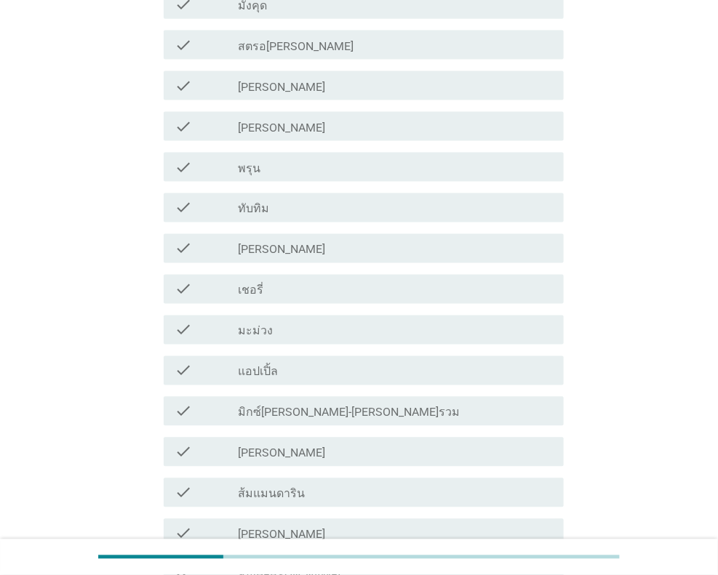
scroll to position [581, 0]
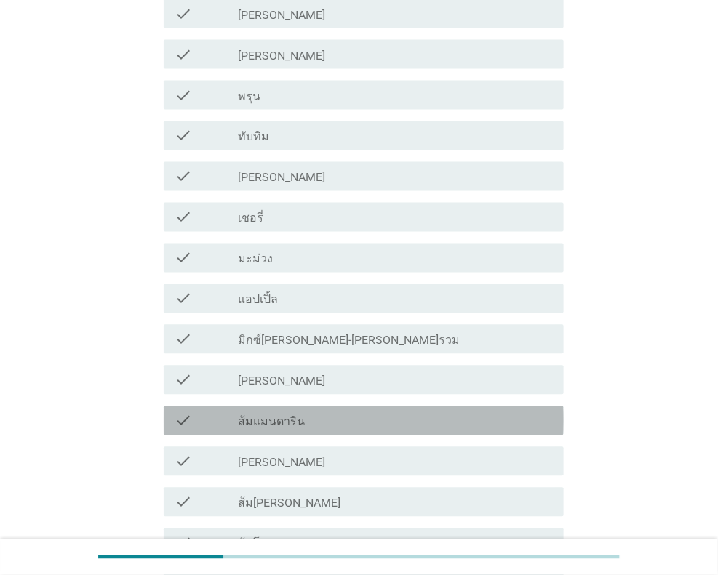
click at [372, 416] on div "check_box_outline_blank ส้มแมนดาริน" at bounding box center [395, 420] width 314 height 17
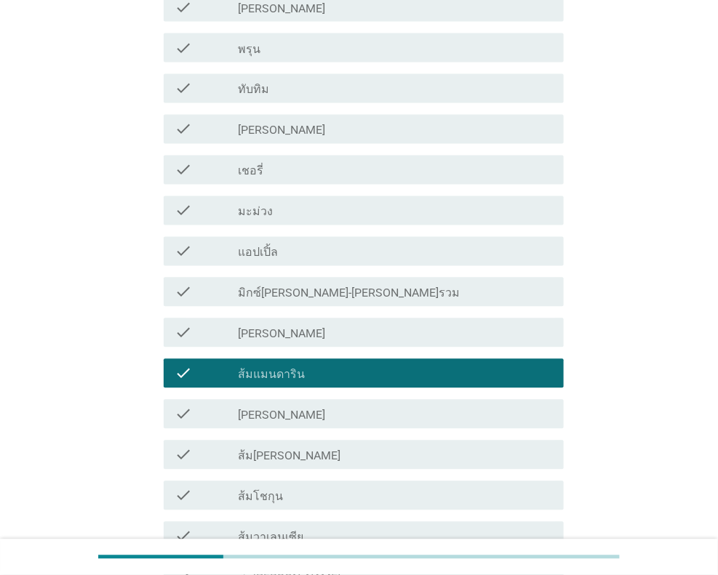
scroll to position [654, 0]
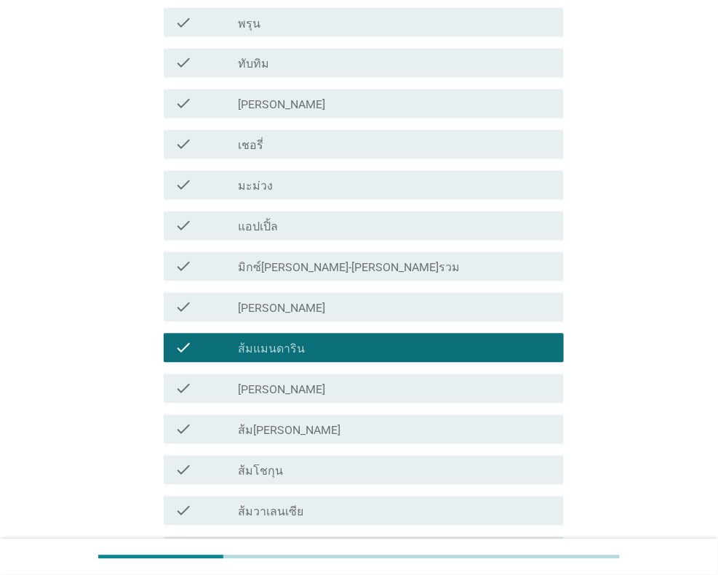
click at [347, 427] on div "check_box_outline_blank ส้ม[PERSON_NAME]" at bounding box center [395, 429] width 314 height 17
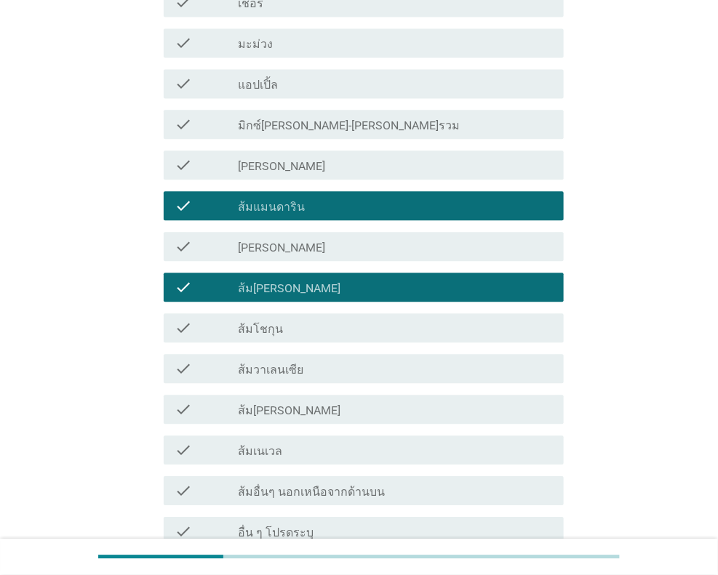
scroll to position [800, 0]
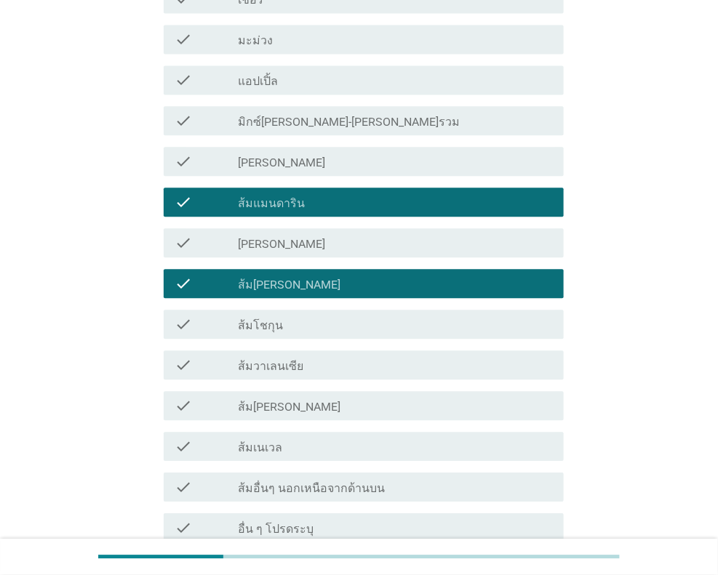
click at [342, 243] on div "check_box_outline_blank [PERSON_NAME]" at bounding box center [395, 242] width 314 height 17
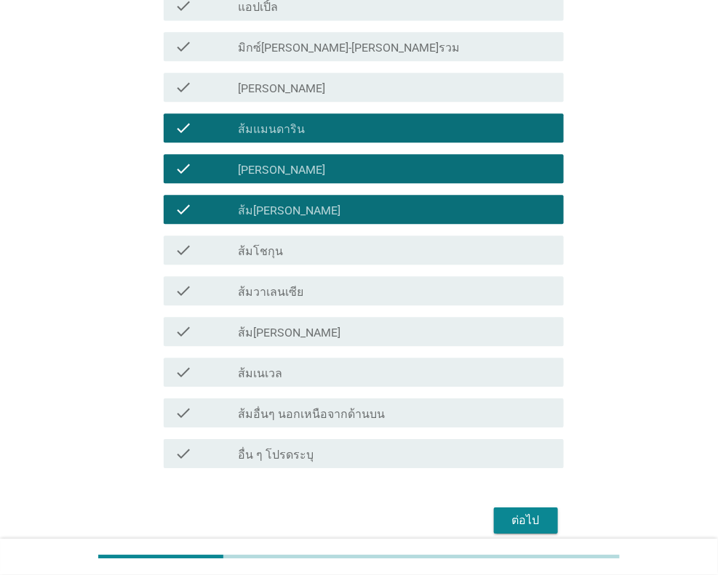
scroll to position [936, 0]
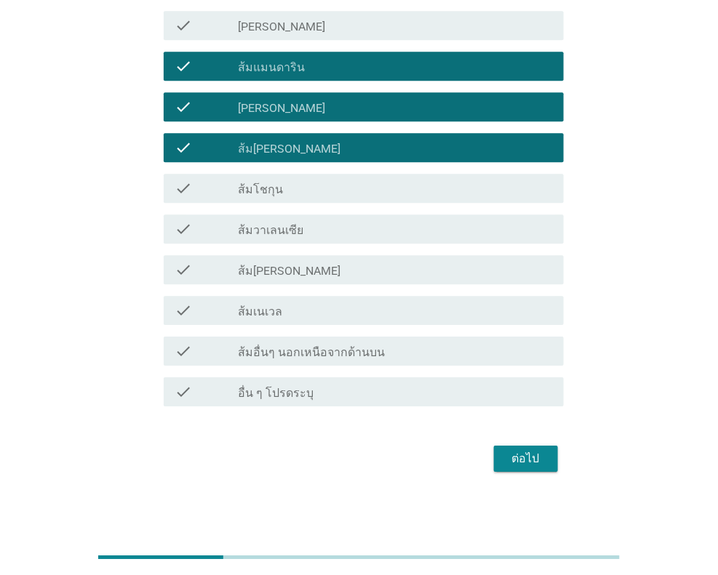
click at [527, 458] on div "ต่อไป" at bounding box center [525, 458] width 41 height 17
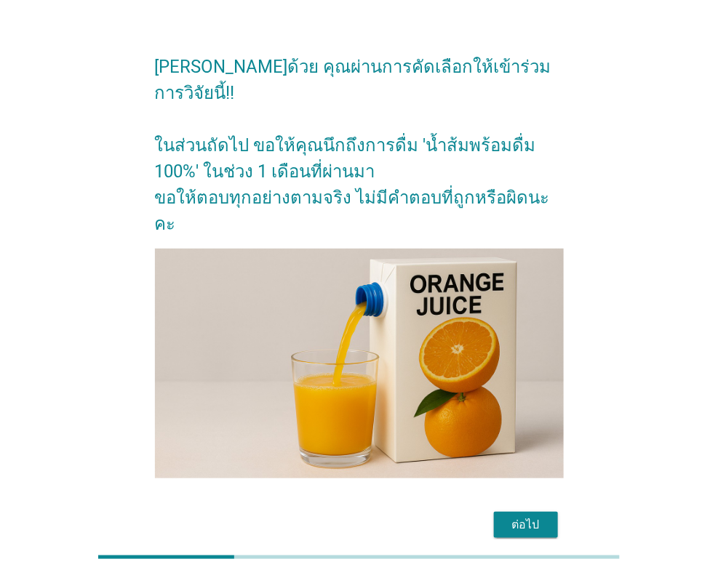
scroll to position [39, 0]
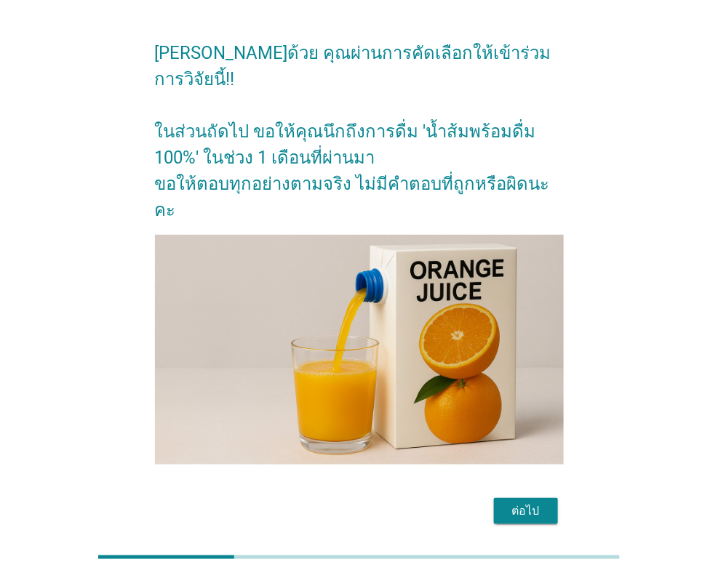
click at [530, 502] on div "ต่อไป" at bounding box center [525, 510] width 41 height 17
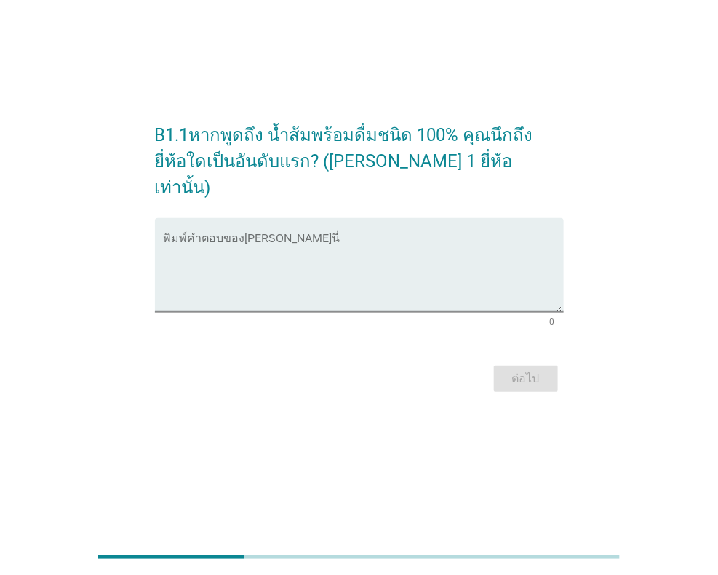
scroll to position [0, 0]
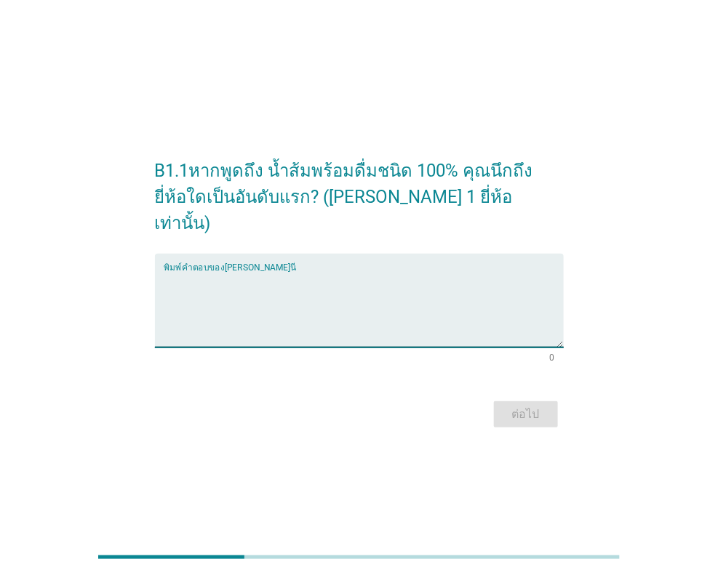
click at [234, 271] on textarea "พิมพ์คำตอบของคุณ ที่นี่" at bounding box center [364, 309] width 400 height 76
click at [231, 255] on div "พิมพ์คำตอบของ[PERSON_NAME]นี่" at bounding box center [364, 301] width 400 height 94
type textarea "Malee"
click at [523, 406] on div "ต่อไป" at bounding box center [525, 414] width 41 height 17
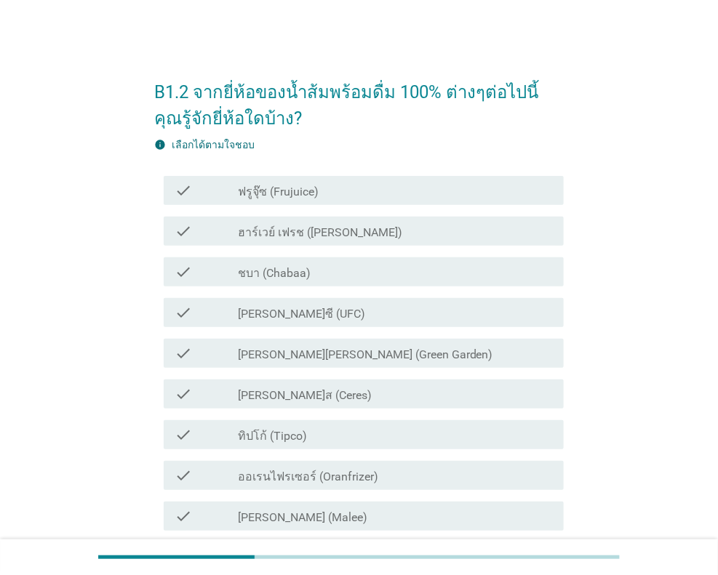
click at [353, 268] on div "check_box_outline_blank ชบา (Chabaa)" at bounding box center [395, 271] width 314 height 17
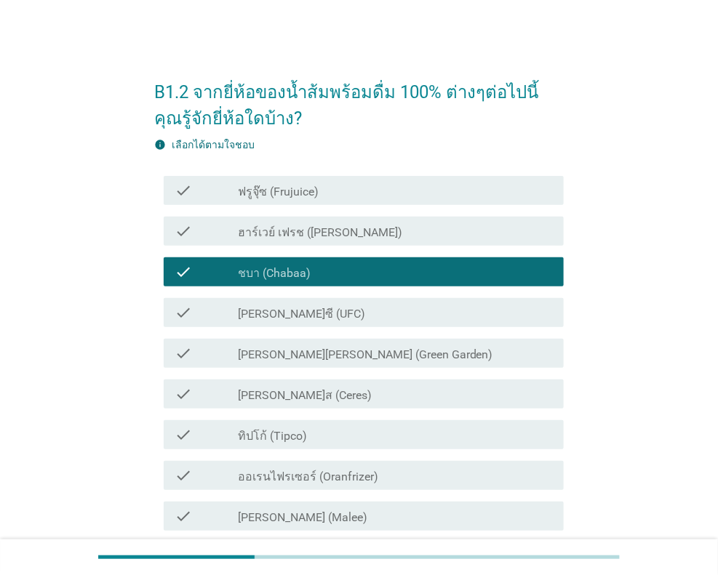
click at [351, 311] on div "check_box_outline_blank [PERSON_NAME]ซี (UFC)" at bounding box center [395, 312] width 314 height 17
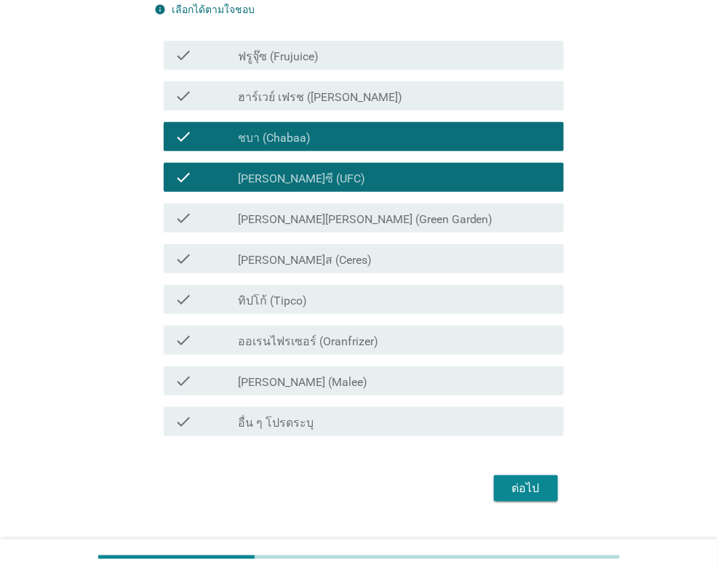
scroll to position [165, 0]
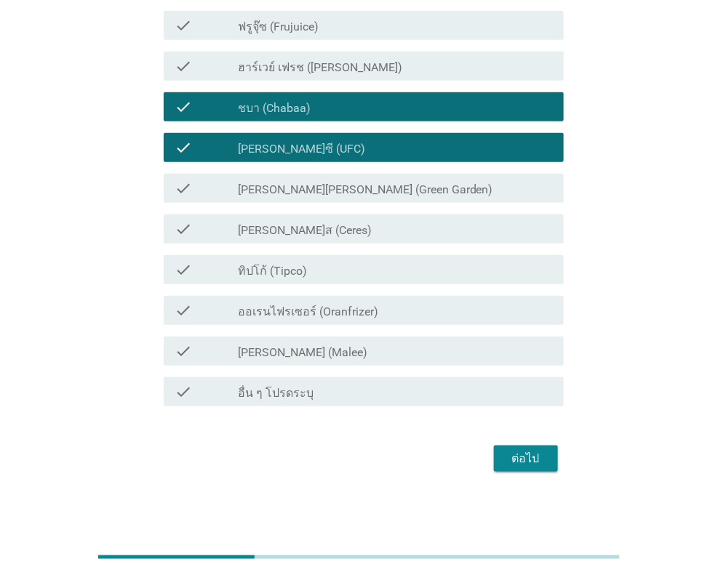
click at [334, 272] on div "check_box_outline_blank ทิปโก้ (Tipco)" at bounding box center [395, 269] width 314 height 17
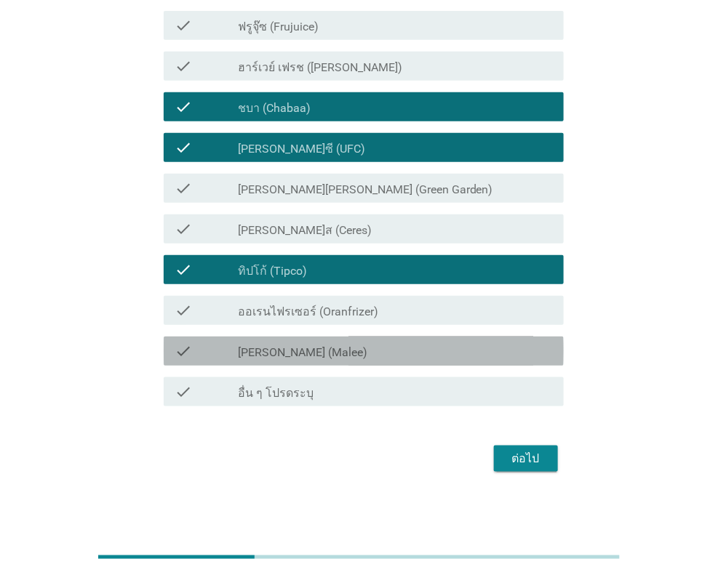
click at [338, 351] on div "check_box_outline_blank [PERSON_NAME] (Malee)" at bounding box center [395, 350] width 314 height 17
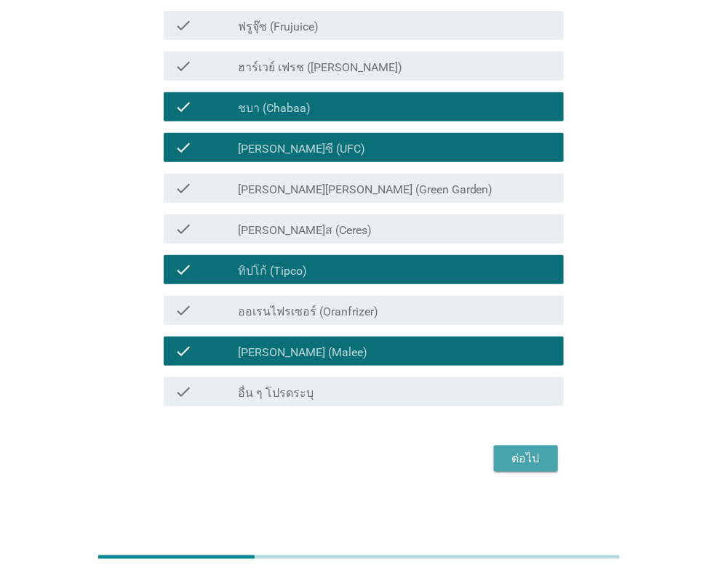
click at [519, 458] on div "ต่อไป" at bounding box center [525, 458] width 41 height 17
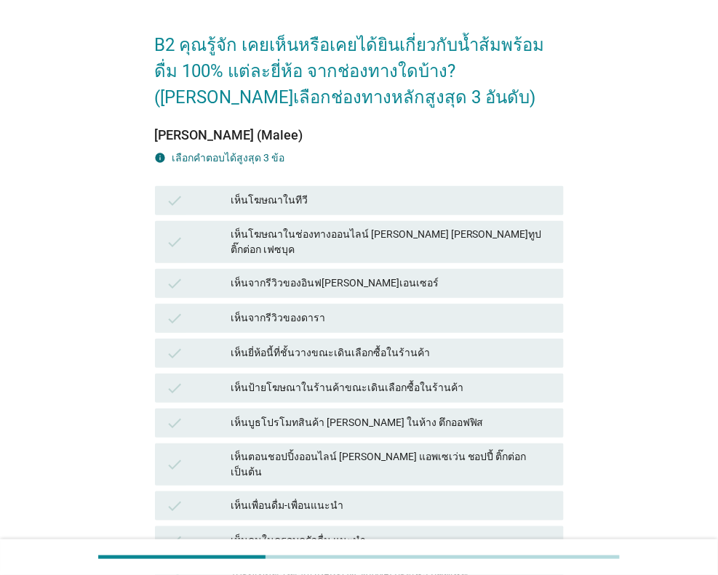
scroll to position [72, 0]
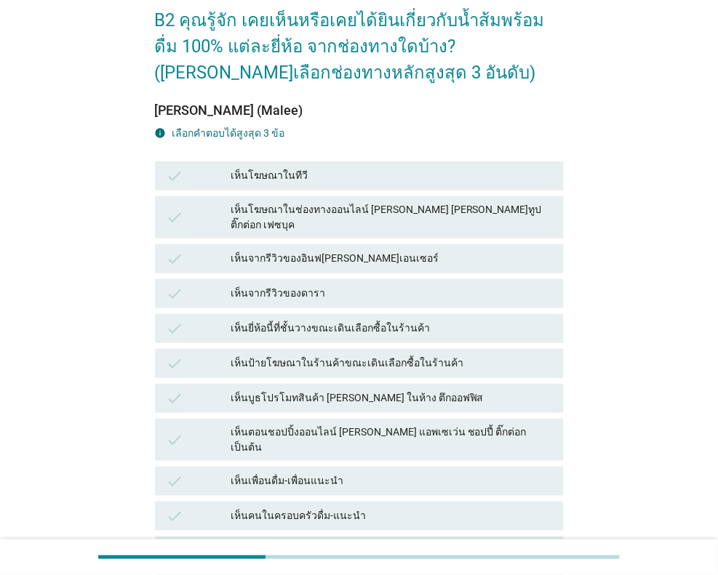
click at [372, 320] on div "เห็นยี่ห้อนี้ที่ชั้นวางขณะเดินเลือกซื้อในร้านค้า" at bounding box center [390, 328] width 321 height 17
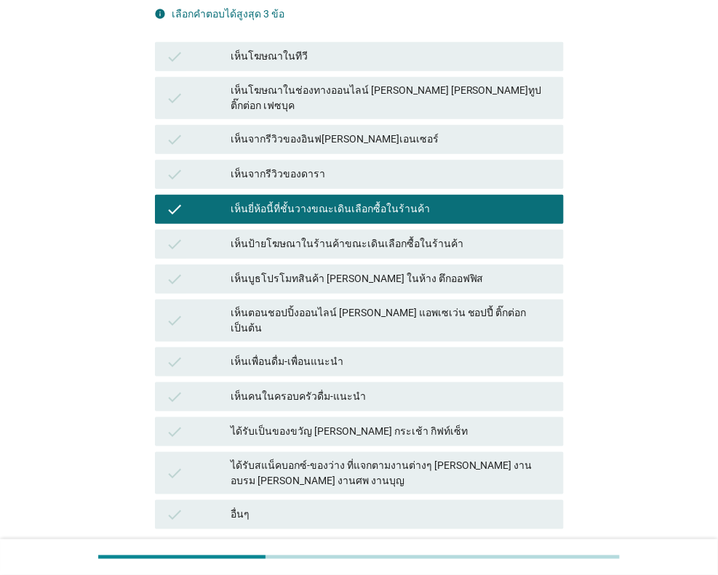
scroll to position [218, 0]
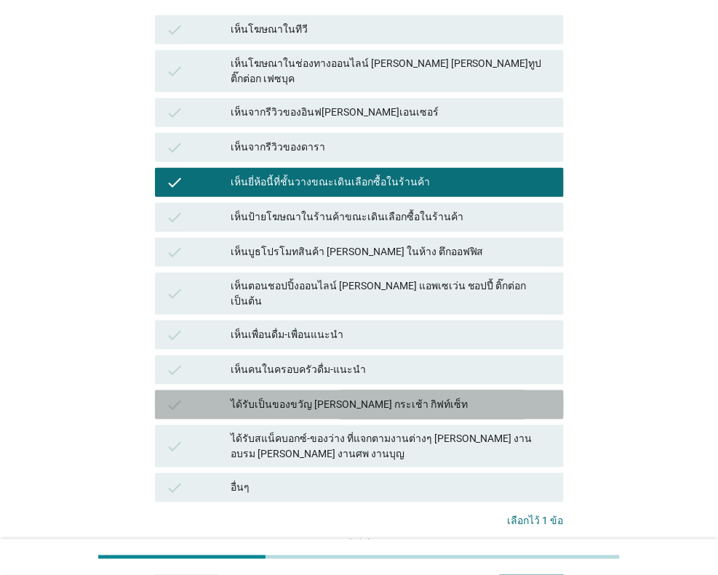
click at [366, 396] on div "ได้รับเป็นของขวัญ [PERSON_NAME] กระเช้า กิฟท์เซ็ท" at bounding box center [390, 404] width 321 height 17
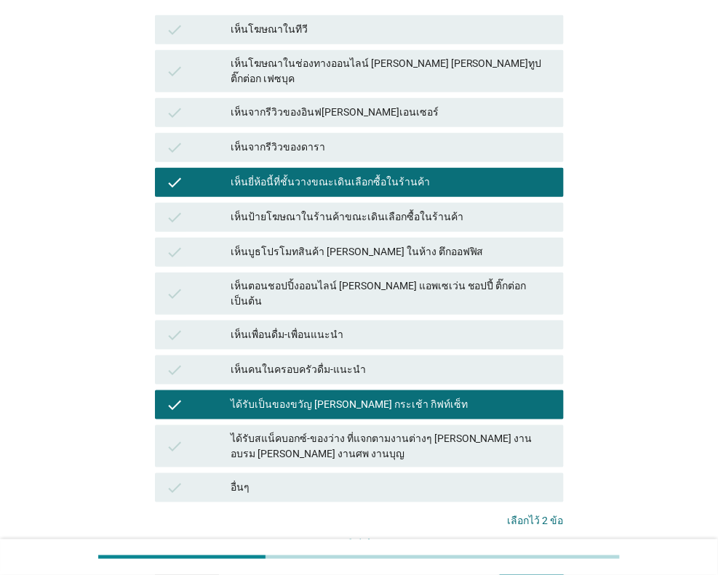
click at [334, 431] on div "ได้รับสแน็คบอกซ์-ของว่าง ที่แจกตามงานต่างๆ [PERSON_NAME] งานอบรม [PERSON_NAME] …" at bounding box center [390, 446] width 321 height 31
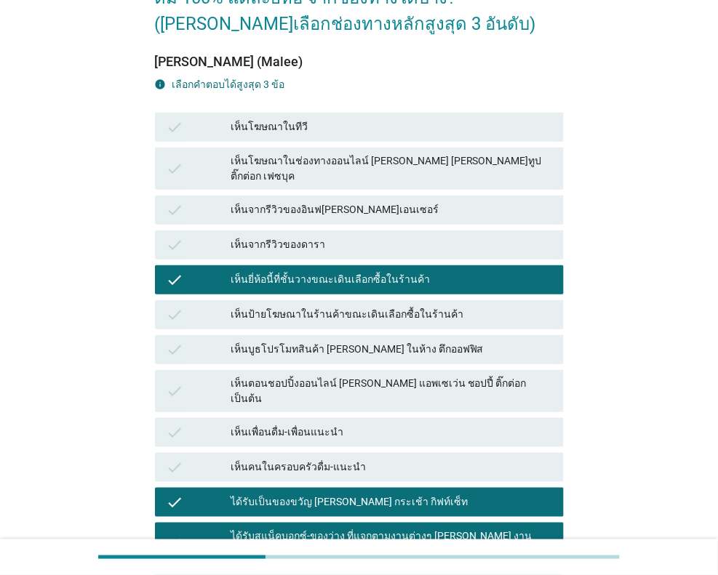
scroll to position [297, 0]
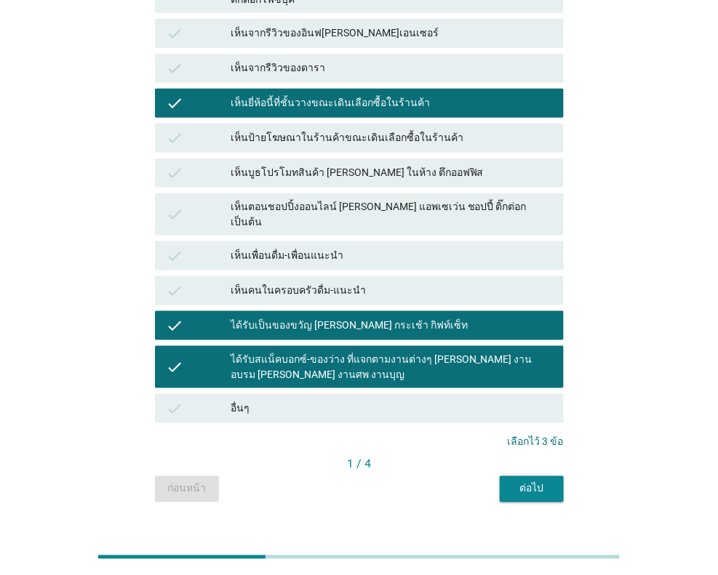
click at [539, 481] on div "ต่อไป" at bounding box center [531, 488] width 41 height 15
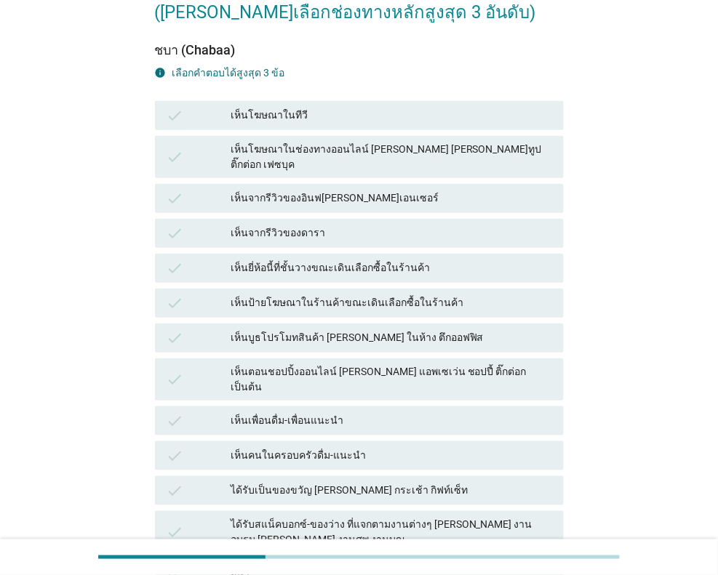
scroll to position [145, 0]
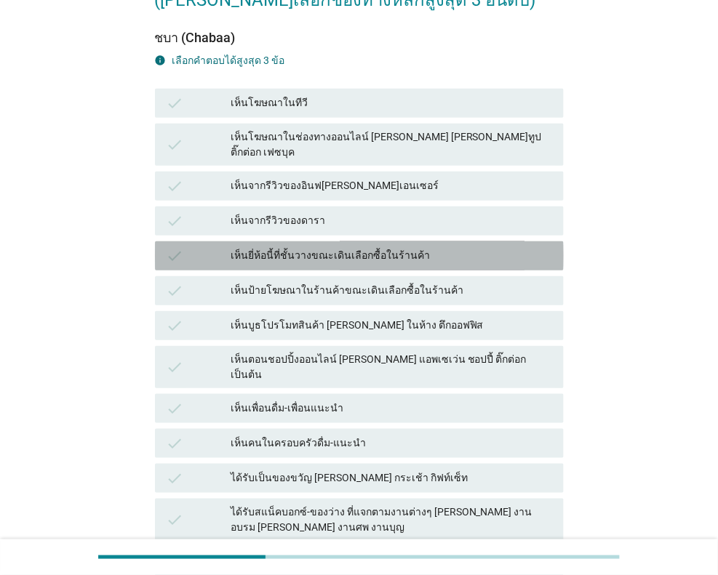
click at [407, 247] on div "เห็นยี่ห้อนี้ที่ชั้นวางขณะเดินเลือกซื้อในร้านค้า" at bounding box center [390, 255] width 321 height 17
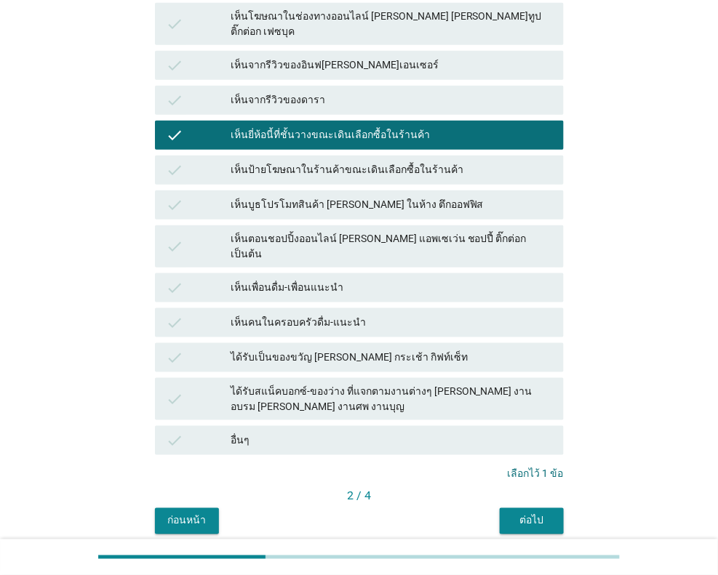
scroll to position [290, 0]
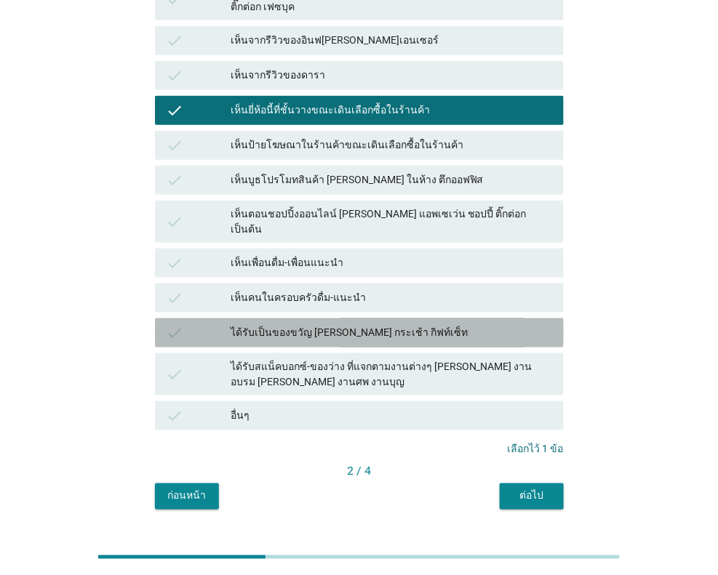
click at [409, 324] on div "ได้รับเป็นของขวัญ [PERSON_NAME] กระเช้า กิฟท์เซ็ท" at bounding box center [390, 332] width 321 height 17
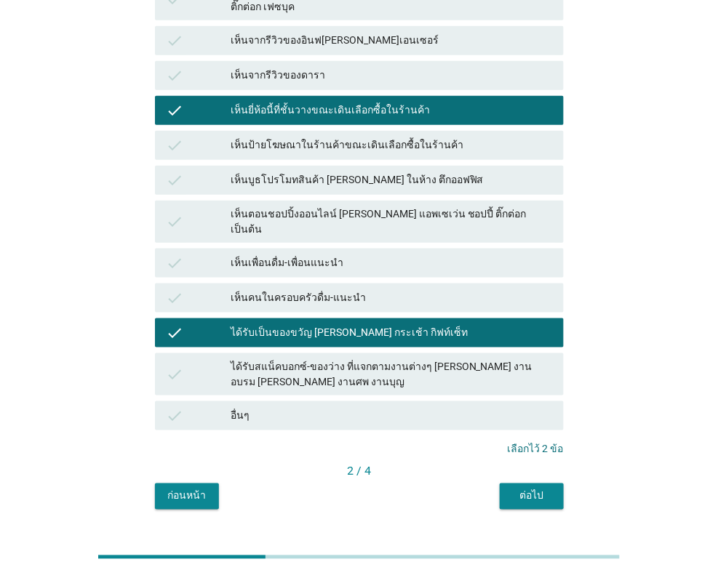
click at [397, 359] on div "ได้รับสแน็คบอกซ์-ของว่าง ที่แจกตามงานต่างๆ [PERSON_NAME] งานอบรม [PERSON_NAME] …" at bounding box center [390, 374] width 321 height 31
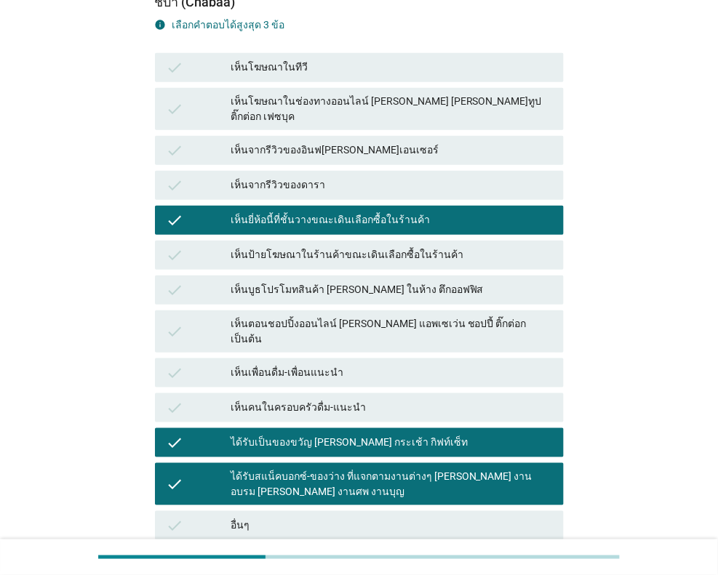
scroll to position [297, 0]
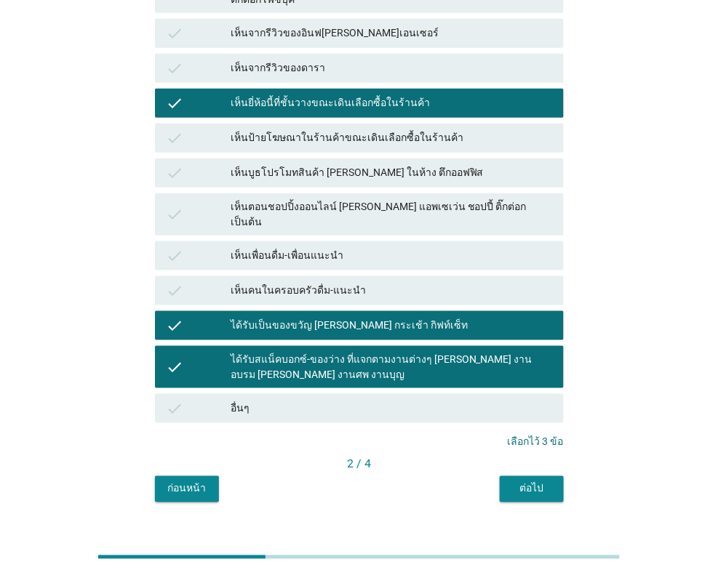
click at [520, 481] on div "ต่อไป" at bounding box center [531, 488] width 41 height 15
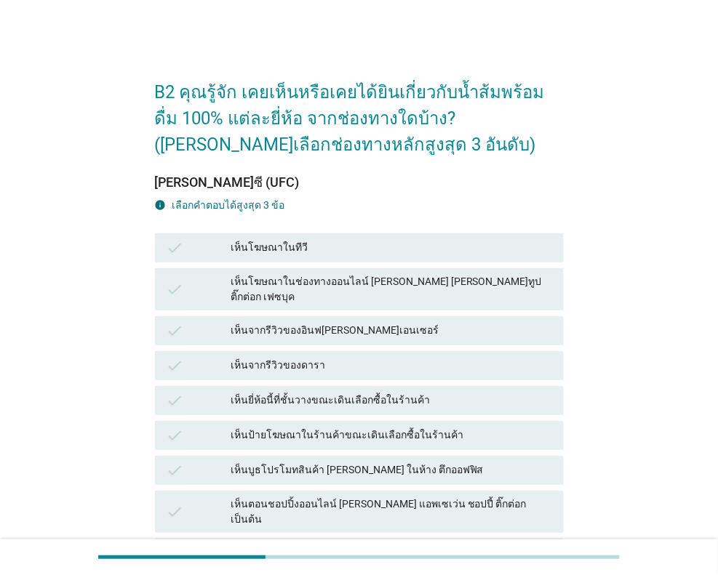
scroll to position [145, 0]
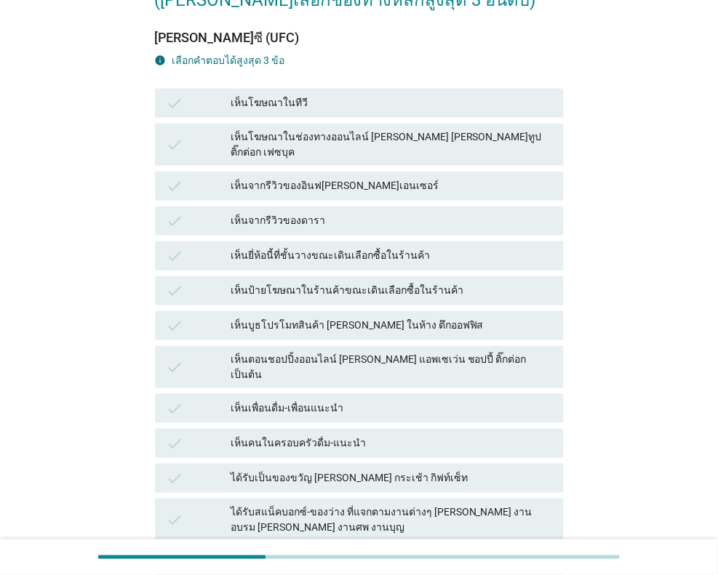
click at [396, 247] on div "เห็นยี่ห้อนี้ที่ชั้นวางขณะเดินเลือกซื้อในร้านค้า" at bounding box center [390, 255] width 321 height 17
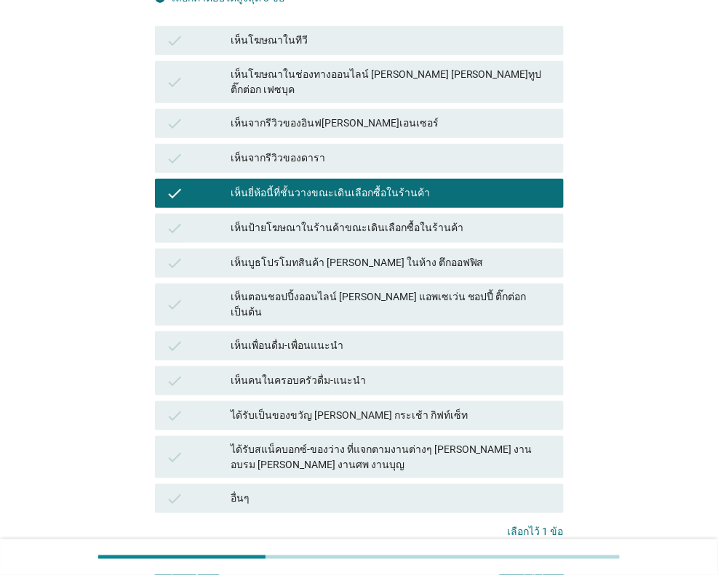
scroll to position [297, 0]
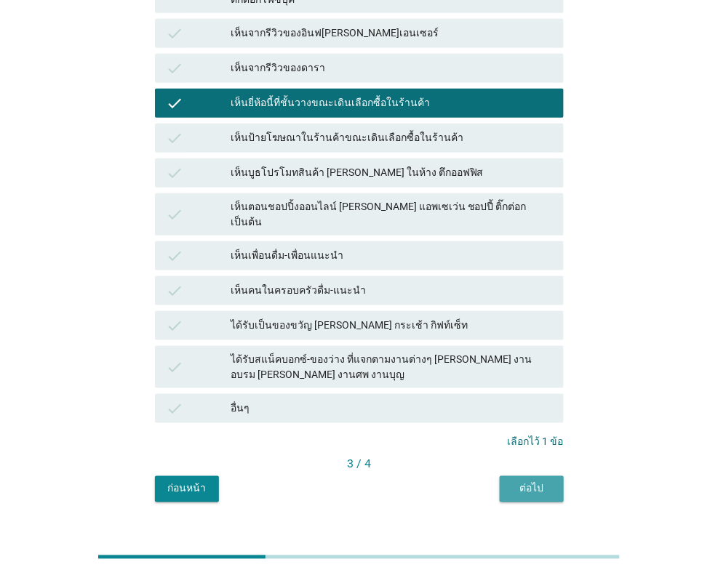
click at [534, 481] on div "ต่อไป" at bounding box center [531, 488] width 41 height 15
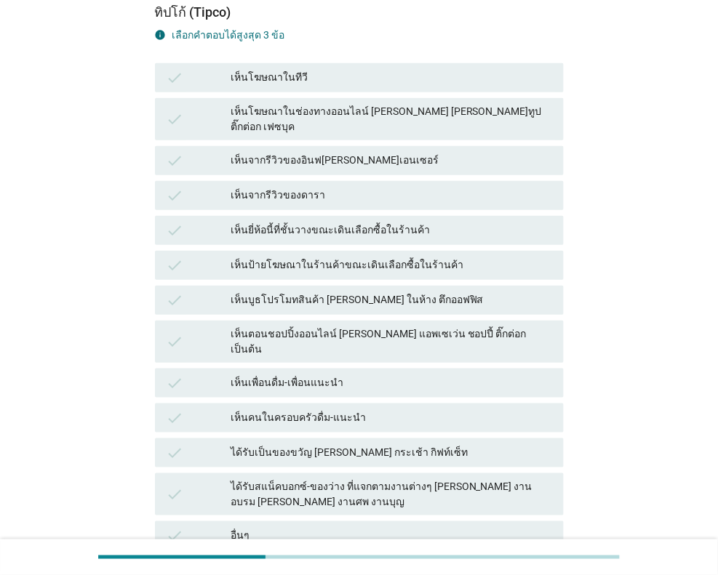
scroll to position [145, 0]
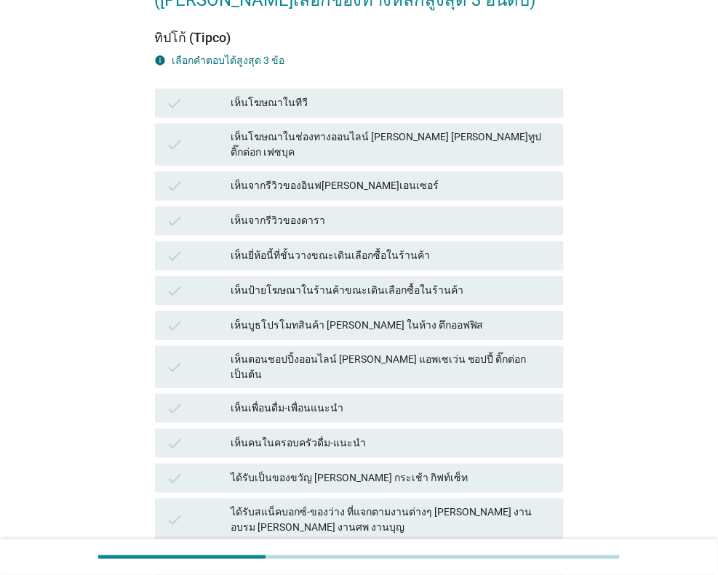
click at [354, 247] on div "เห็นยี่ห้อนี้ที่ชั้นวางขณะเดินเลือกซื้อในร้านค้า" at bounding box center [390, 255] width 321 height 17
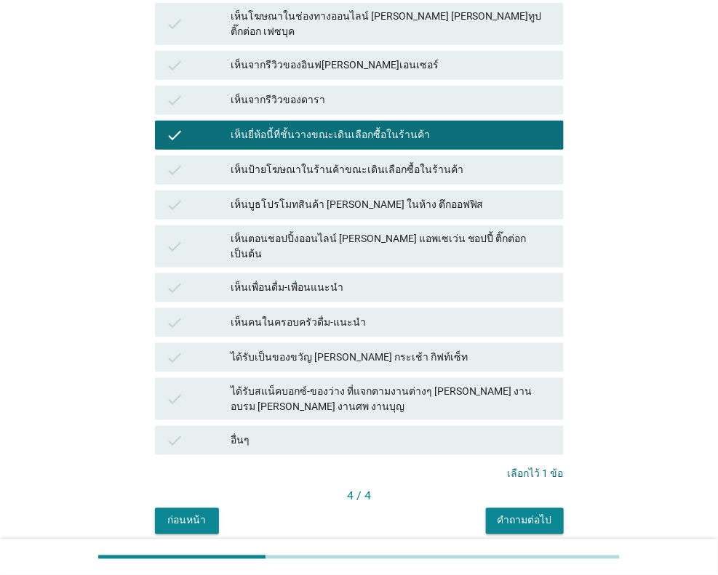
scroll to position [290, 0]
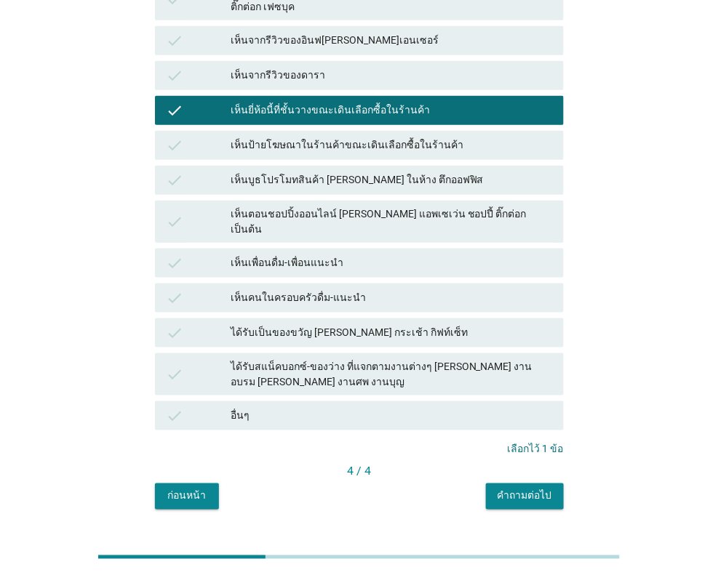
click at [361, 324] on div "ได้รับเป็นของขวัญ [PERSON_NAME] กระเช้า กิฟท์เซ็ท" at bounding box center [390, 332] width 321 height 17
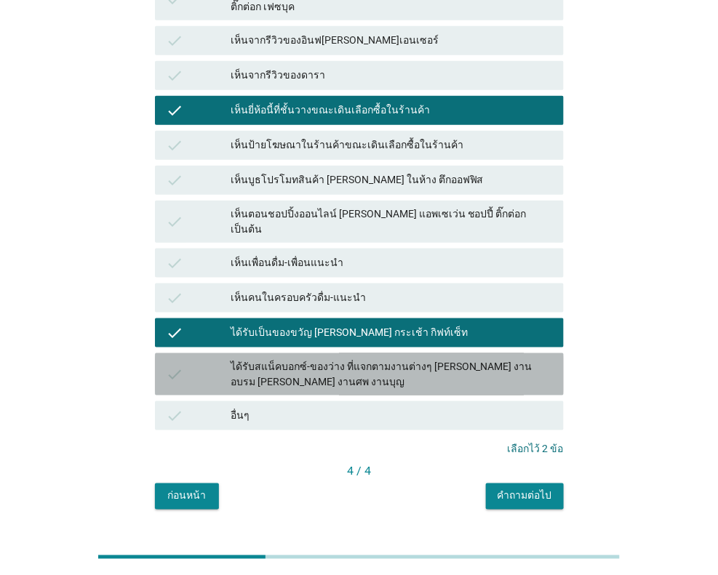
click at [405, 359] on div "ได้รับสแน็คบอกซ์-ของว่าง ที่แจกตามงานต่างๆ [PERSON_NAME] งานอบรม [PERSON_NAME] …" at bounding box center [390, 374] width 321 height 31
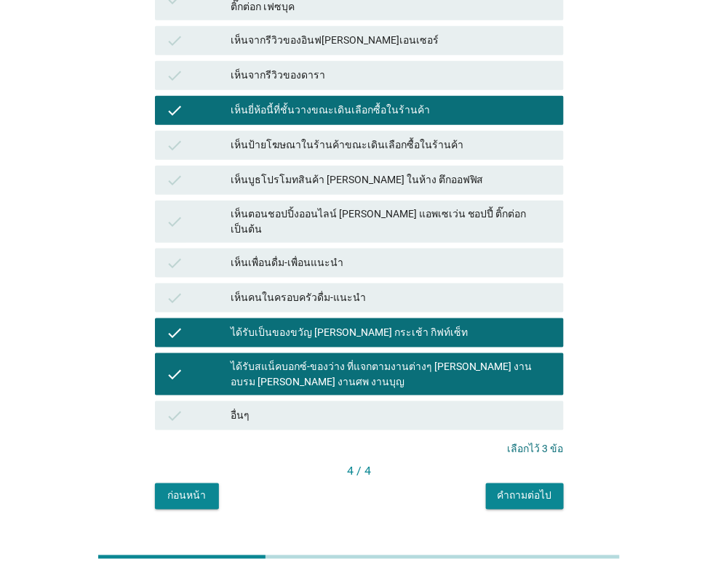
click at [527, 489] on div "คำถามต่อไป" at bounding box center [524, 496] width 55 height 15
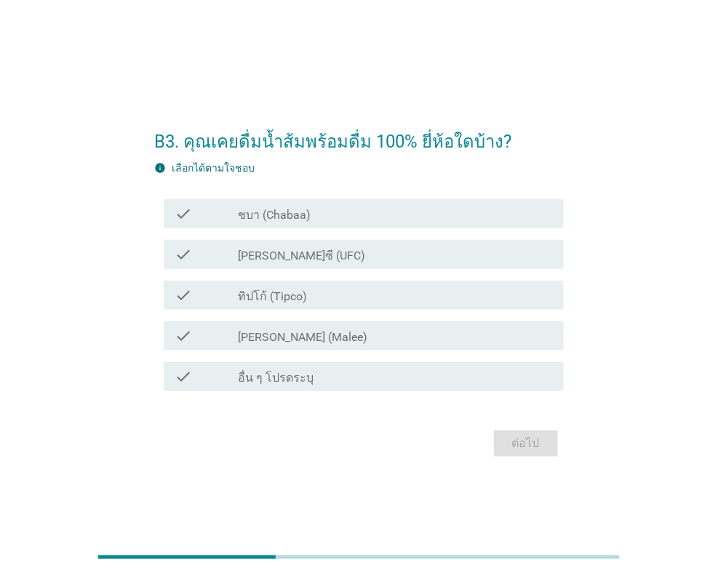
click at [287, 217] on label "ชบา (Chabaa)" at bounding box center [274, 215] width 73 height 15
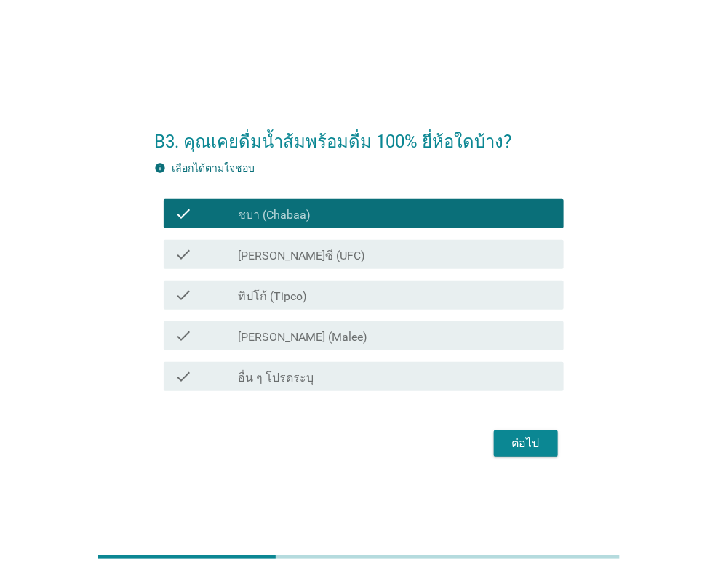
click at [289, 297] on label "ทิปโก้ (Tipco)" at bounding box center [272, 296] width 69 height 15
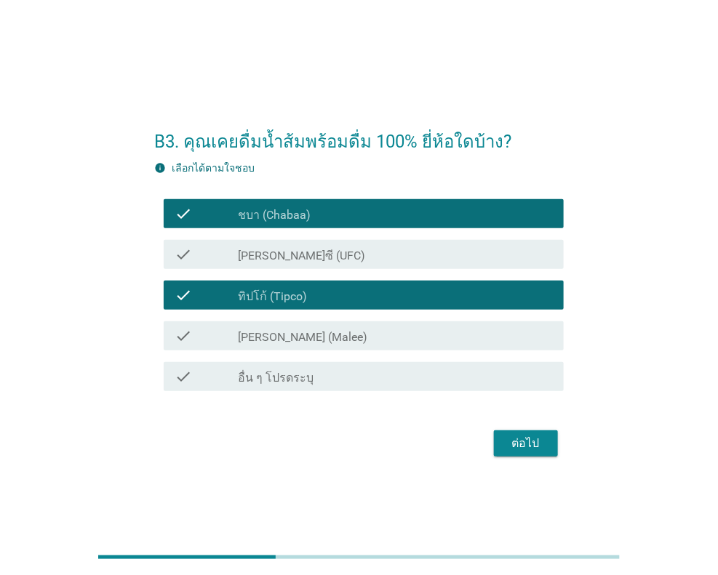
click at [308, 253] on div "check_box_outline_blank [PERSON_NAME]ซี (UFC)" at bounding box center [395, 254] width 314 height 17
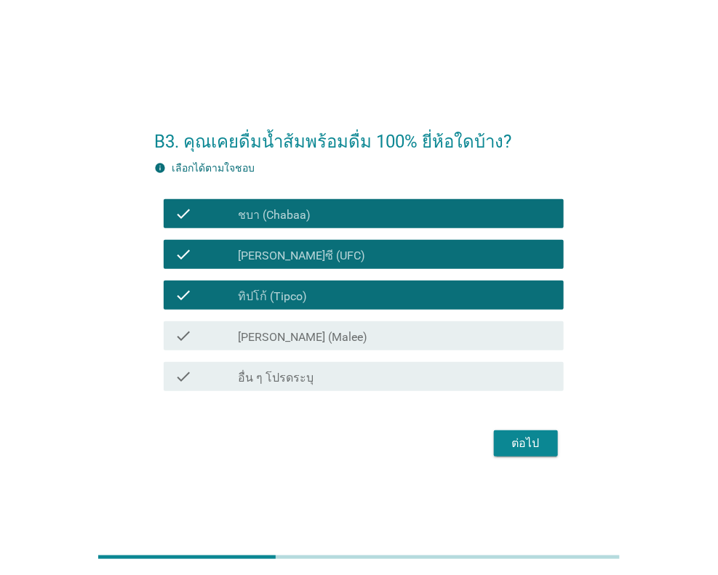
click at [289, 342] on label "[PERSON_NAME] (Malee)" at bounding box center [302, 337] width 129 height 15
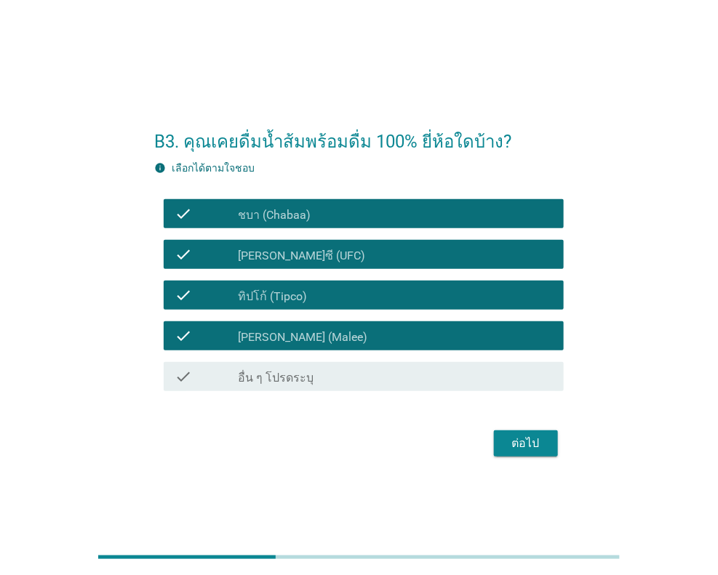
click at [531, 446] on div "ต่อไป" at bounding box center [525, 443] width 41 height 17
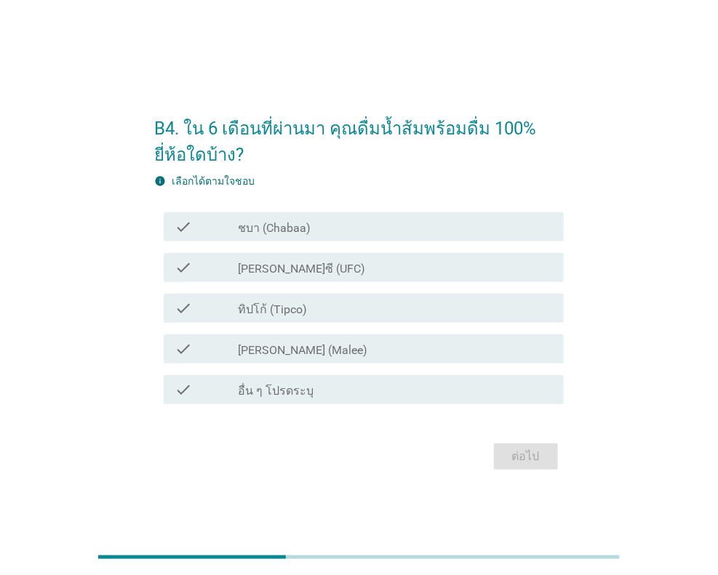
click at [281, 350] on label "[PERSON_NAME] (Malee)" at bounding box center [302, 350] width 129 height 15
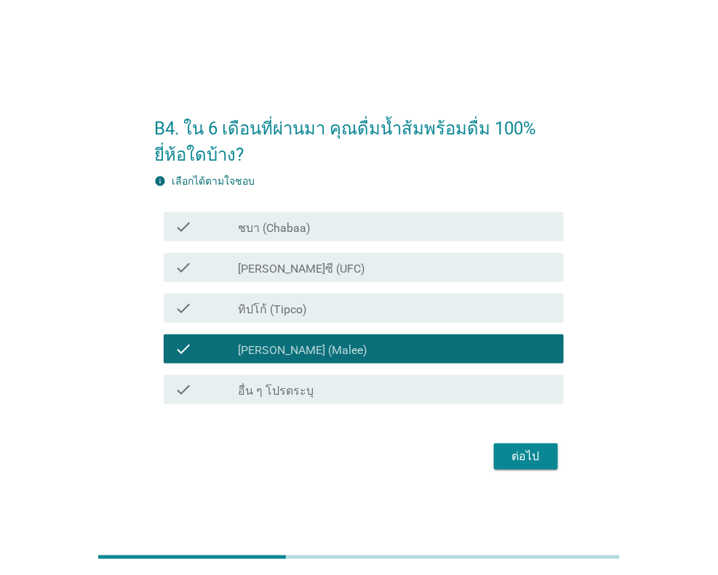
click at [284, 228] on label "ชบา (Chabaa)" at bounding box center [274, 228] width 73 height 15
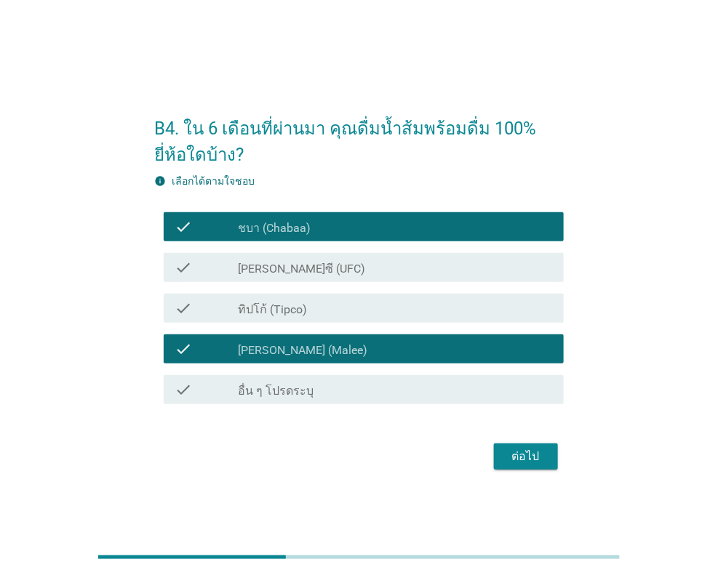
click at [524, 462] on div "ต่อไป" at bounding box center [525, 456] width 41 height 17
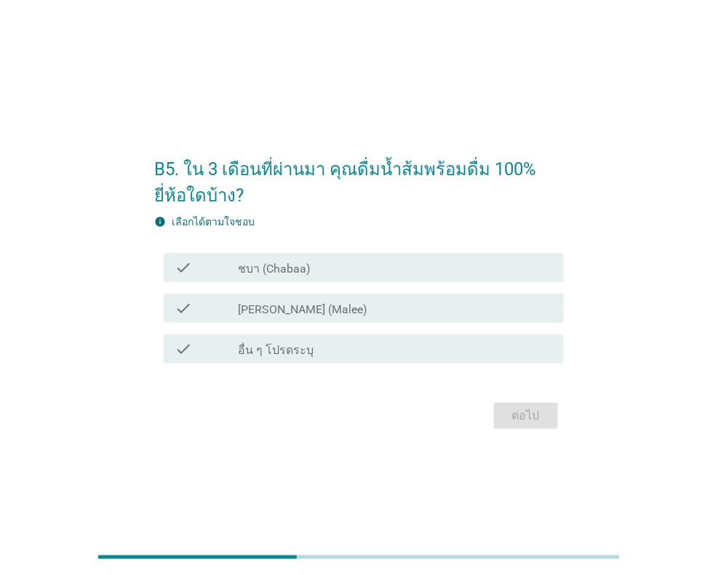
click at [332, 276] on div "check_box_outline_blank ชบา (Chabaa)" at bounding box center [395, 267] width 314 height 17
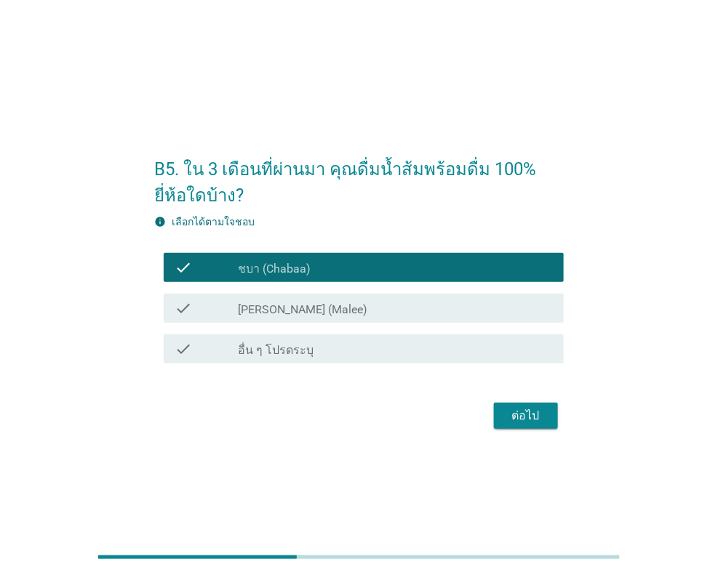
click at [331, 314] on div "check_box [PERSON_NAME] (Malee)" at bounding box center [395, 308] width 314 height 17
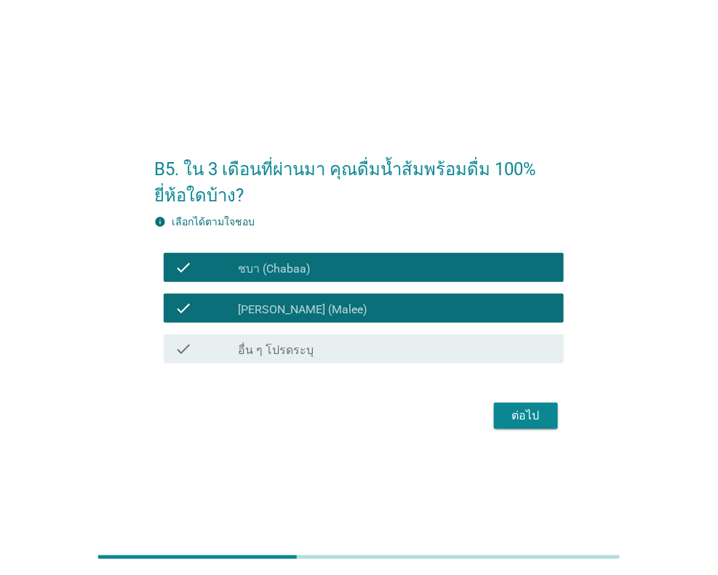
click at [527, 419] on div "ต่อไป" at bounding box center [525, 415] width 41 height 17
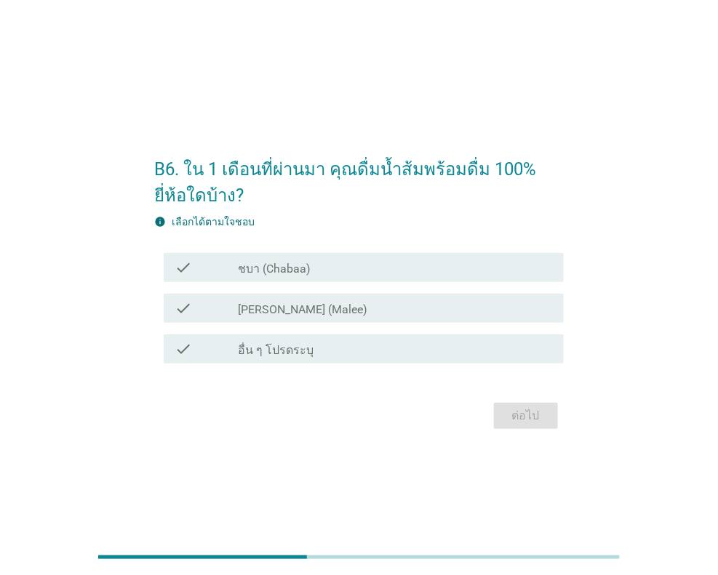
click at [312, 310] on div "check_box [PERSON_NAME] (Malee)" at bounding box center [395, 308] width 314 height 17
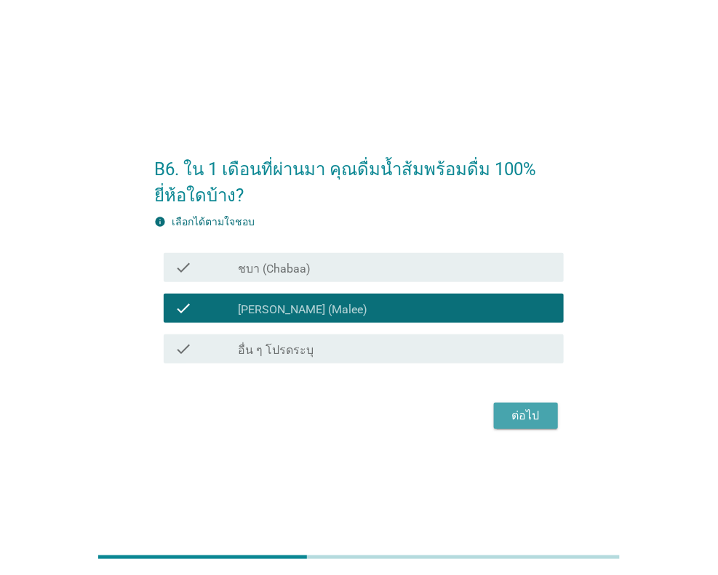
click at [537, 415] on div "ต่อไป" at bounding box center [525, 415] width 41 height 17
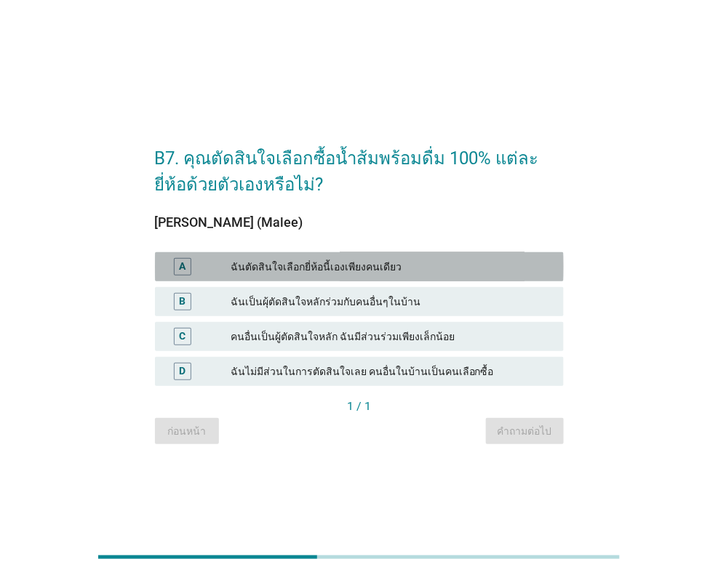
click at [345, 276] on div "A ฉันตัดสินใจเลือกยี่ห้อนี้เองเพียงคนเดียว" at bounding box center [359, 266] width 409 height 29
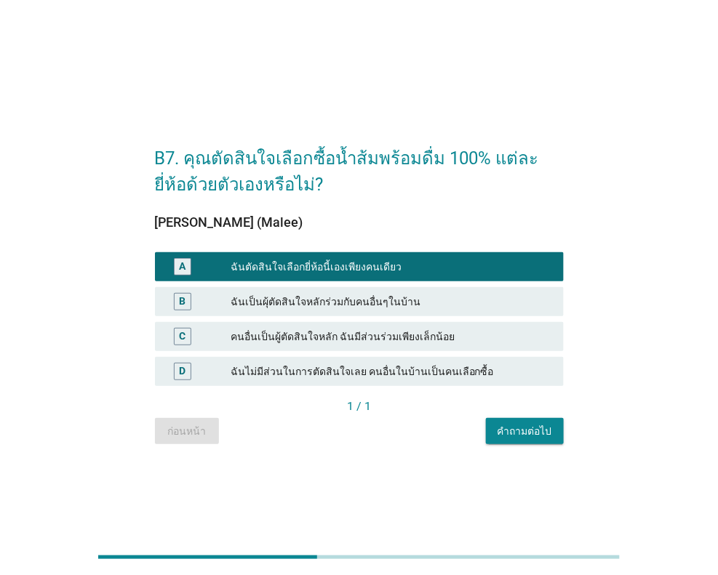
click at [534, 427] on div "คำถามต่อไป" at bounding box center [524, 431] width 55 height 15
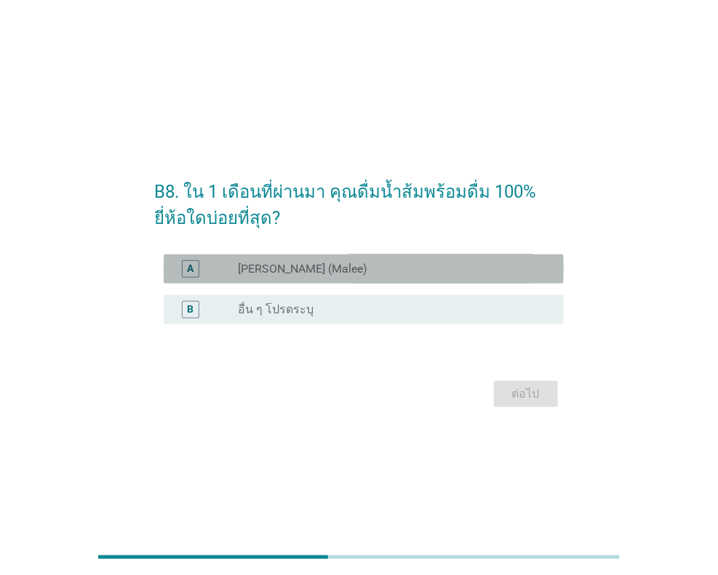
click at [301, 270] on div "radio_button_unchecked [PERSON_NAME] (Malee)" at bounding box center [389, 269] width 302 height 15
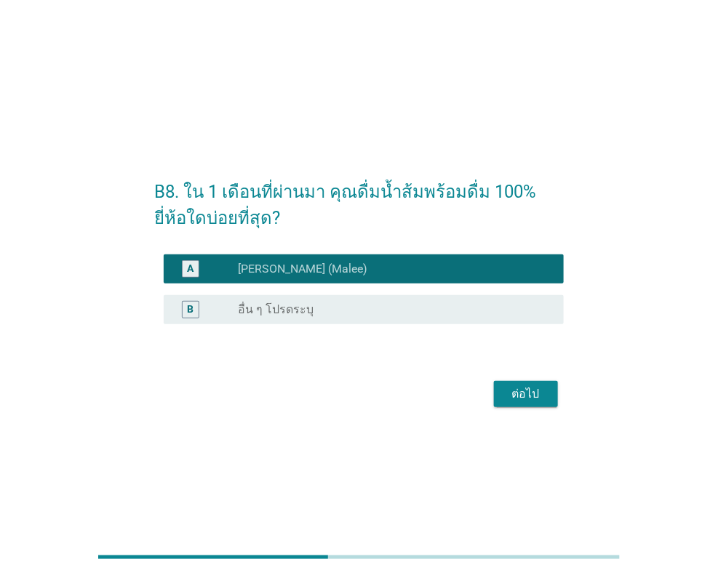
click at [534, 393] on div "ต่อไป" at bounding box center [525, 393] width 41 height 17
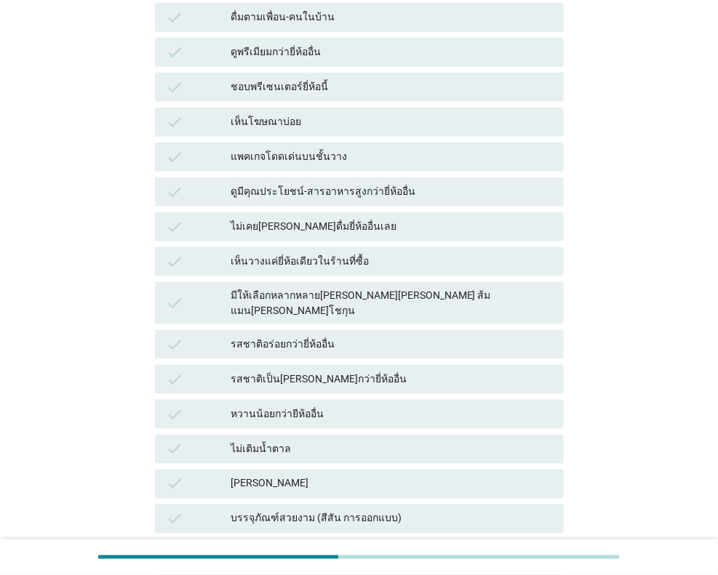
scroll to position [290, 0]
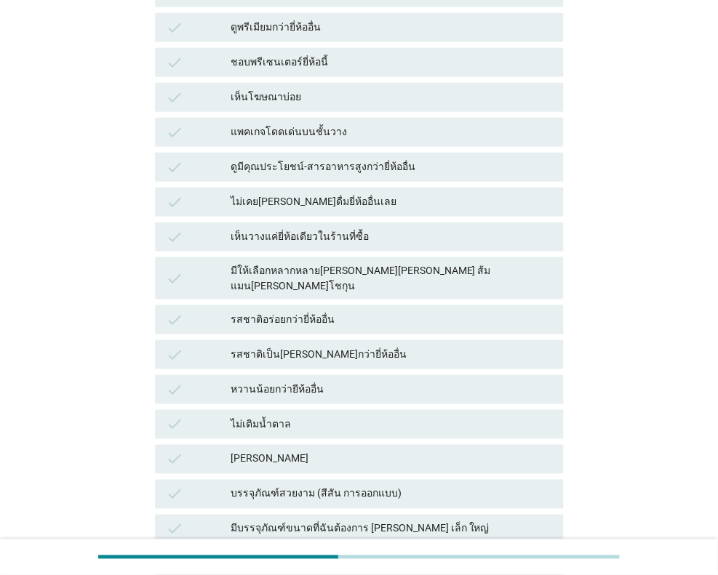
click at [403, 263] on div "มีให้เลือกหลากหลาย[PERSON_NAME][PERSON_NAME] ส้มแมน[PERSON_NAME]โชกุน" at bounding box center [390, 278] width 321 height 31
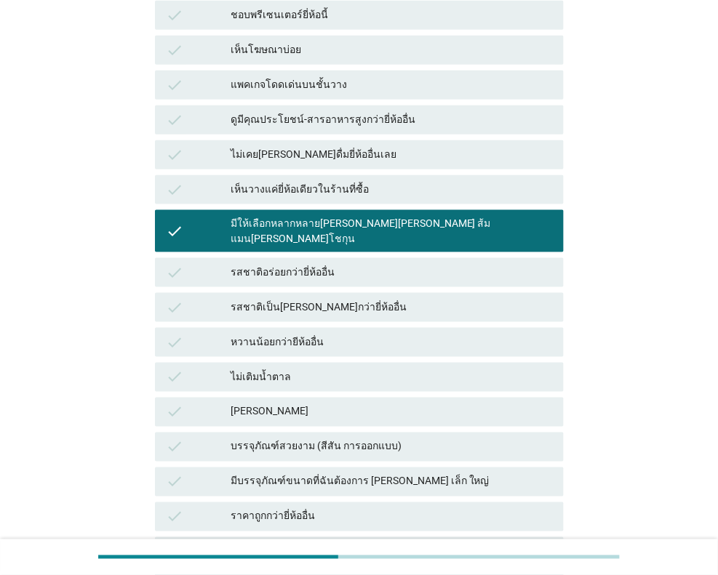
scroll to position [363, 0]
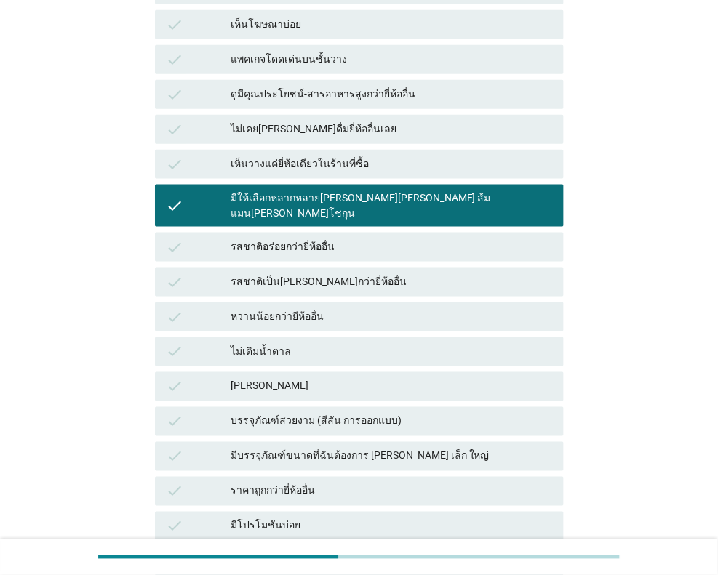
click at [403, 273] on div "รสชาติเป็น[PERSON_NAME]กว่ายี่ห้ออื่น" at bounding box center [390, 281] width 321 height 17
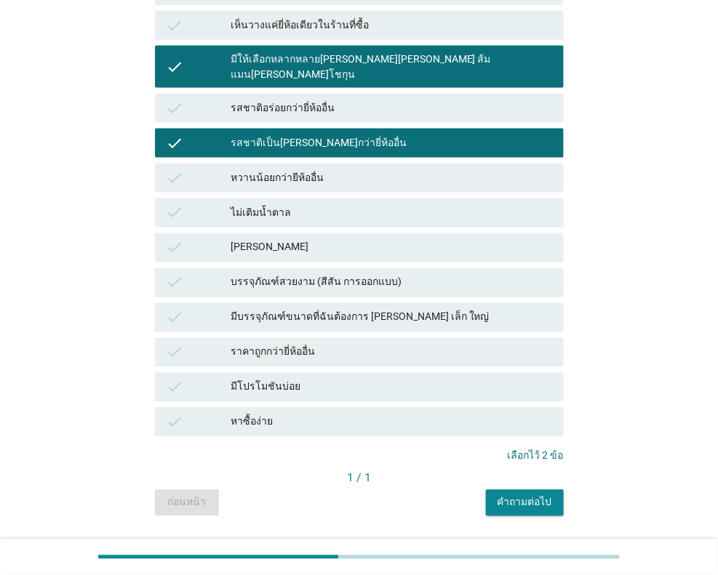
scroll to position [502, 0]
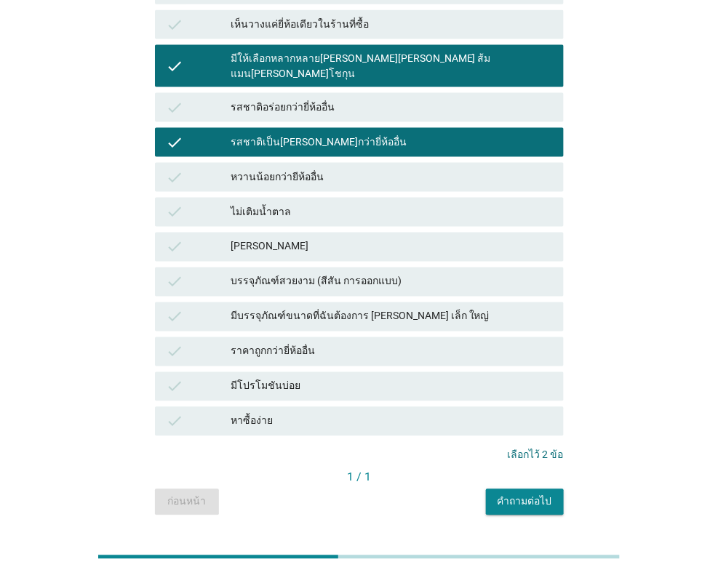
click at [530, 494] on div "คำถามต่อไป" at bounding box center [524, 501] width 55 height 15
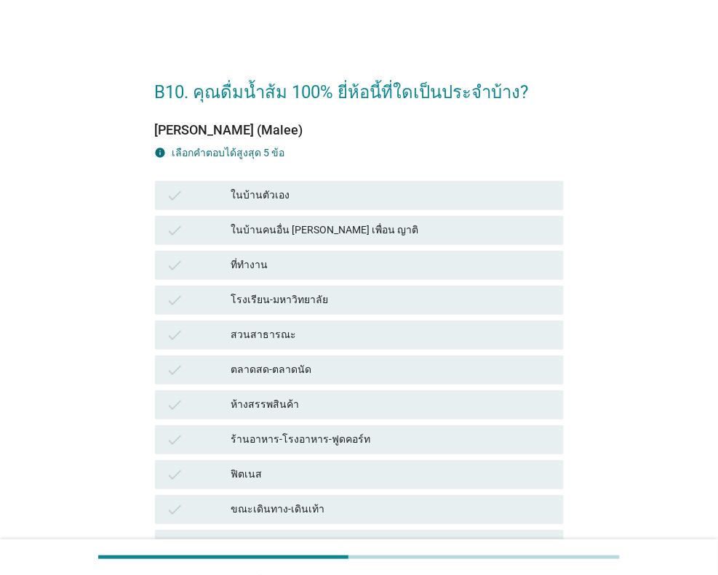
click at [329, 193] on div "ในบ้านตัวเอง" at bounding box center [390, 195] width 321 height 17
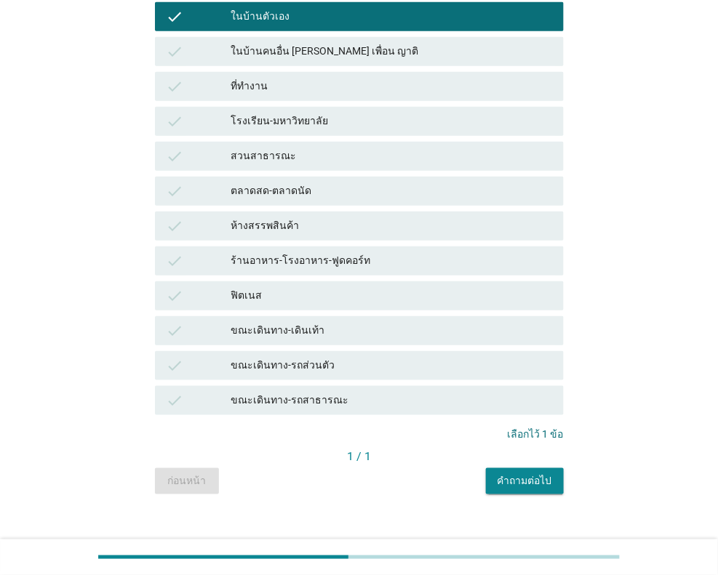
scroll to position [197, 0]
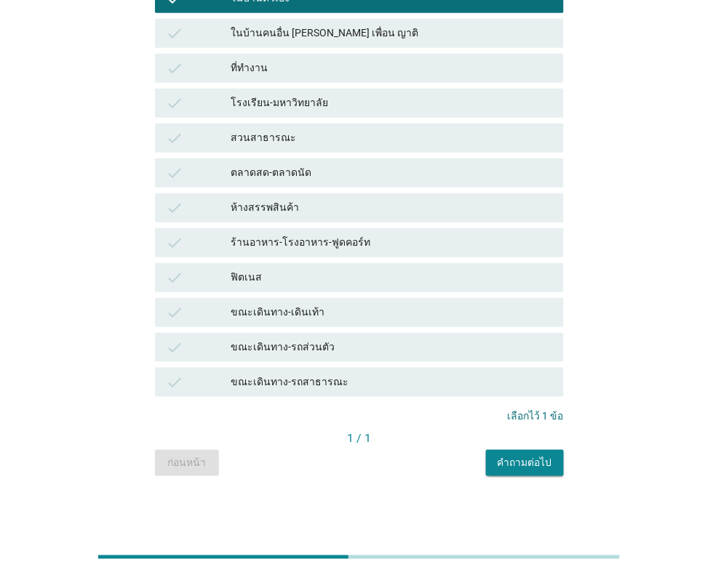
click at [533, 464] on div "คำถามต่อไป" at bounding box center [524, 462] width 55 height 15
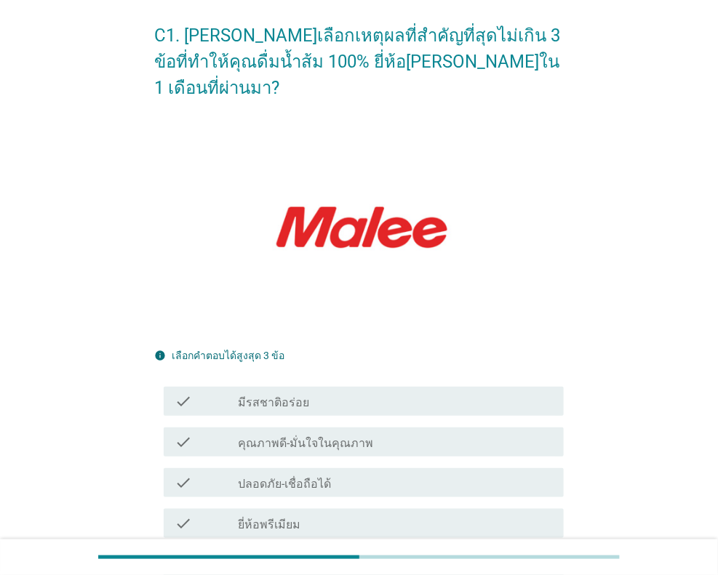
scroll to position [145, 0]
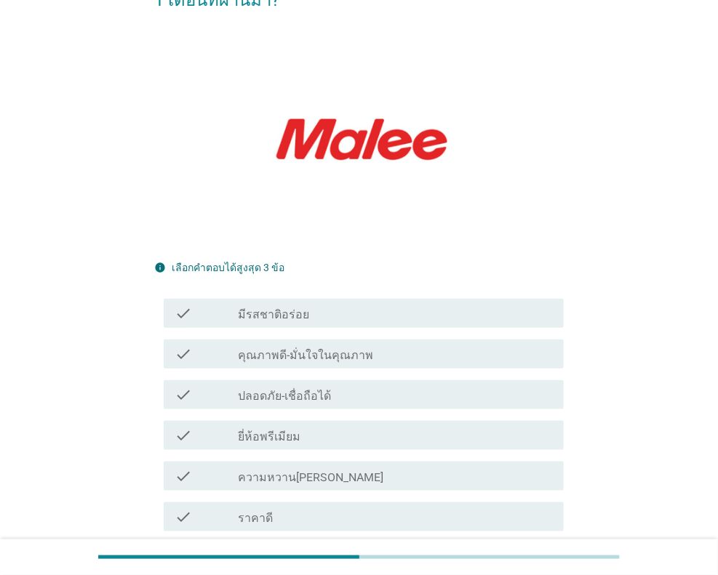
click at [329, 305] on div "check_box_outline_blank มีรสชาติอร่อย" at bounding box center [395, 313] width 314 height 17
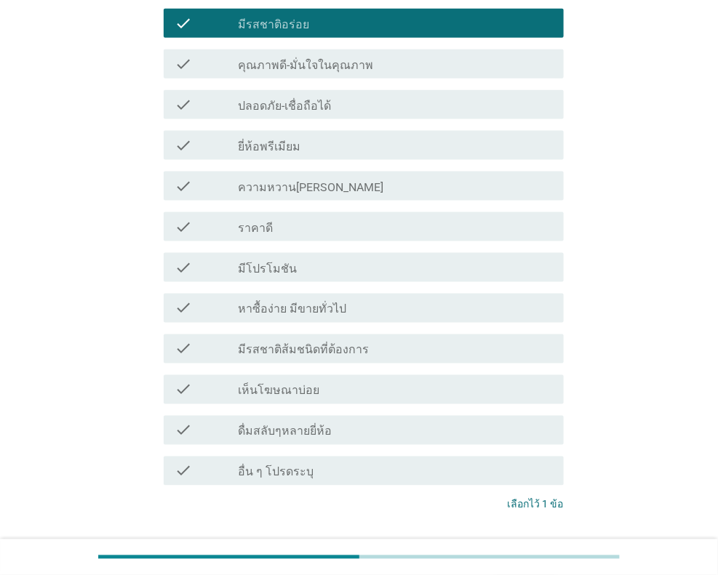
scroll to position [436, 0]
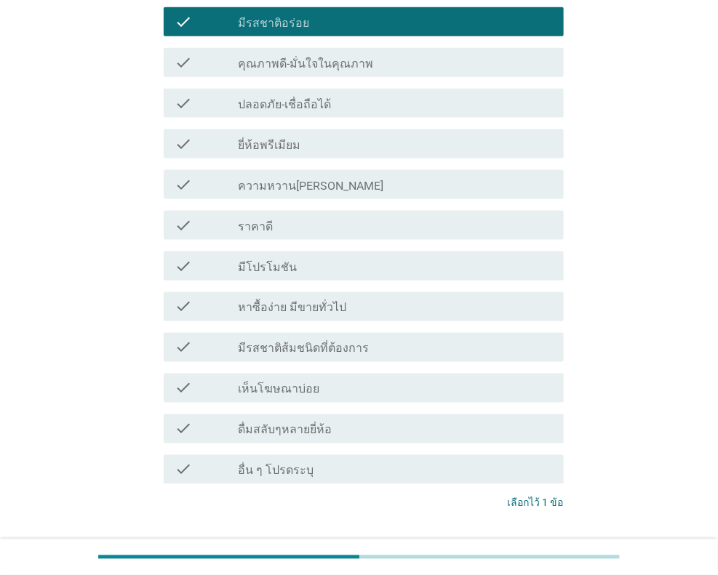
click at [354, 342] on label "มีรสชาติส้มชนิดที่ต้องการ" at bounding box center [303, 349] width 131 height 15
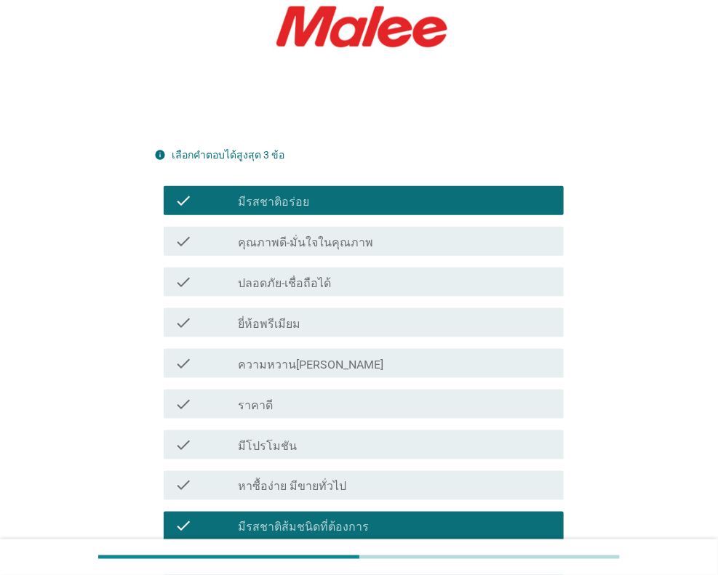
scroll to position [218, 0]
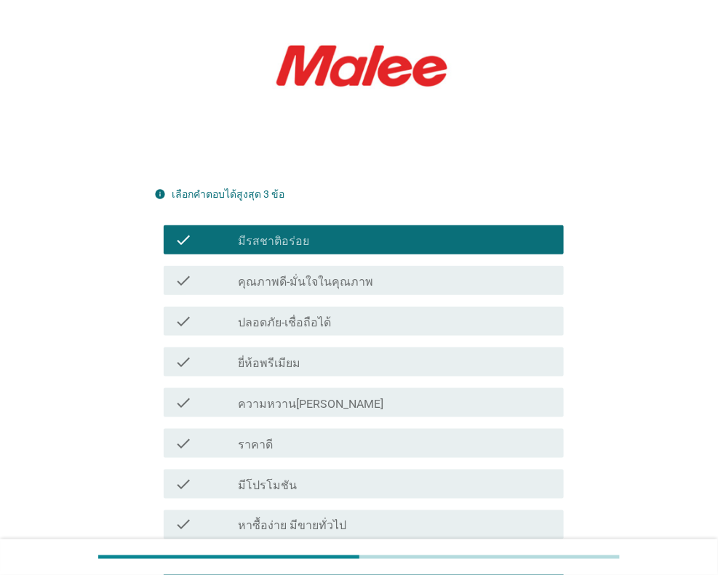
click at [372, 272] on div "check_box_outline_blank คุณภาพดี-มั่นใจในคุณภาพ" at bounding box center [395, 280] width 314 height 17
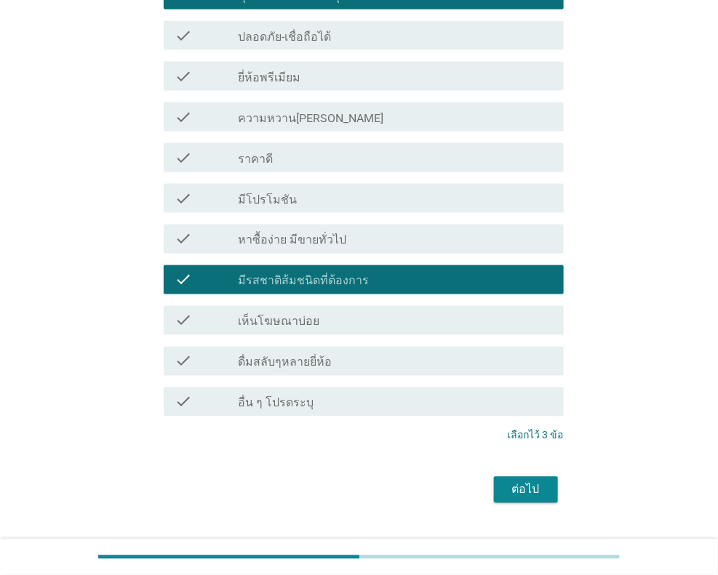
scroll to position [509, 0]
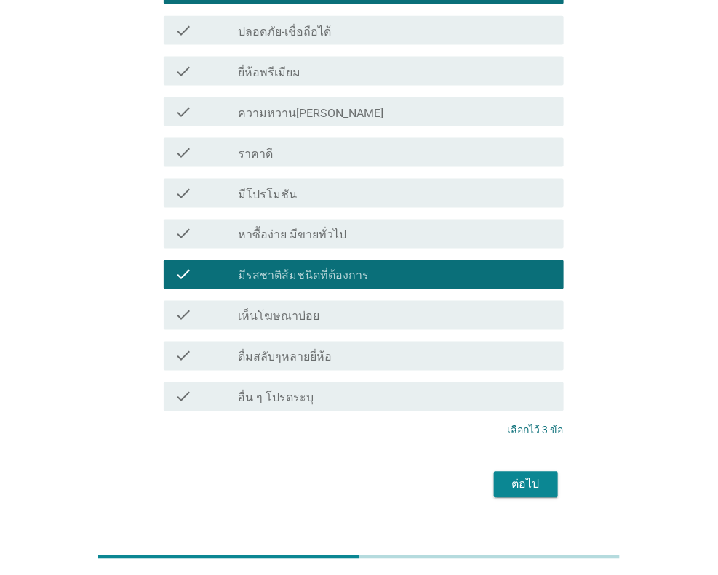
click at [532, 476] on div "ต่อไป" at bounding box center [525, 484] width 41 height 17
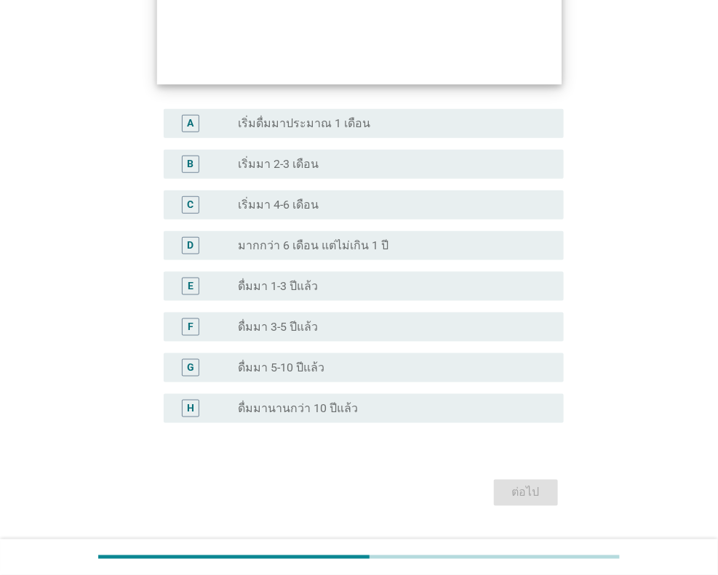
scroll to position [290, 0]
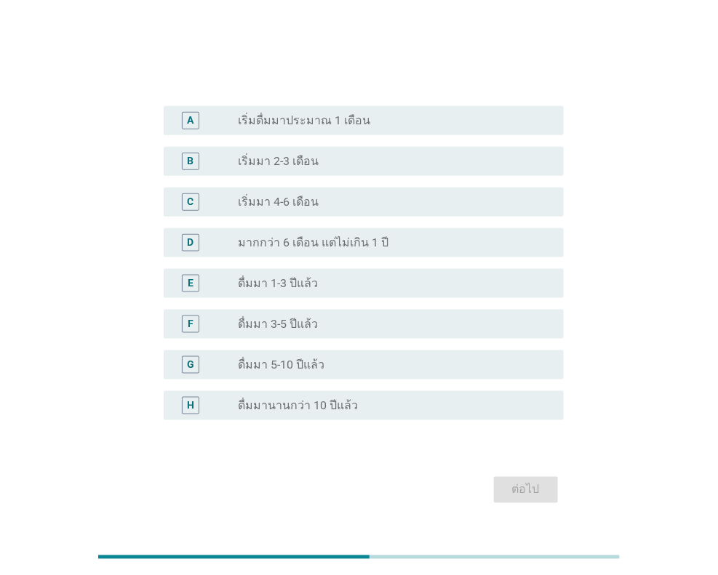
click at [308, 321] on label "ดื่มมา 3-5 ปีแล้ว" at bounding box center [278, 324] width 80 height 15
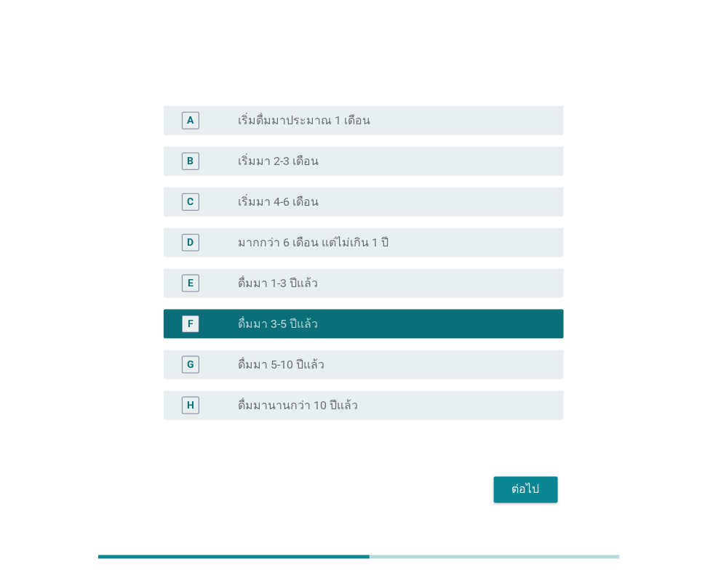
click at [538, 487] on div "ต่อไป" at bounding box center [525, 489] width 41 height 17
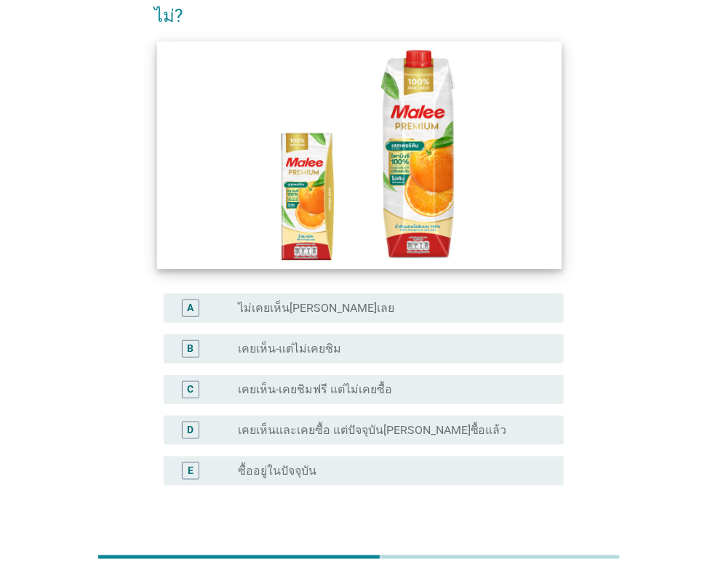
scroll to position [145, 0]
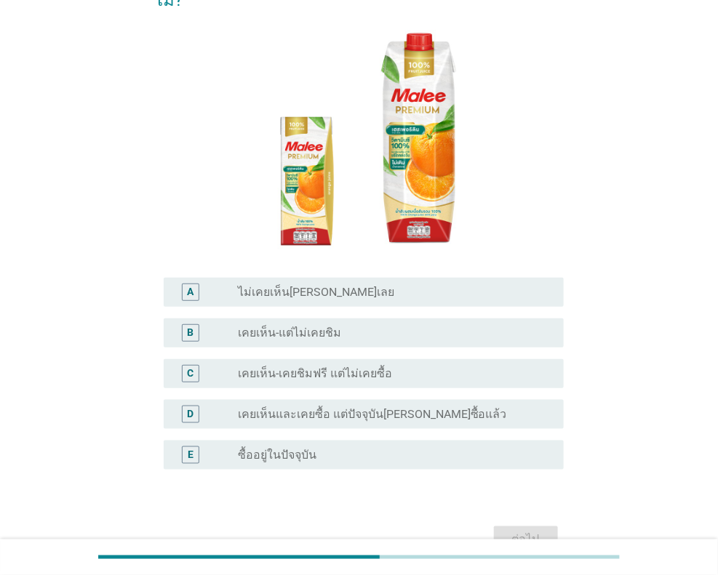
click at [366, 326] on div "radio_button_unchecked เคยเห็น-แต่ไม่เคยชิม" at bounding box center [389, 333] width 302 height 15
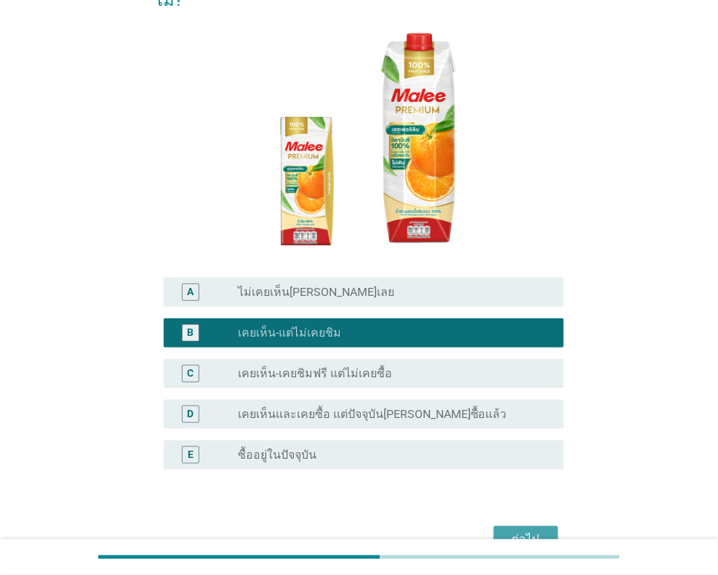
click at [530, 531] on div "ต่อไป" at bounding box center [525, 539] width 41 height 17
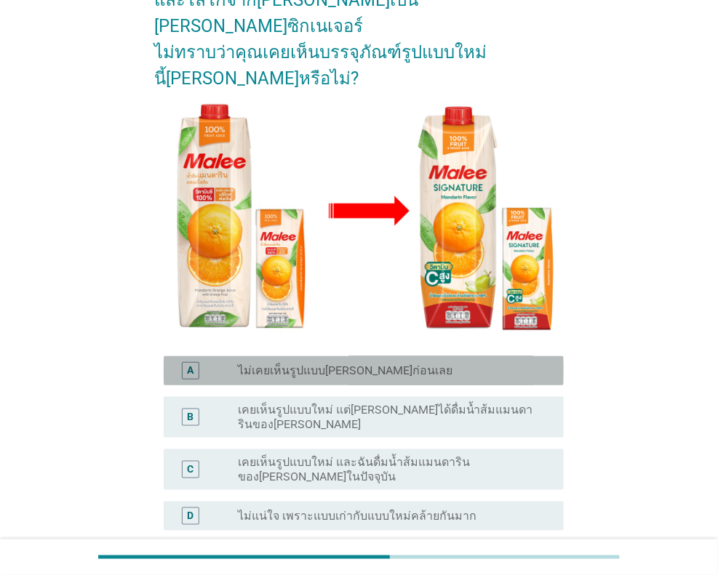
click at [372, 363] on label "ไม่เคยเห็นรูปแบบ[PERSON_NAME]ก่อนเลย" at bounding box center [345, 370] width 214 height 15
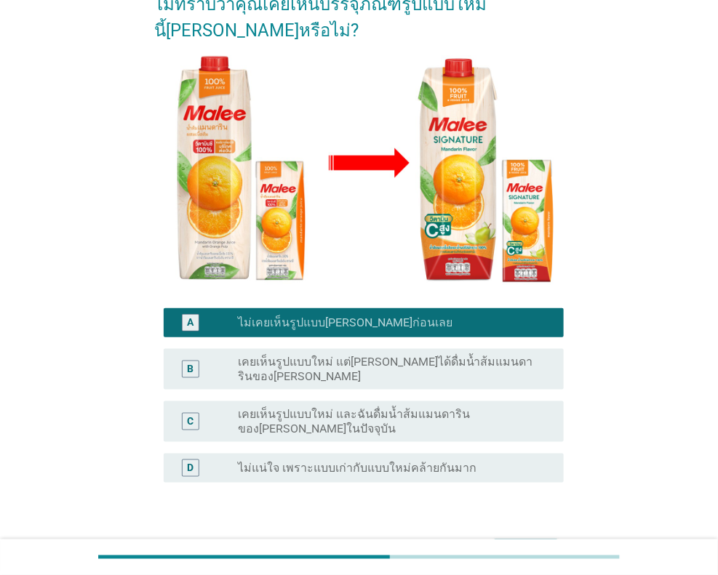
scroll to position [238, 0]
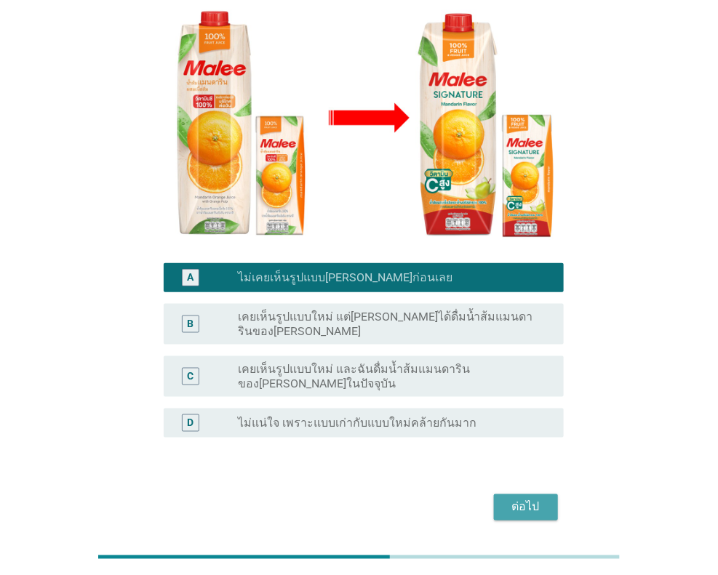
click at [528, 499] on div "ต่อไป" at bounding box center [525, 507] width 41 height 17
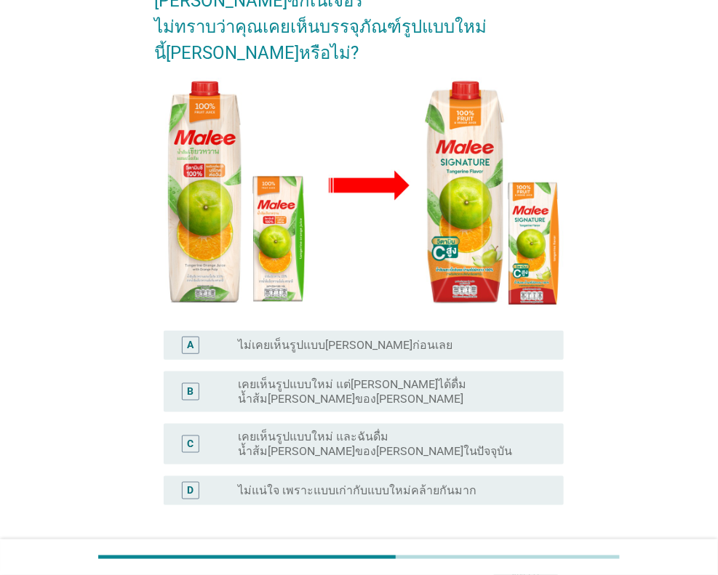
scroll to position [249, 0]
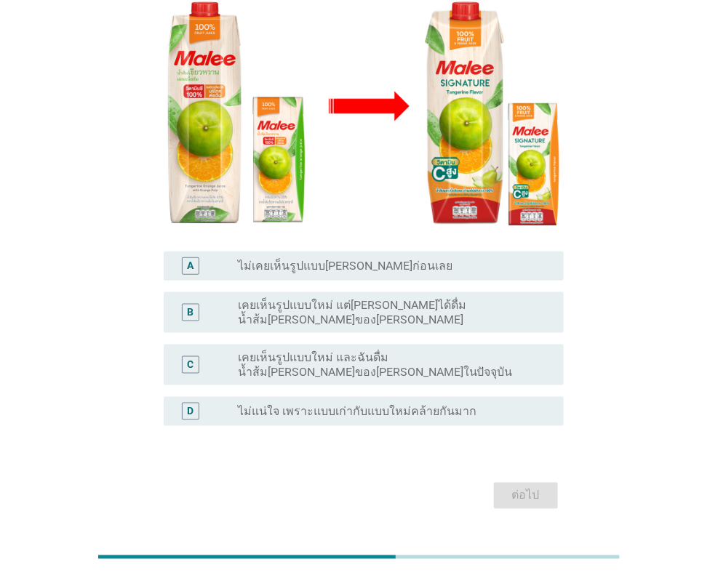
click at [377, 259] on label "ไม่เคยเห็นรูปแบบ[PERSON_NAME]ก่อนเลย" at bounding box center [345, 266] width 214 height 15
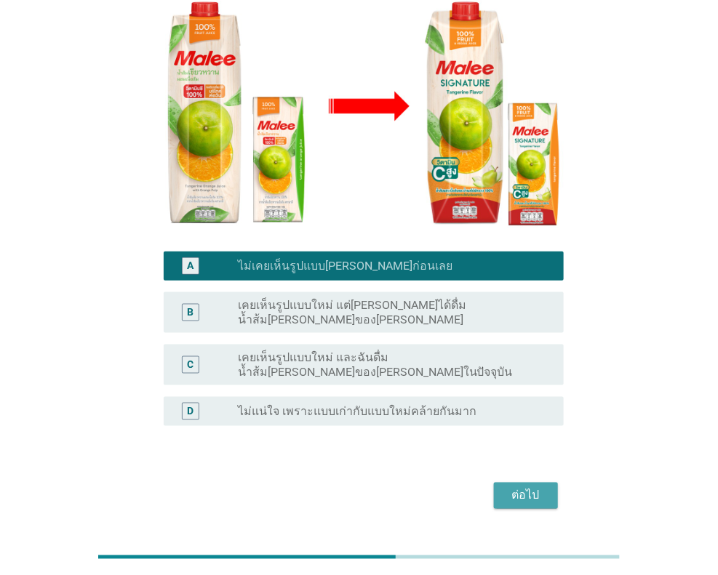
click at [536, 487] on div "ต่อไป" at bounding box center [525, 495] width 41 height 17
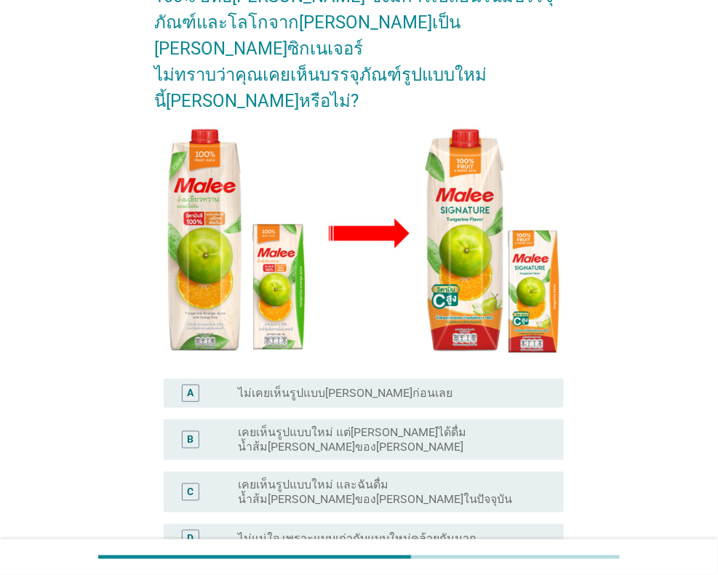
scroll to position [145, 0]
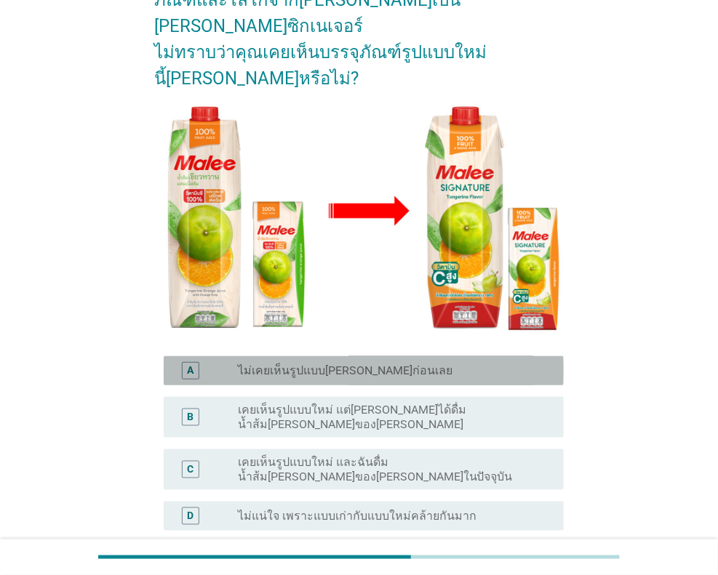
click at [400, 363] on div "radio_button_unchecked ไม่เคยเห็นรูปแบบ[PERSON_NAME]ก่อนเลย" at bounding box center [389, 370] width 302 height 15
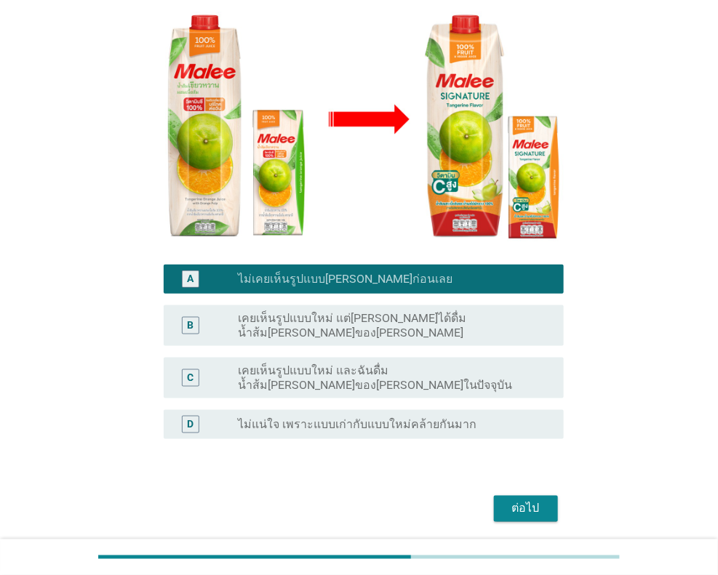
scroll to position [238, 0]
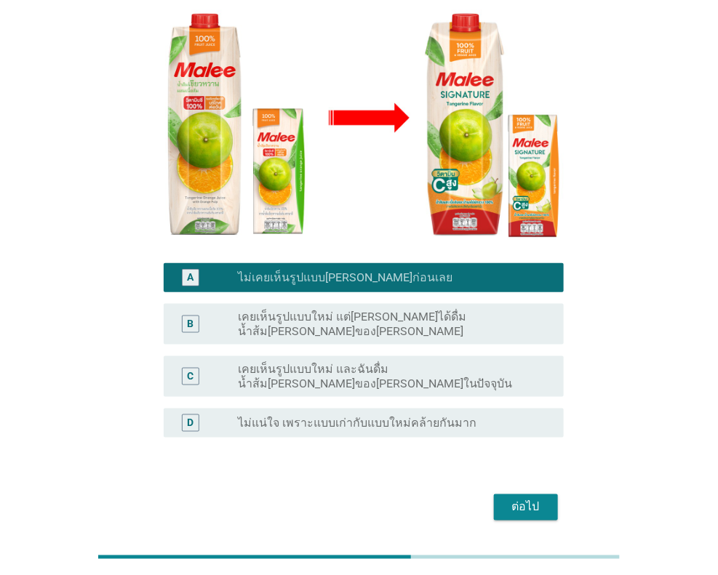
click at [531, 499] on div "ต่อไป" at bounding box center [525, 507] width 41 height 17
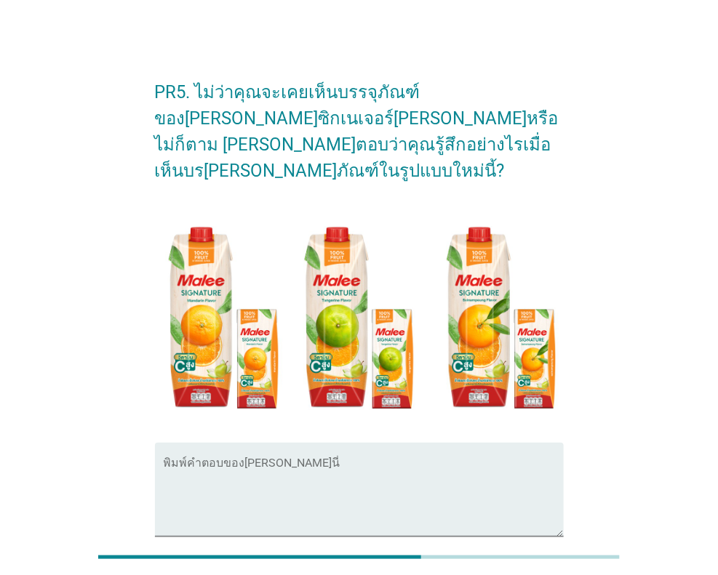
scroll to position [72, 0]
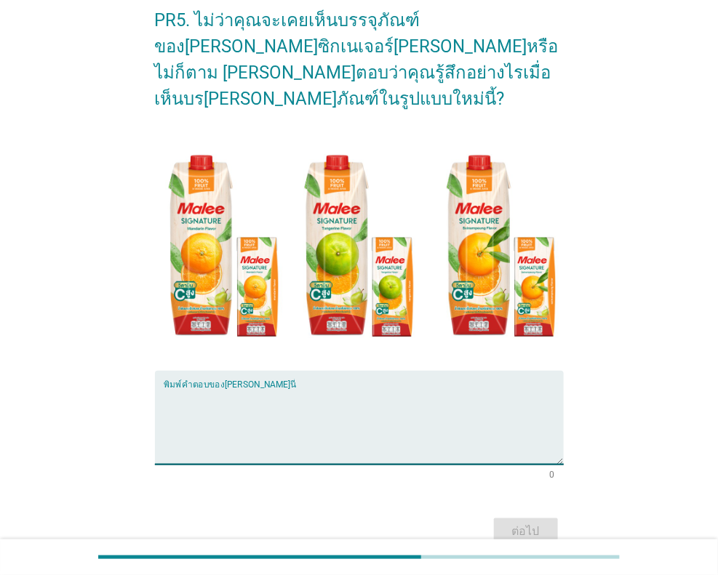
click at [268, 388] on textarea "พิมพ์คำตอบของคุณ ที่นี่" at bounding box center [364, 426] width 400 height 76
type textarea "8"
type textarea "ดู[PERSON_NAME]คล้ายๆของเดิมนะ"
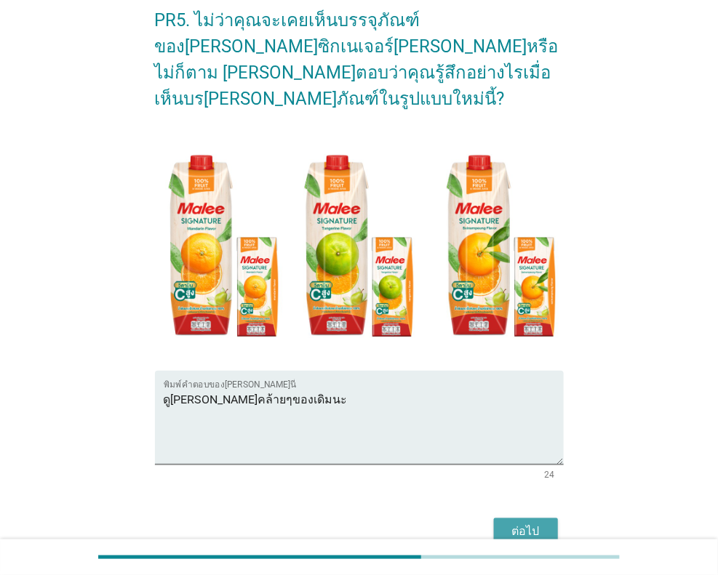
click at [537, 523] on div "ต่อไป" at bounding box center [525, 531] width 41 height 17
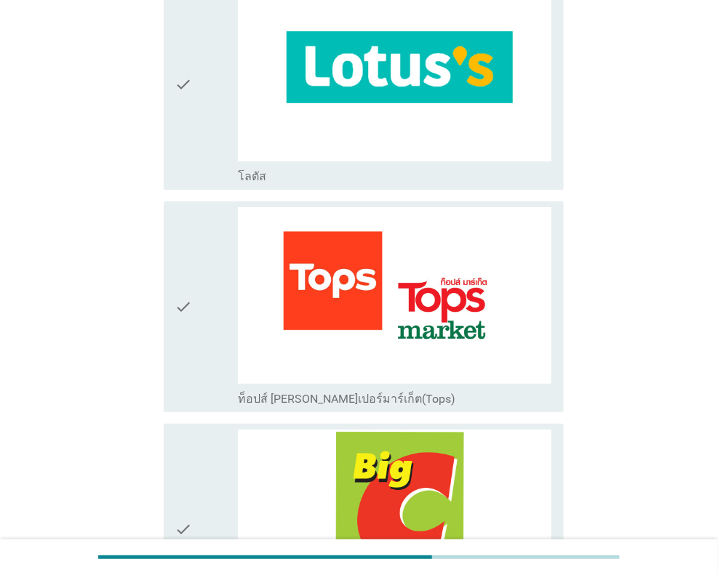
scroll to position [872, 0]
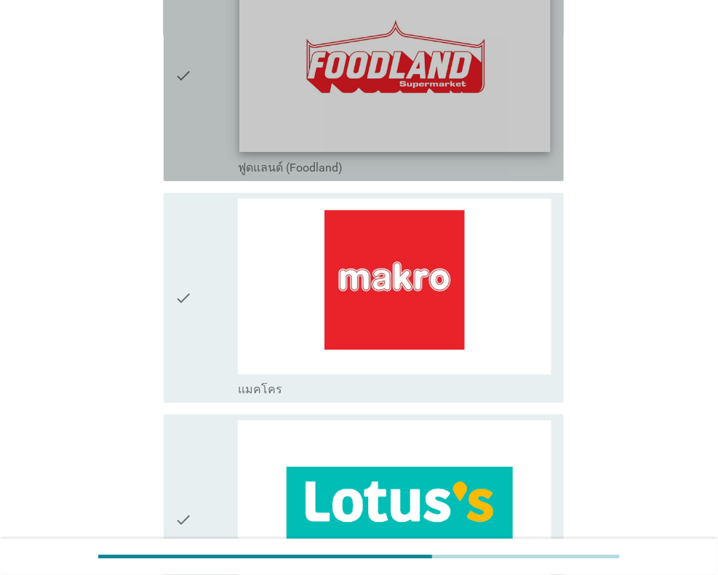
click at [440, 112] on img at bounding box center [394, 64] width 310 height 174
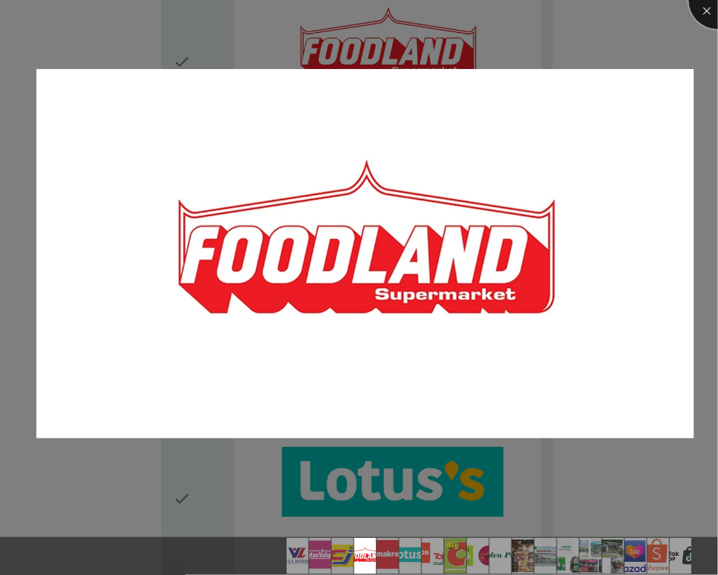
click at [698, 19] on div at bounding box center [717, 0] width 58 height 58
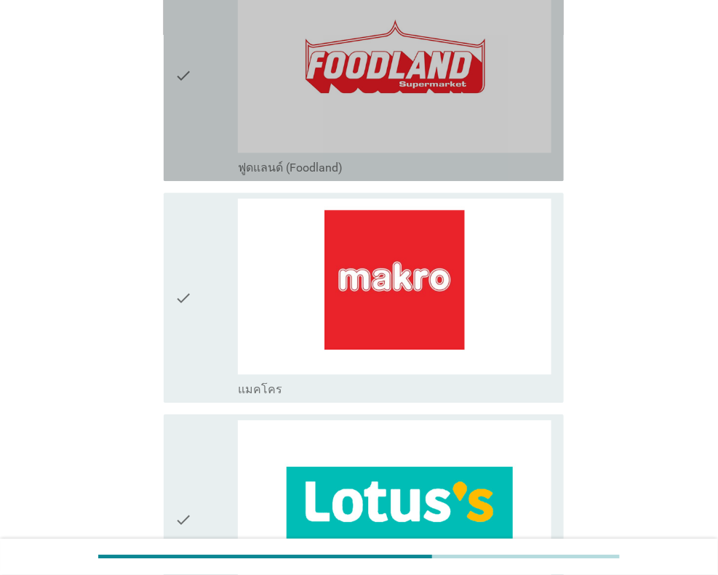
click at [196, 97] on div "check" at bounding box center [206, 75] width 63 height 199
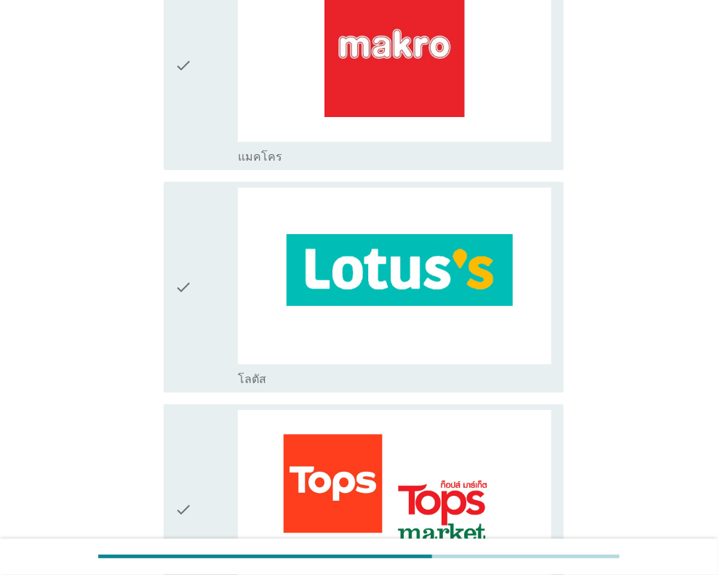
scroll to position [1162, 0]
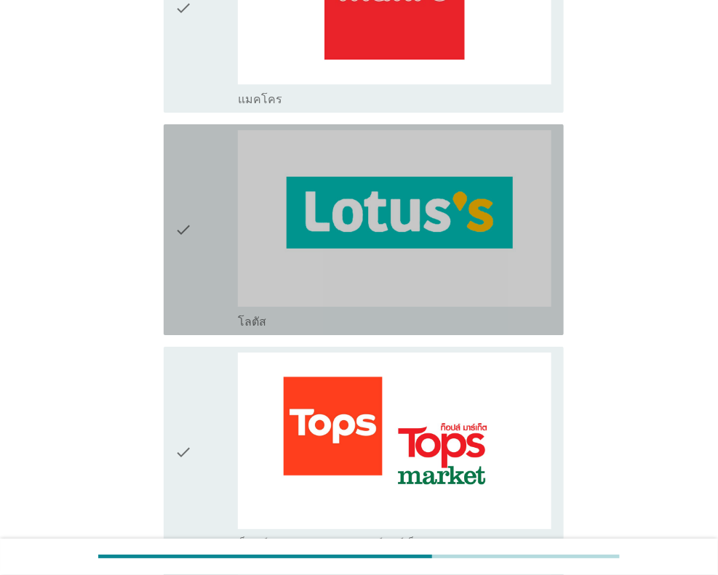
click at [183, 241] on icon "check" at bounding box center [183, 229] width 17 height 199
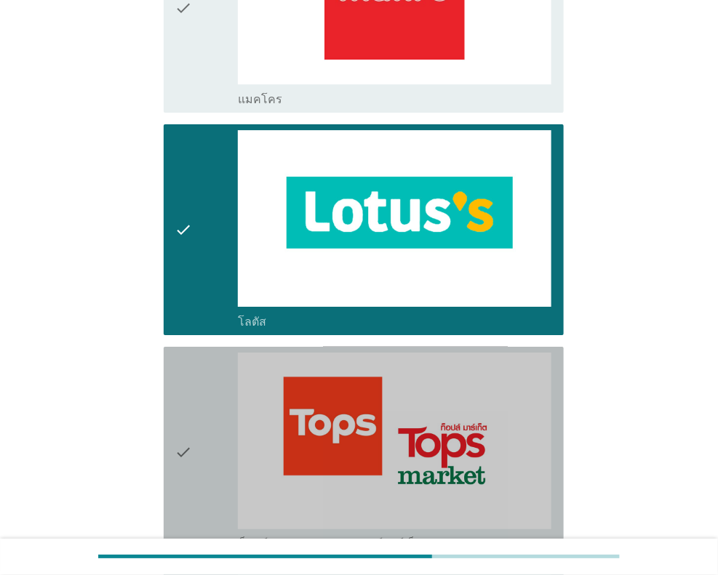
click at [187, 421] on icon "check" at bounding box center [183, 452] width 17 height 199
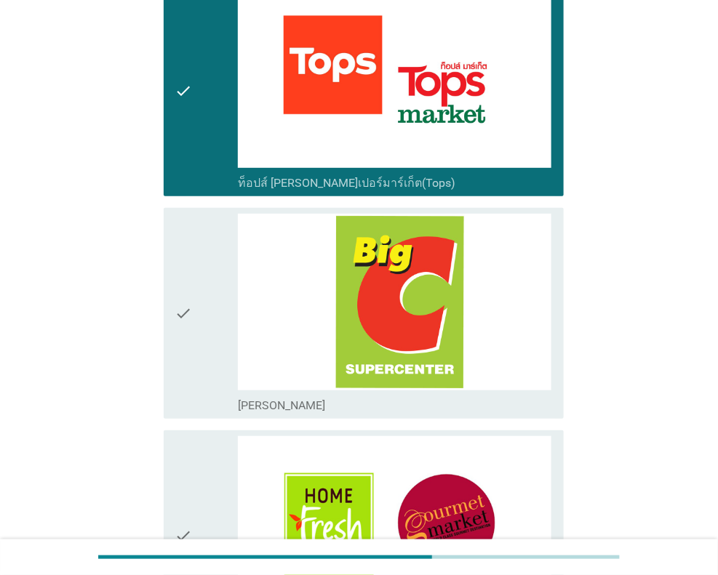
scroll to position [1599, 0]
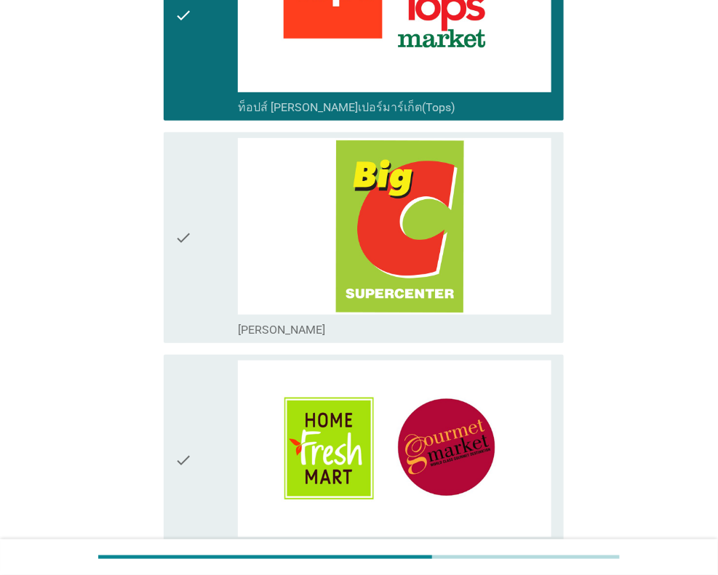
click at [194, 281] on div "check" at bounding box center [206, 237] width 63 height 199
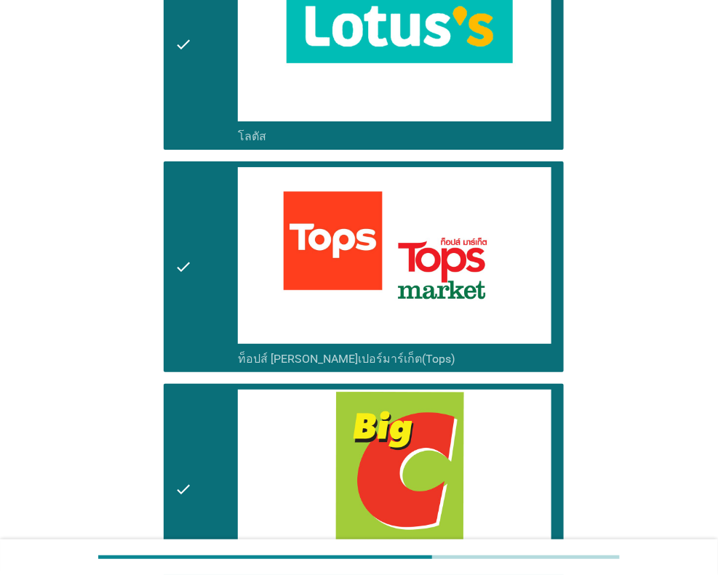
scroll to position [1254, 0]
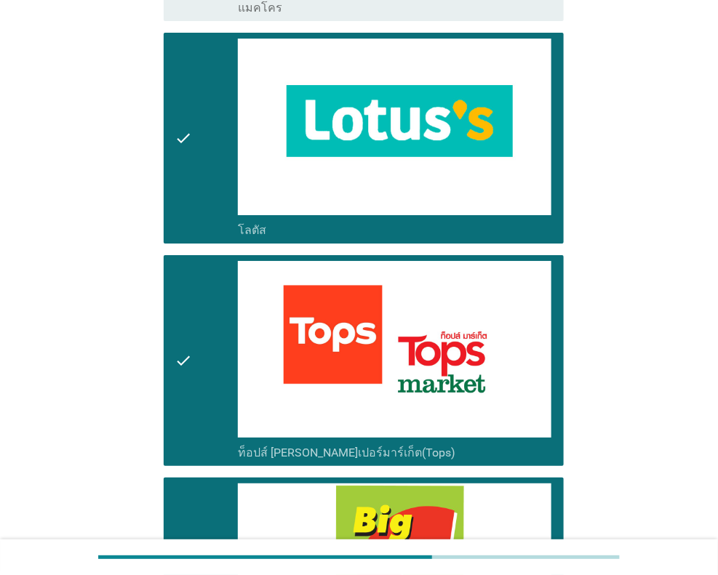
click at [195, 338] on div "check" at bounding box center [206, 360] width 63 height 199
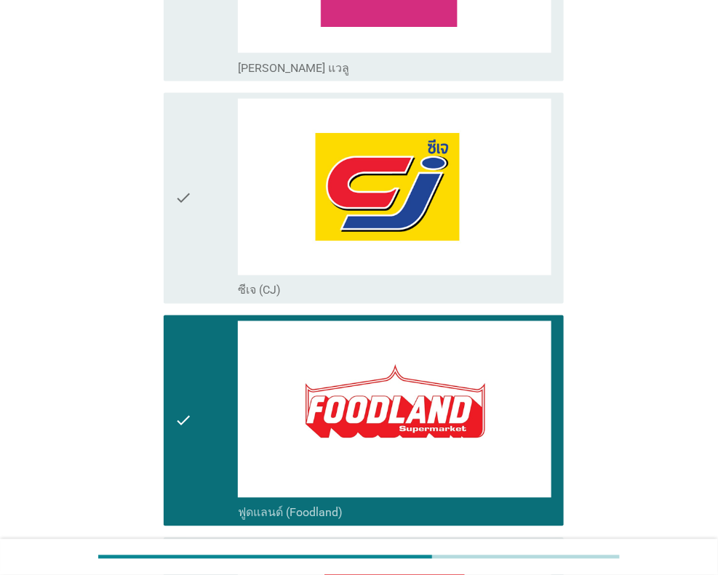
click at [197, 377] on div "check" at bounding box center [206, 420] width 63 height 199
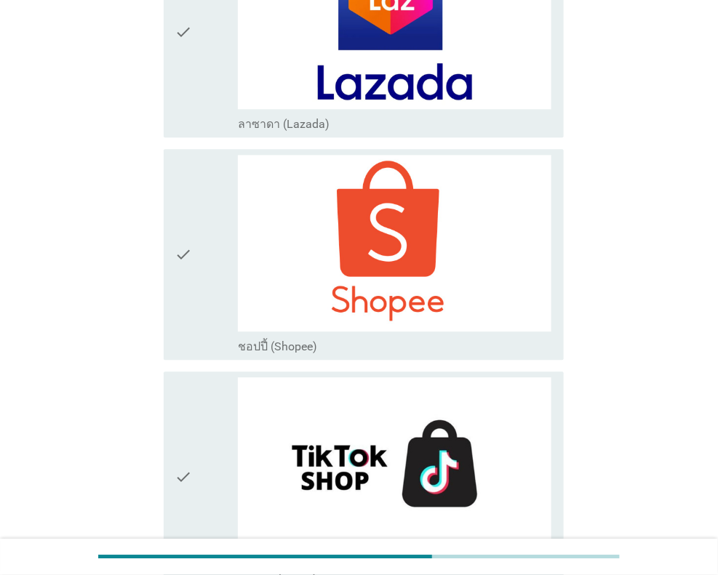
scroll to position [3871, 0]
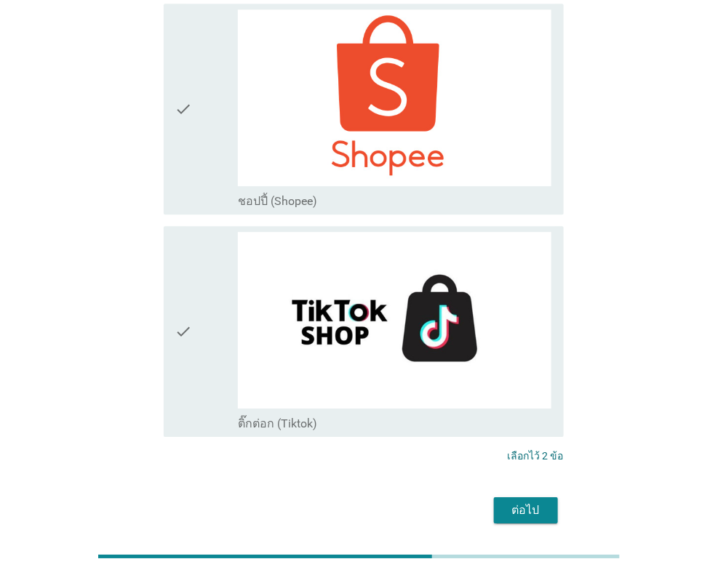
click at [535, 502] on div "ต่อไป" at bounding box center [525, 510] width 41 height 17
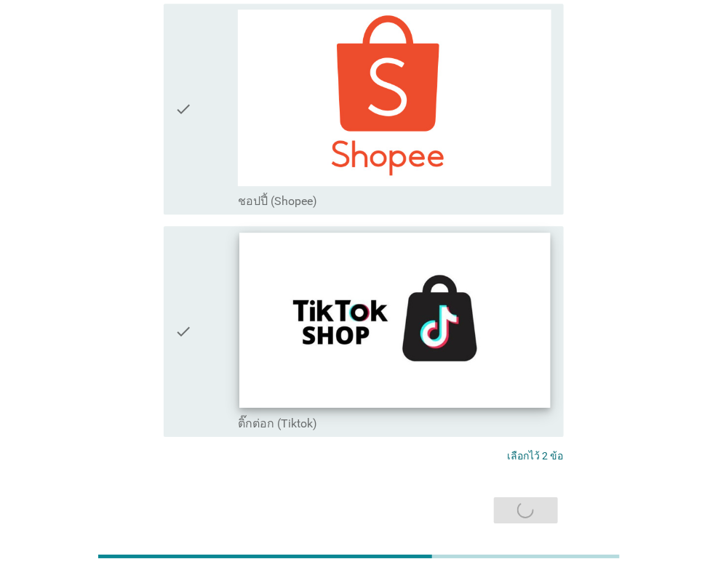
scroll to position [0, 0]
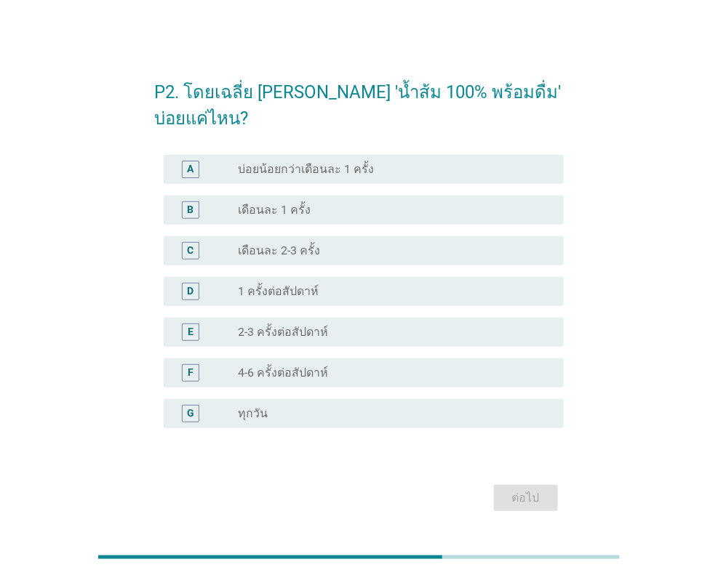
click at [320, 244] on div "radio_button_unchecked เดือนละ 2-3 ครั้ง" at bounding box center [389, 251] width 302 height 15
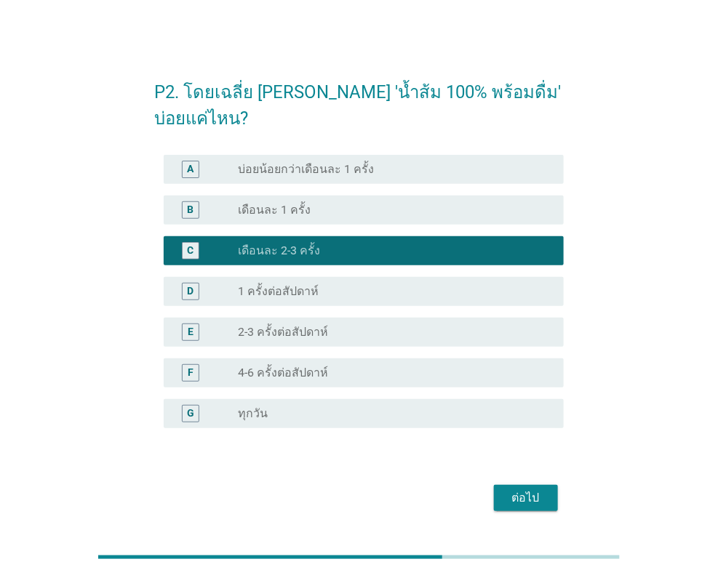
click at [531, 489] on div "ต่อไป" at bounding box center [525, 497] width 41 height 17
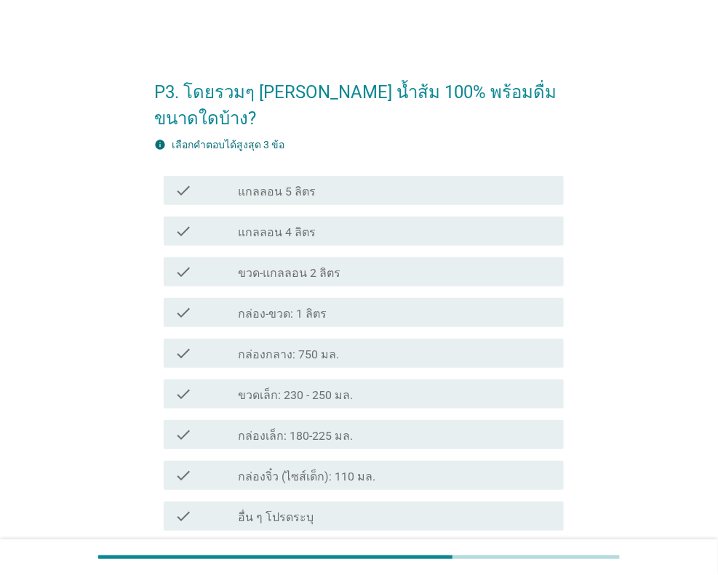
click at [343, 304] on div "check_box_outline_blank กล่อง-ขวด: 1 ลิตร" at bounding box center [395, 312] width 314 height 17
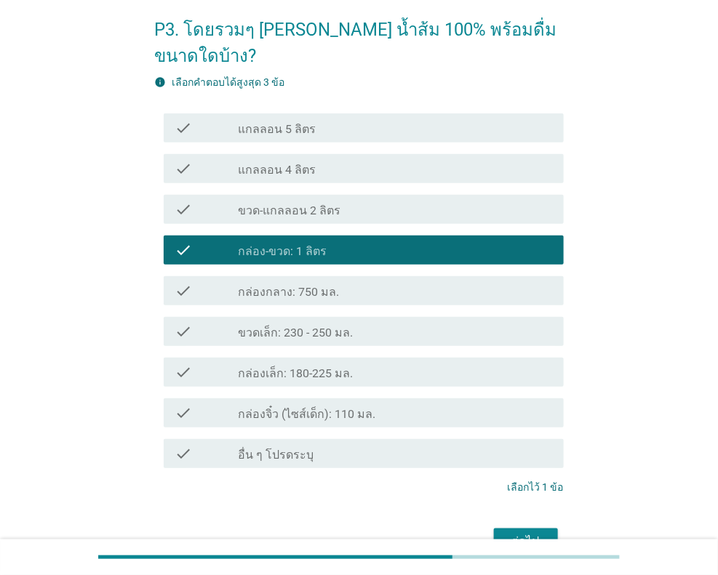
scroll to position [120, 0]
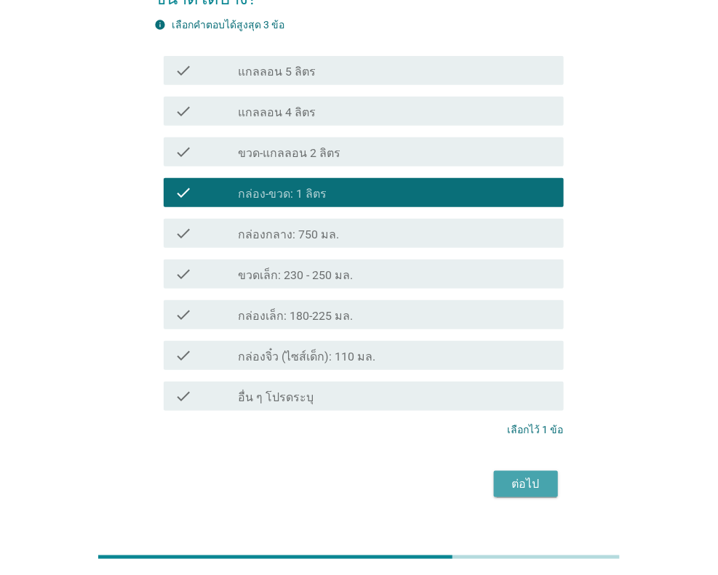
click at [530, 475] on div "ต่อไป" at bounding box center [525, 483] width 41 height 17
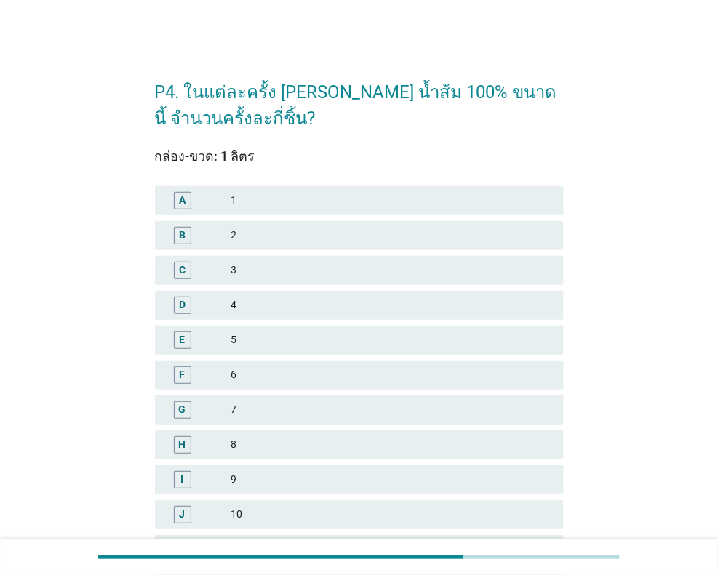
click at [327, 238] on div "2" at bounding box center [390, 235] width 321 height 17
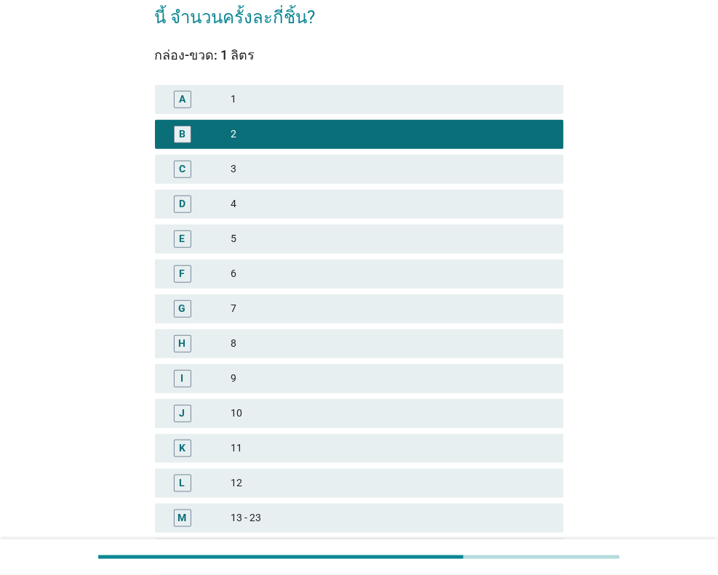
scroll to position [286, 0]
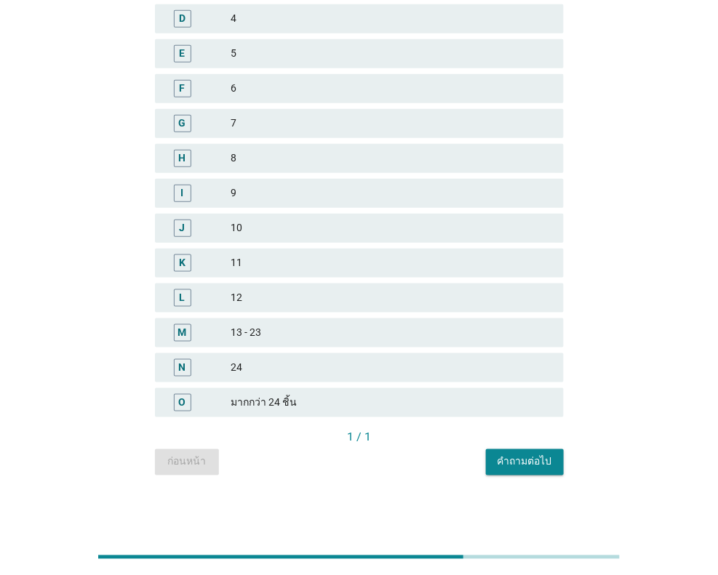
click at [527, 459] on div "คำถามต่อไป" at bounding box center [524, 461] width 55 height 15
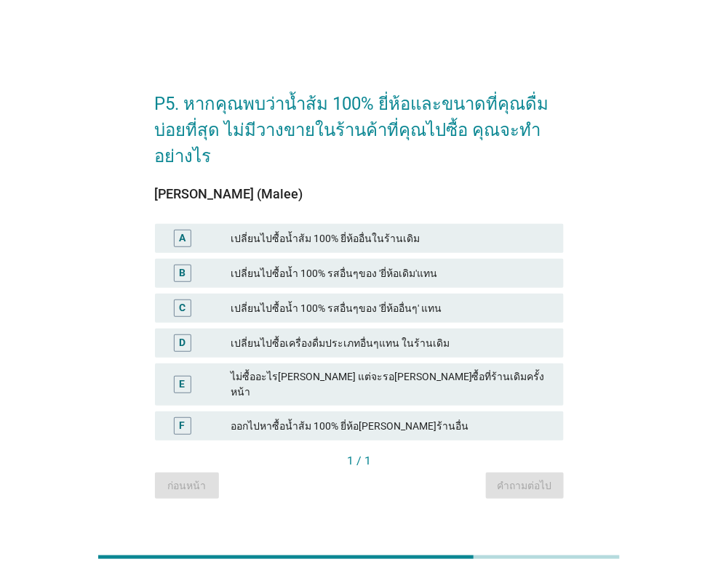
click at [415, 282] on div "เปลี่ยนไปซื้อน้ำ 100% รสอื่นๆของ 'ยี่ห้อเดิม'แทน" at bounding box center [390, 273] width 321 height 17
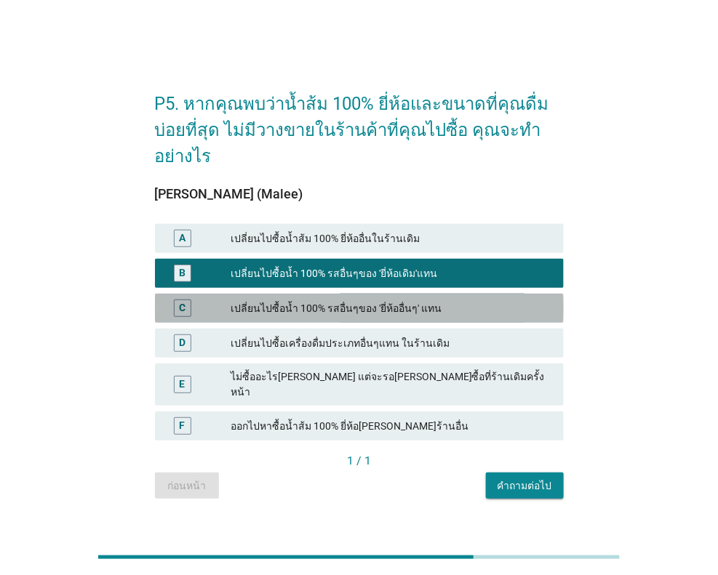
click at [433, 308] on div "เปลี่ยนไปซื้อน้ำ 100% รสอื่นๆของ 'ยี่ห้ออื่นๆ' แทน" at bounding box center [390, 308] width 321 height 17
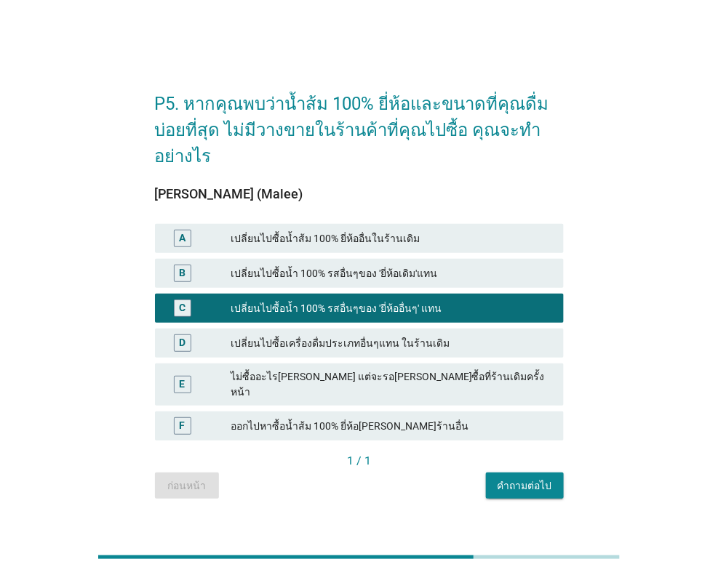
click at [473, 277] on div "เปลี่ยนไปซื้อน้ำ 100% รสอื่นๆของ 'ยี่ห้อเดิม'แทน" at bounding box center [390, 273] width 321 height 17
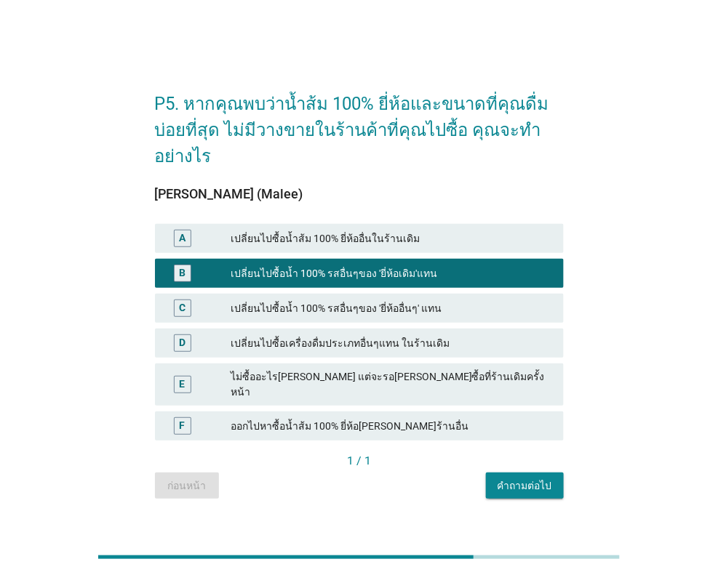
click at [532, 478] on div "คำถามต่อไป" at bounding box center [524, 485] width 55 height 15
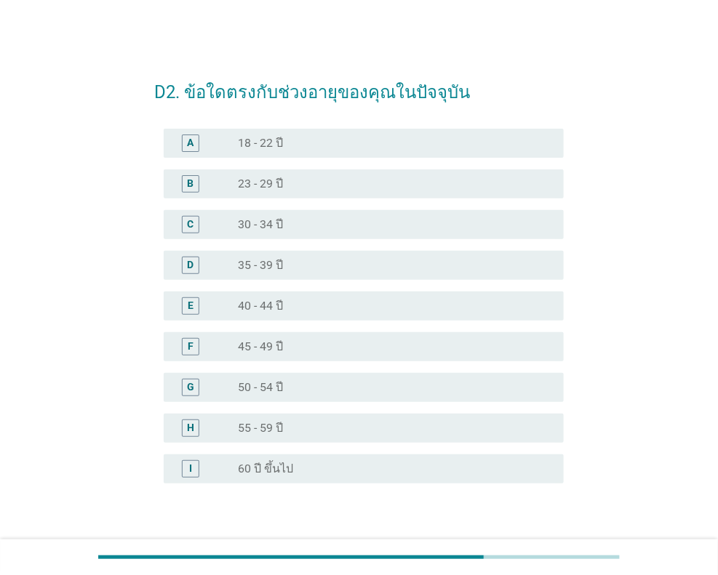
click at [334, 430] on div "radio_button_unchecked 55 - 59 ปี" at bounding box center [389, 428] width 302 height 15
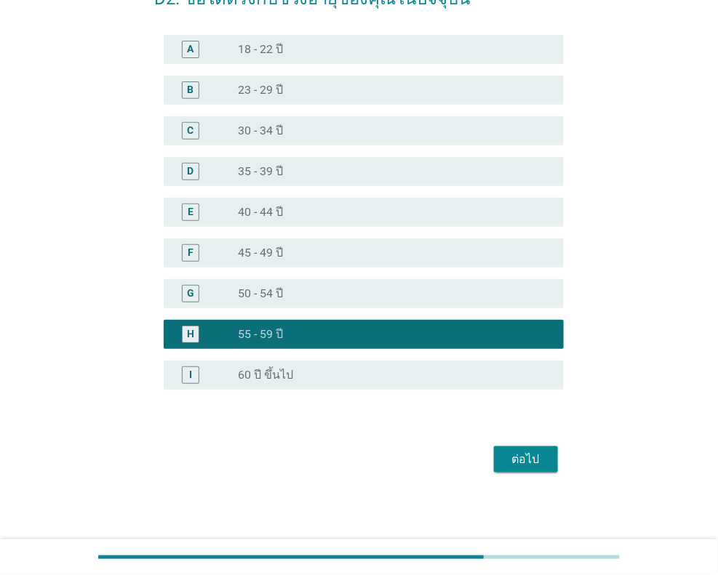
scroll to position [95, 0]
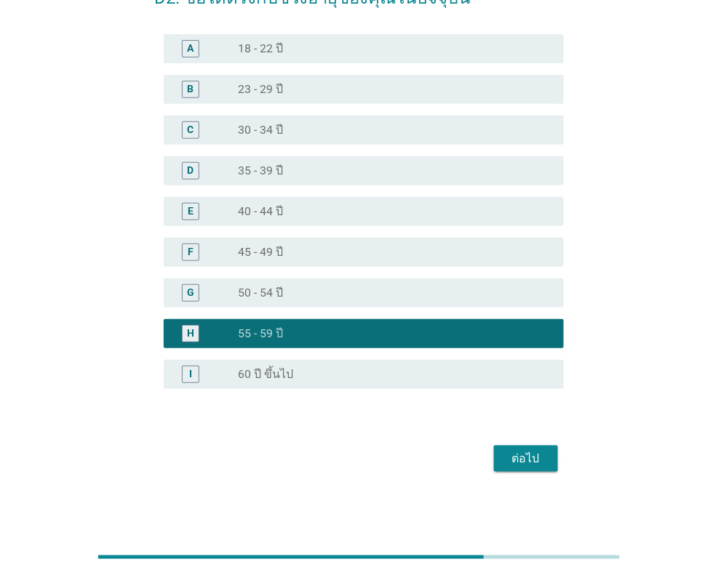
click at [521, 460] on div "ต่อไป" at bounding box center [525, 458] width 41 height 17
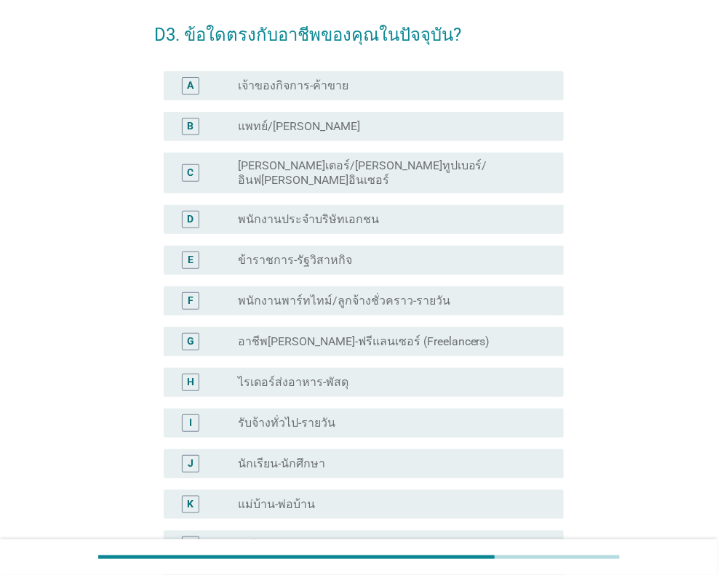
scroll to position [145, 0]
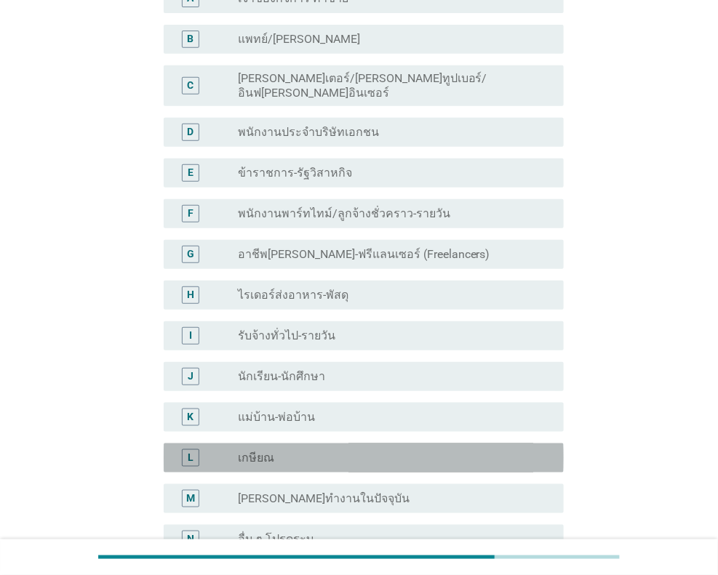
click at [323, 451] on div "radio_button_unchecked เกษียณ" at bounding box center [389, 458] width 302 height 15
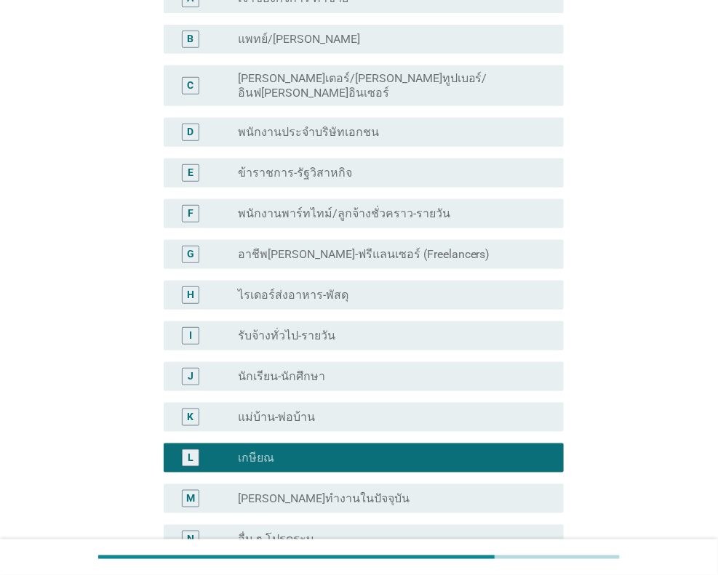
scroll to position [298, 0]
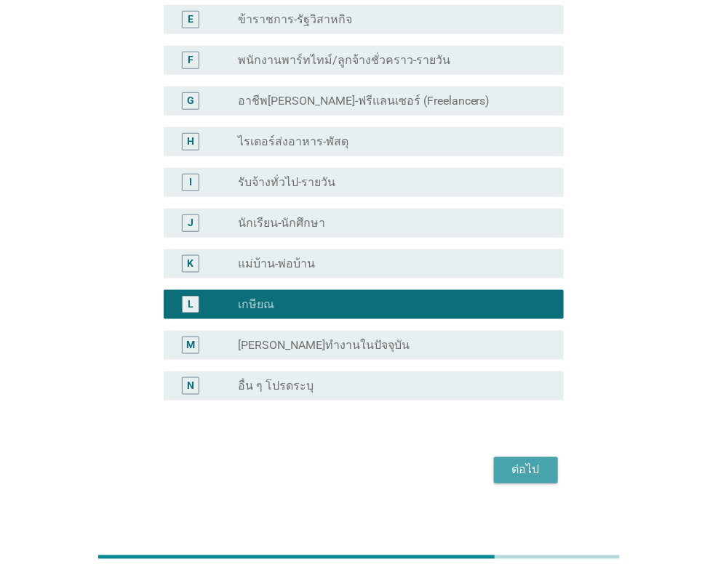
click at [523, 462] on div "ต่อไป" at bounding box center [525, 470] width 41 height 17
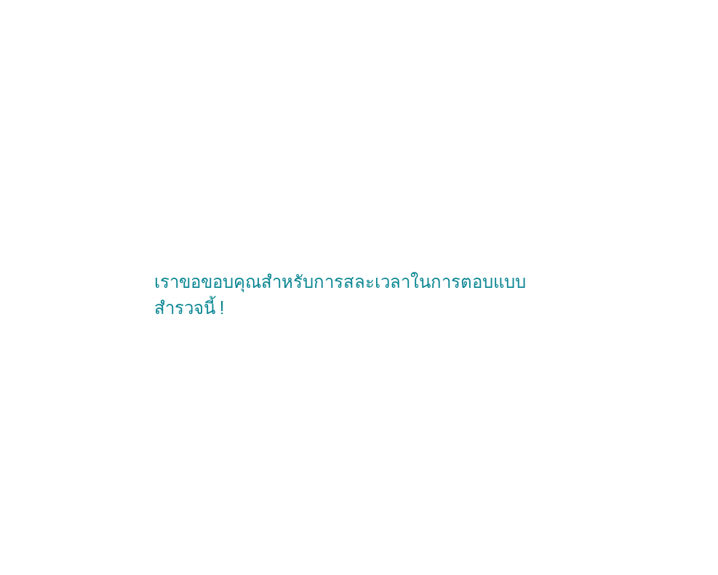
scroll to position [0, 0]
